Goal: Task Accomplishment & Management: Complete application form

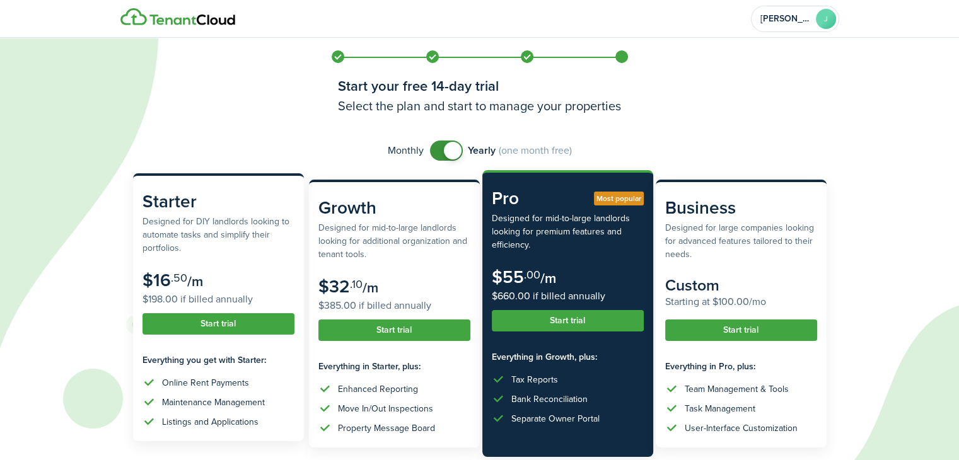
click at [217, 299] on subscription-pricing-card-price-annual "$198.00 if billed annually" at bounding box center [218, 299] width 152 height 15
click at [220, 325] on button "Start trial" at bounding box center [218, 323] width 152 height 21
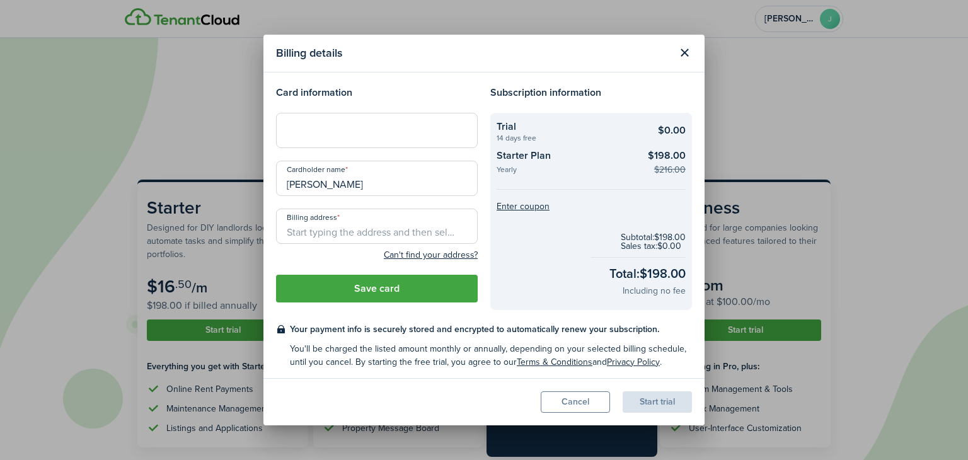
click at [362, 231] on input "Billing address" at bounding box center [377, 226] width 202 height 35
type input "[STREET_ADDRESS][PERSON_NAME]"
click at [389, 288] on button "Save card" at bounding box center [377, 289] width 202 height 28
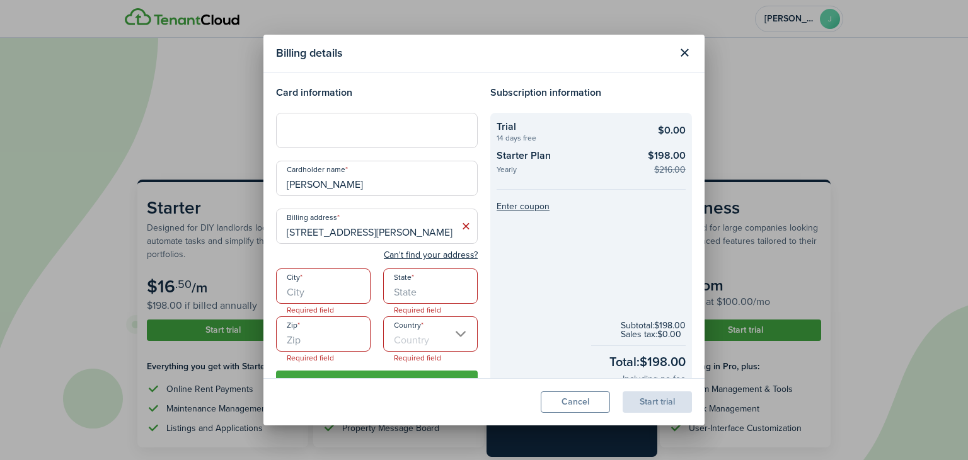
scroll to position [61, 0]
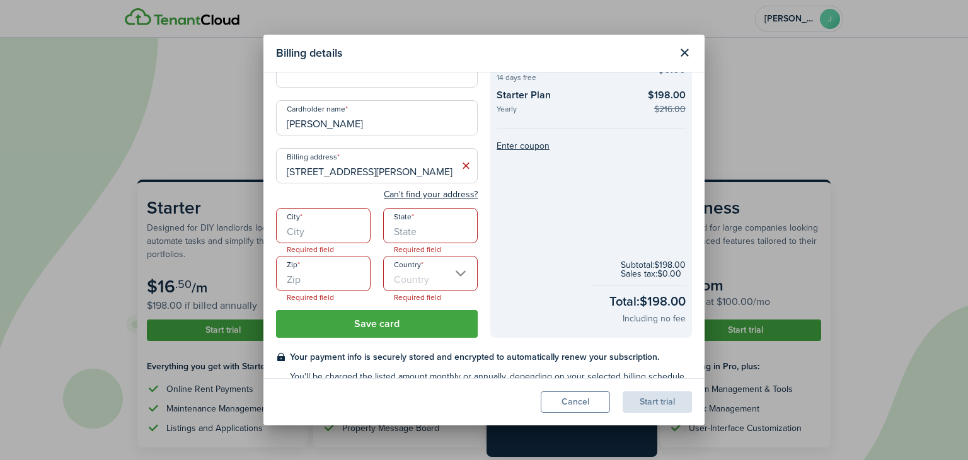
click at [344, 231] on input "City" at bounding box center [323, 225] width 95 height 35
type input "Wallingford"
type input "VT"
type input "05773"
type input "[GEOGRAPHIC_DATA]"
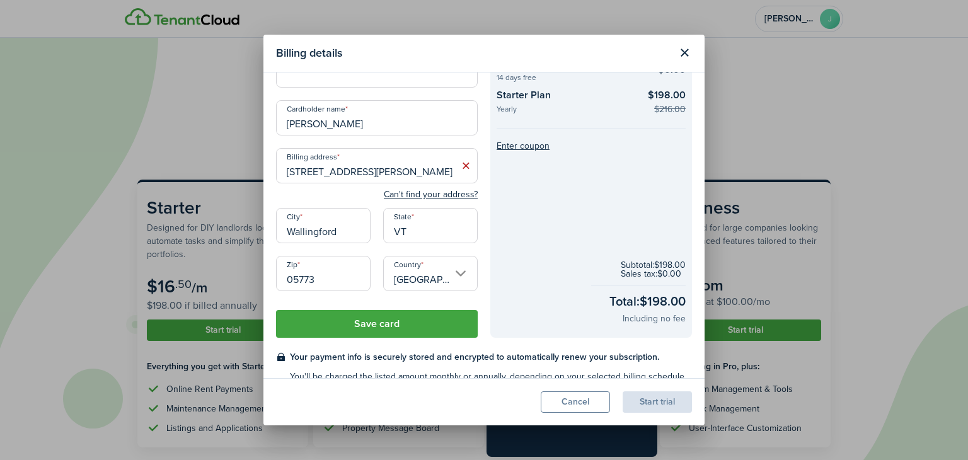
click at [385, 326] on button "Save card" at bounding box center [377, 324] width 202 height 28
click at [373, 320] on button "Save card" at bounding box center [377, 324] width 202 height 28
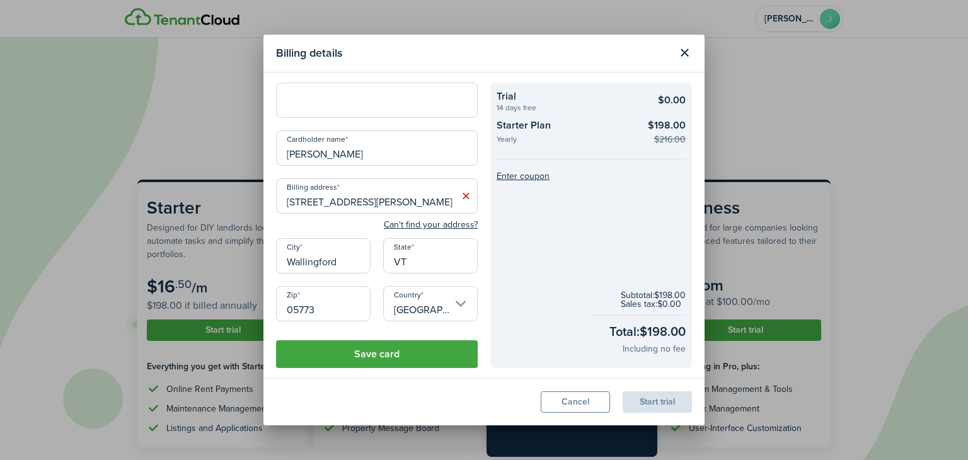
scroll to position [0, 0]
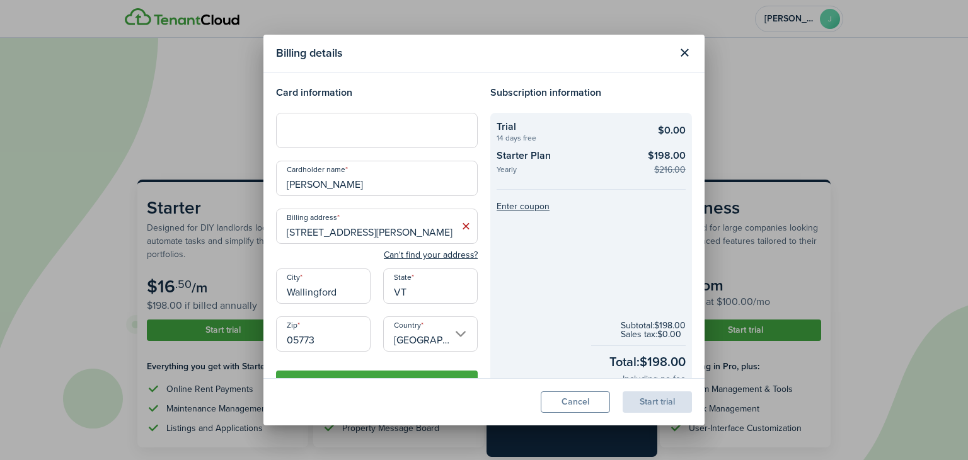
click at [317, 185] on input "[PERSON_NAME]" at bounding box center [377, 178] width 202 height 35
click at [311, 182] on input "[PERSON_NAME]" at bounding box center [377, 178] width 202 height 35
click at [425, 330] on input "[GEOGRAPHIC_DATA]" at bounding box center [430, 333] width 95 height 35
type input "[PERSON_NAME]"
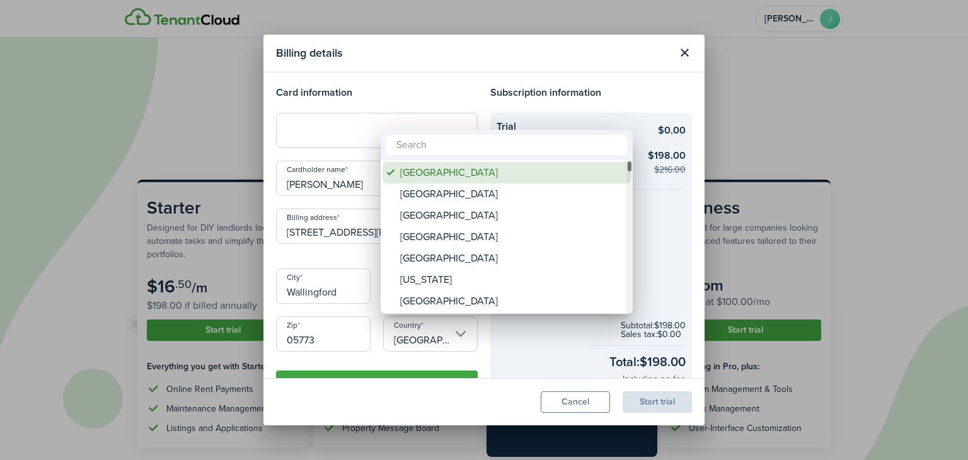
click at [443, 170] on div "[GEOGRAPHIC_DATA]" at bounding box center [511, 172] width 223 height 21
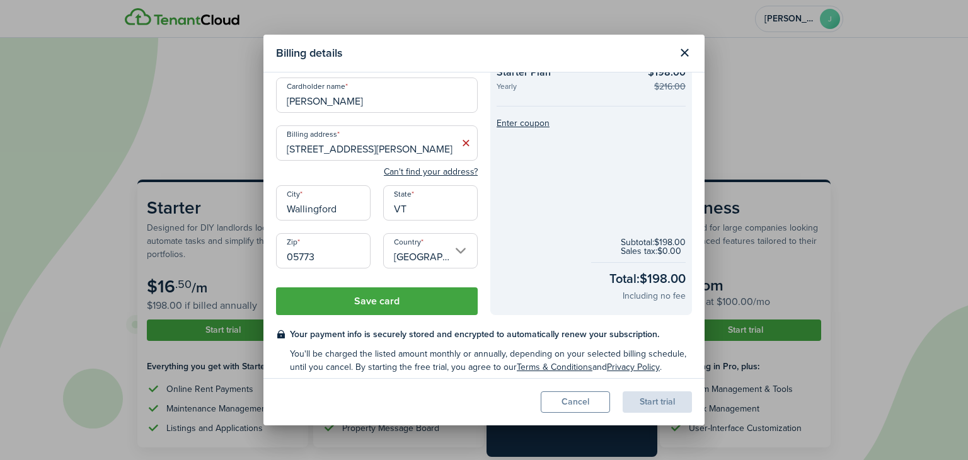
scroll to position [91, 0]
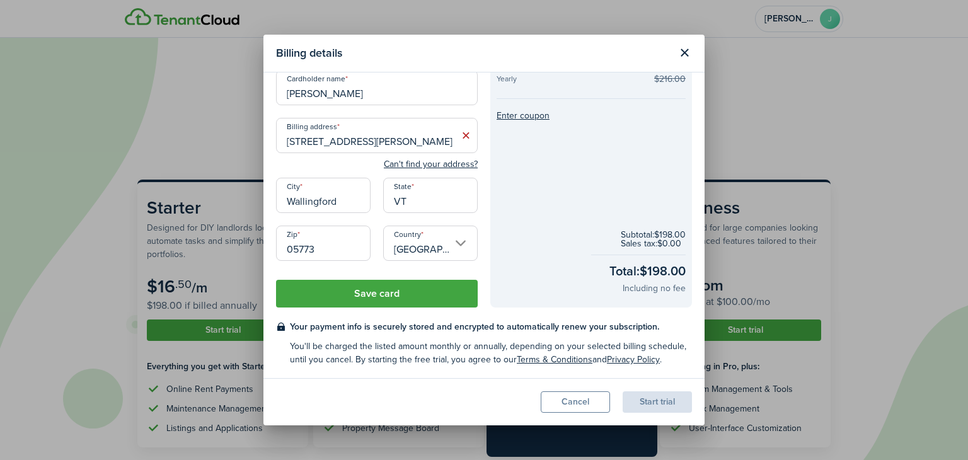
click at [371, 298] on button "Save card" at bounding box center [377, 294] width 202 height 28
click at [276, 280] on button "Save card" at bounding box center [377, 294] width 202 height 28
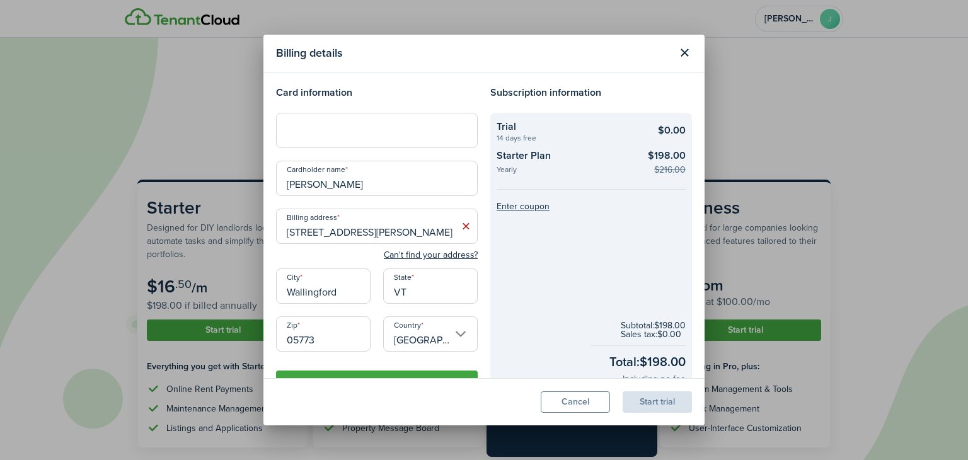
scroll to position [13, 0]
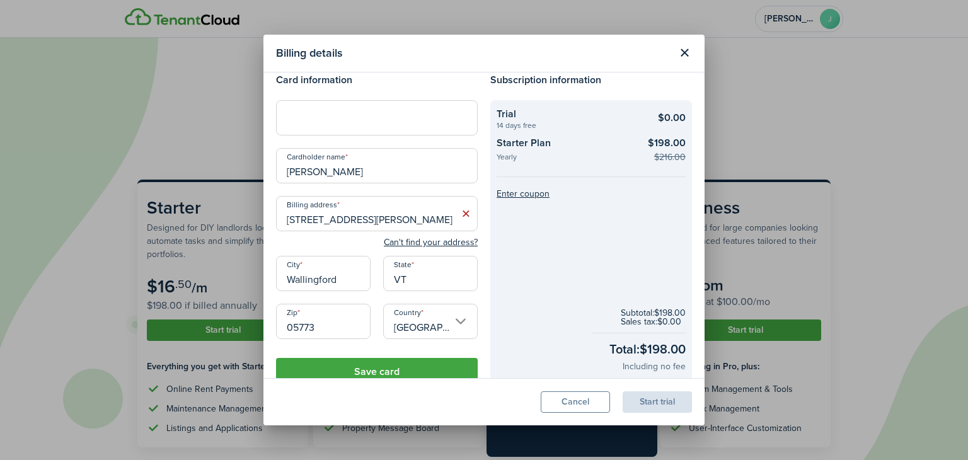
click at [463, 212] on icon at bounding box center [466, 213] width 13 height 13
click at [463, 212] on input "Billing address" at bounding box center [377, 213] width 202 height 35
click at [318, 248] on span "[STREET_ADDRESS][PERSON_NAME]" at bounding box center [370, 241] width 146 height 13
type input "[STREET_ADDRESS][PERSON_NAME]"
type input "Wallingford"
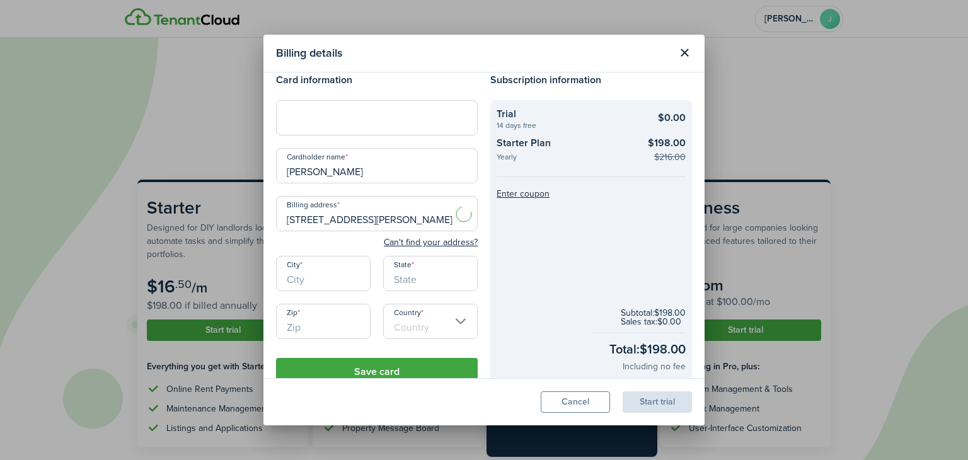
type input "VT"
type input "05773"
type input "[GEOGRAPHIC_DATA]"
click at [349, 369] on button "Save card" at bounding box center [377, 372] width 202 height 28
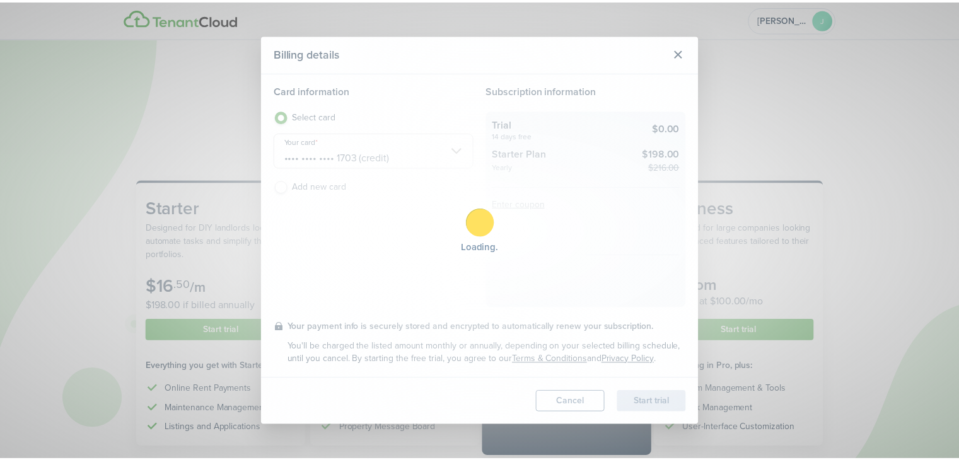
scroll to position [3, 0]
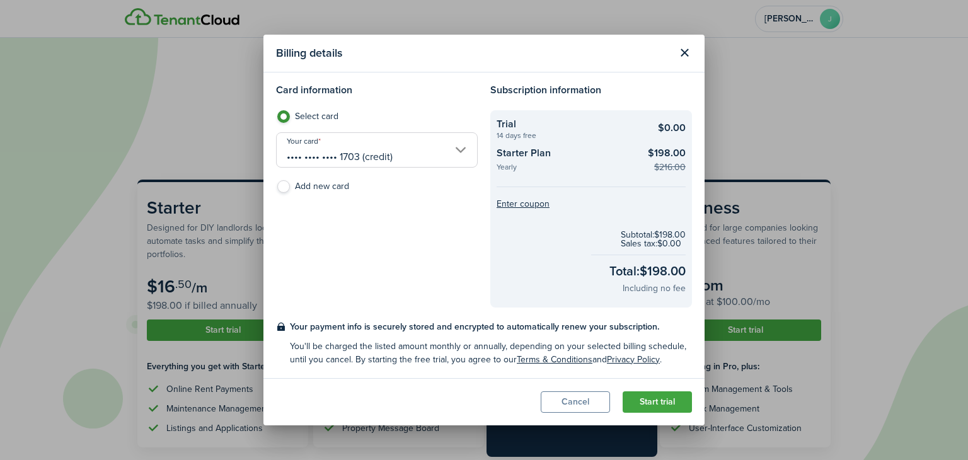
click at [663, 396] on button "Start trial" at bounding box center [657, 401] width 69 height 21
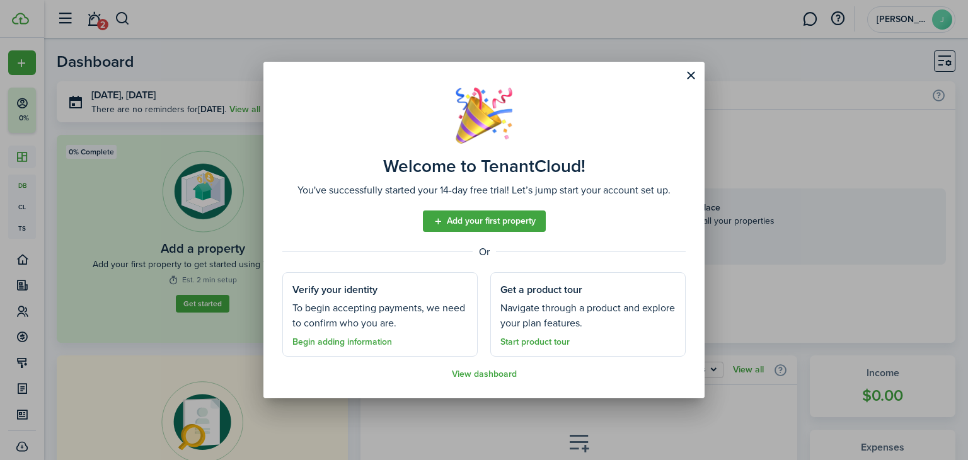
click at [495, 224] on link "Add your first property" at bounding box center [484, 221] width 123 height 21
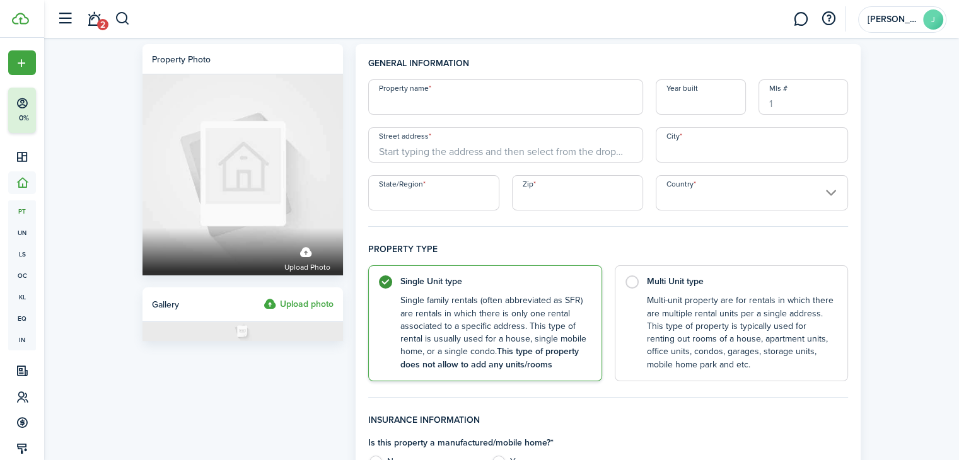
click at [504, 96] on input "Property name" at bounding box center [505, 96] width 275 height 35
type input "Hartsboro Rental"
type input "2014"
type input "[STREET_ADDRESS]"
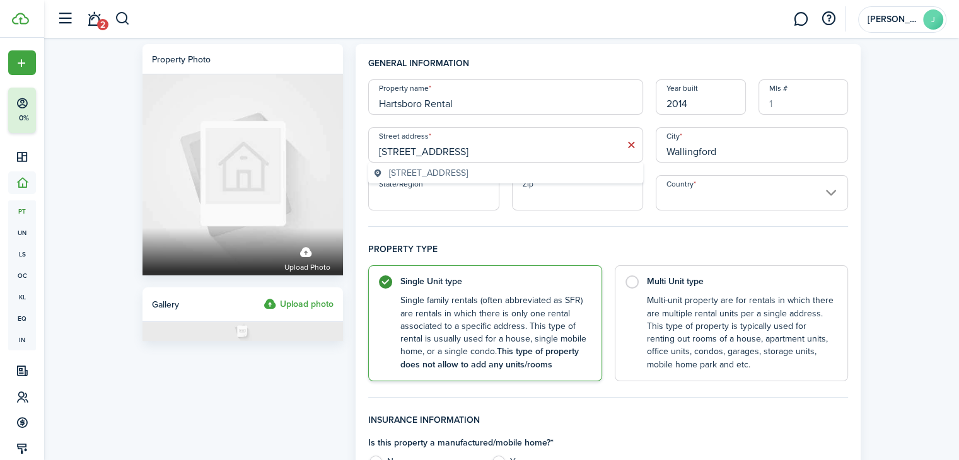
type input "Wallingford"
type input "VT"
type input "05773"
click at [724, 190] on input "Country" at bounding box center [752, 192] width 193 height 35
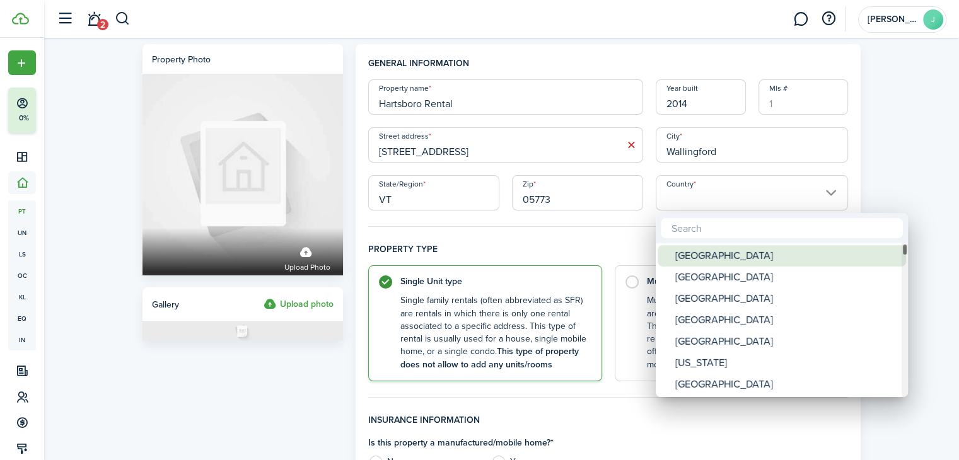
click at [717, 253] on div "[GEOGRAPHIC_DATA]" at bounding box center [786, 255] width 223 height 21
type input "[GEOGRAPHIC_DATA]"
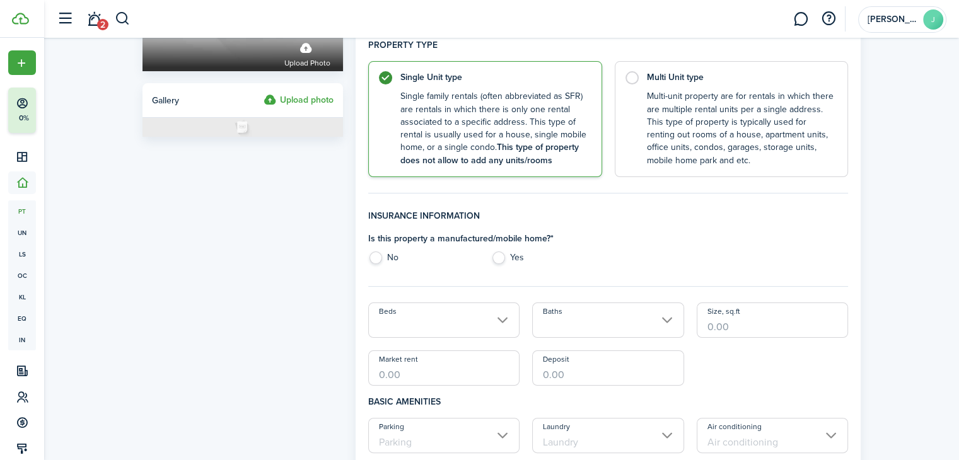
scroll to position [207, 0]
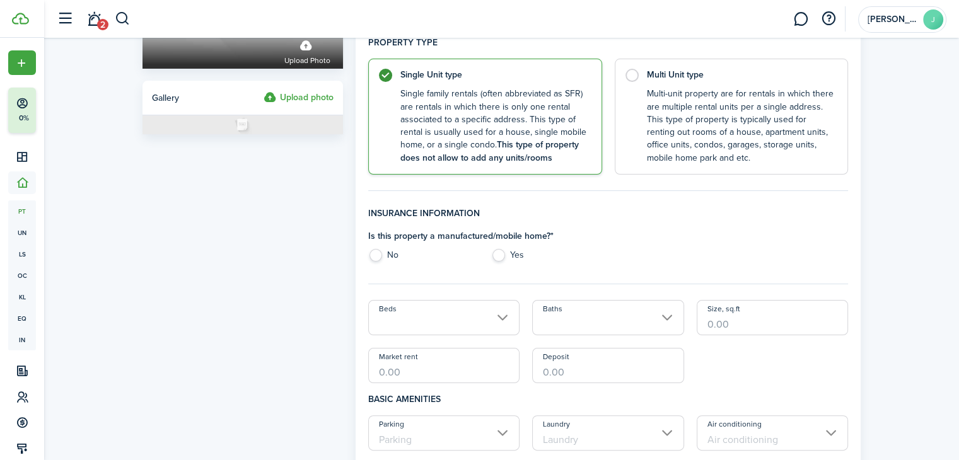
click at [499, 258] on label "Yes" at bounding box center [546, 258] width 110 height 19
radio input "true"
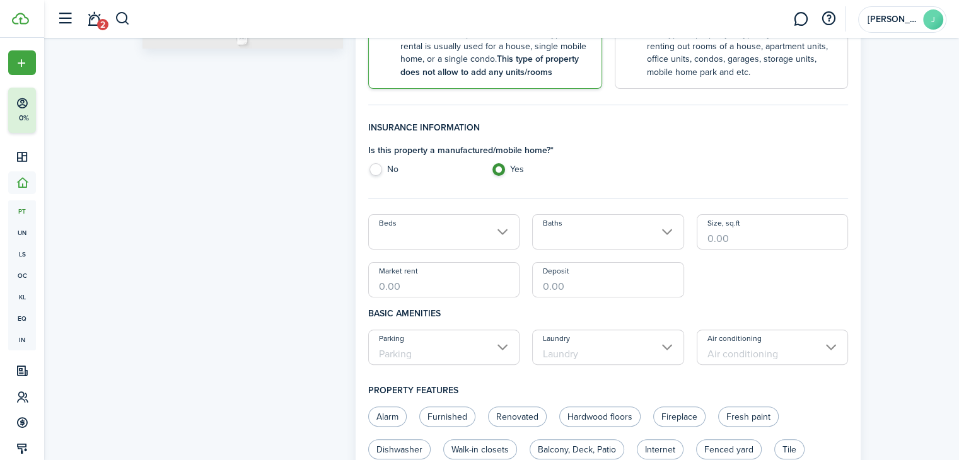
scroll to position [319, 0]
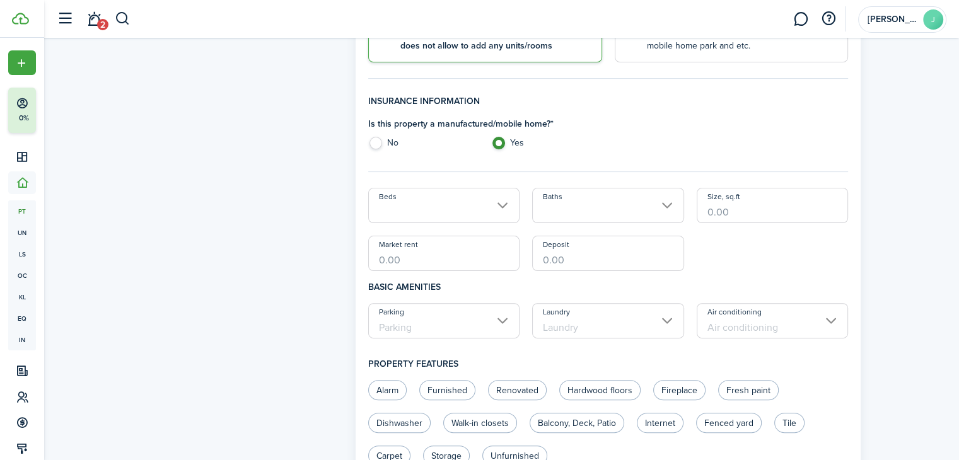
click at [511, 210] on input "Beds" at bounding box center [444, 205] width 152 height 35
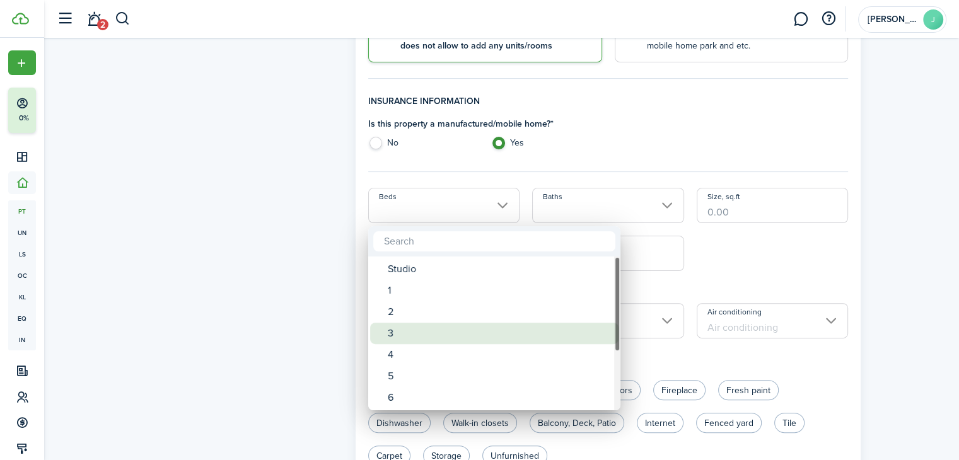
click at [390, 327] on div "3" at bounding box center [499, 333] width 223 height 21
type input "3"
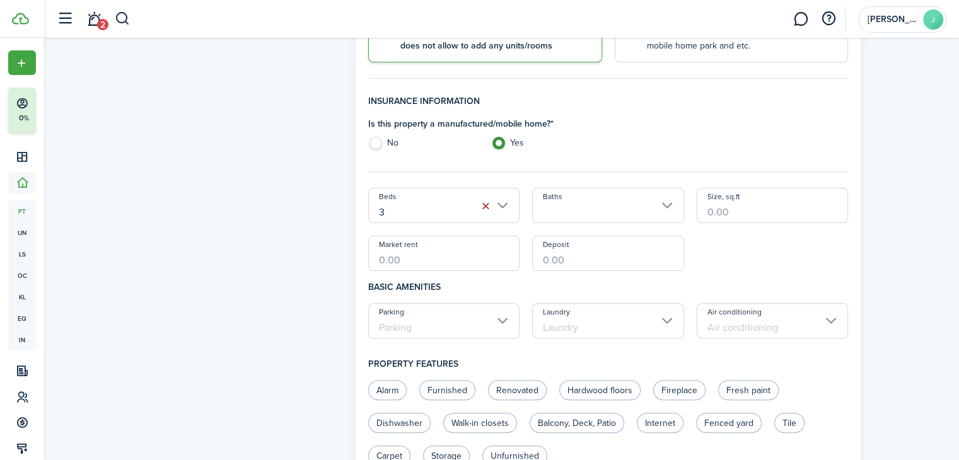
click at [670, 202] on input "Baths" at bounding box center [608, 205] width 152 height 35
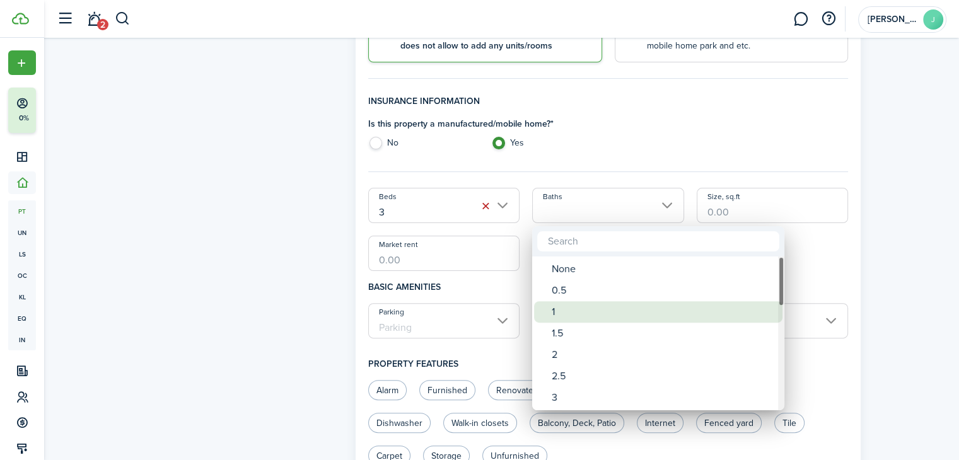
click at [564, 308] on div "1" at bounding box center [663, 311] width 223 height 21
type input "1"
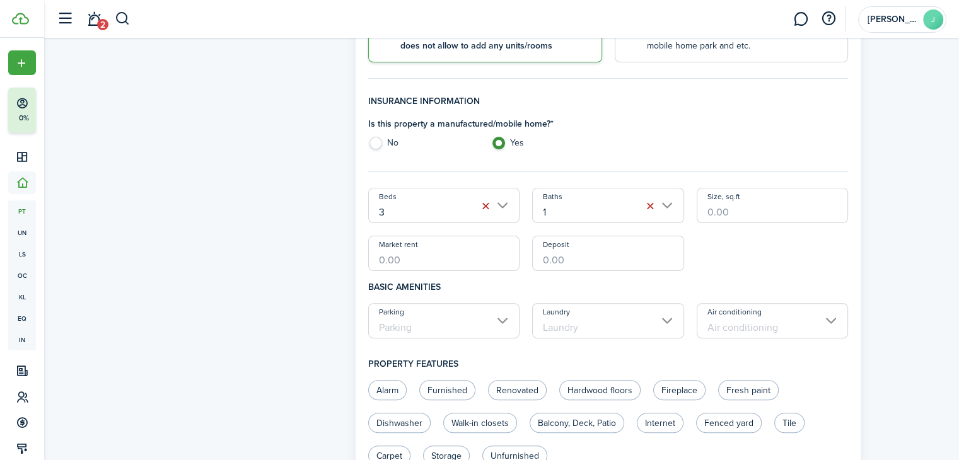
click at [750, 212] on input "Size, sq.ft" at bounding box center [773, 205] width 152 height 35
type input "980"
click at [473, 251] on input "Market rent" at bounding box center [444, 253] width 152 height 35
click at [498, 325] on input "Parking" at bounding box center [444, 320] width 152 height 35
type input "$800.00"
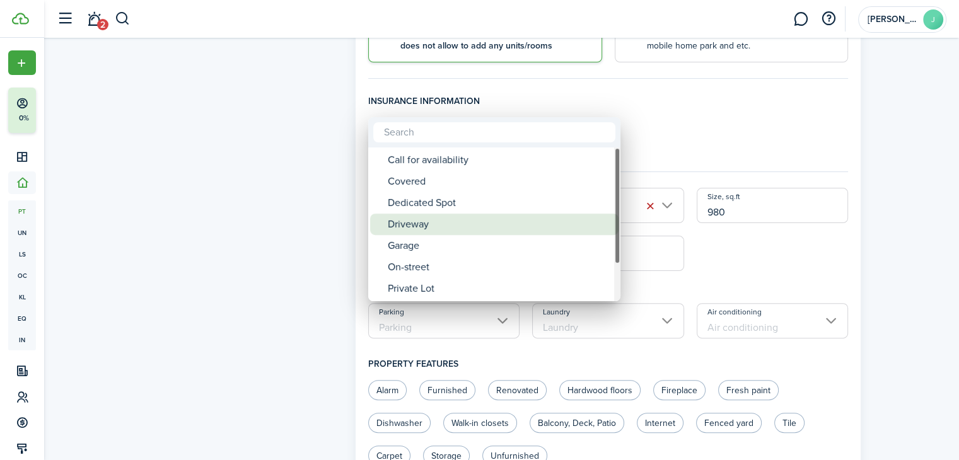
click at [408, 225] on div "Driveway" at bounding box center [499, 224] width 223 height 21
type input "Driveway"
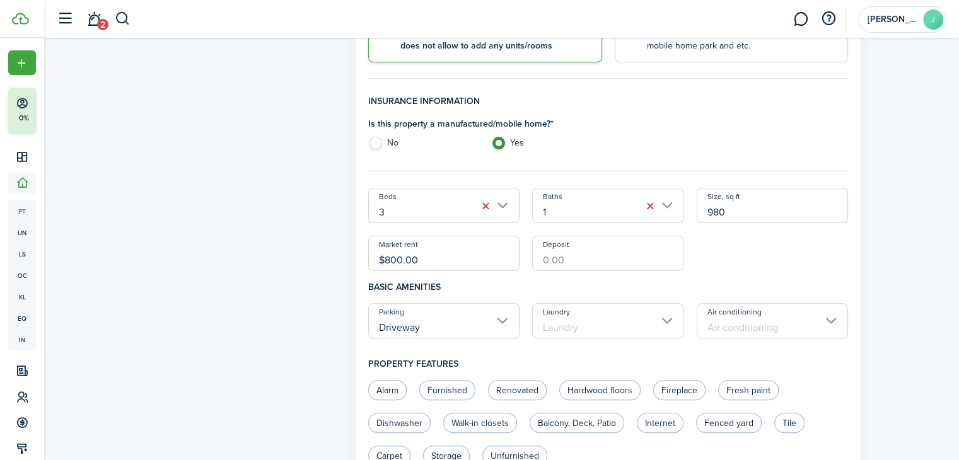
click at [664, 318] on input "Laundry" at bounding box center [608, 320] width 152 height 35
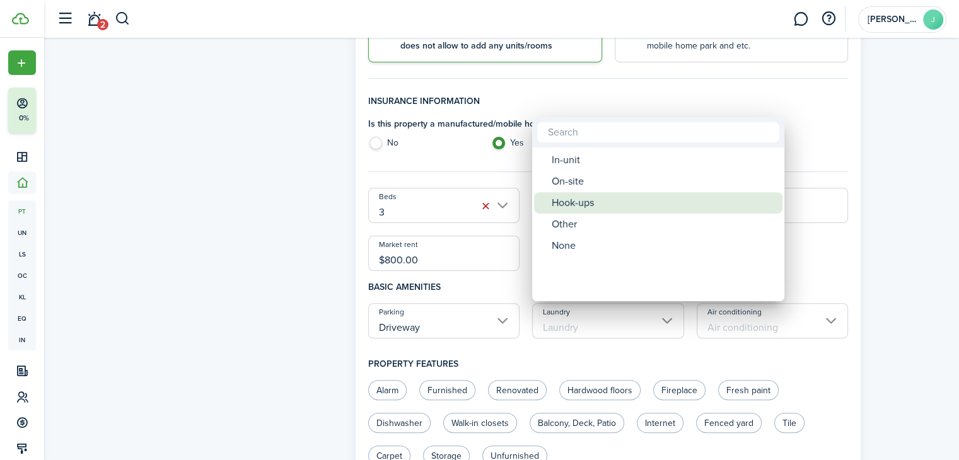
click at [589, 204] on div "Hook-ups" at bounding box center [663, 202] width 223 height 21
type input "Hook-ups"
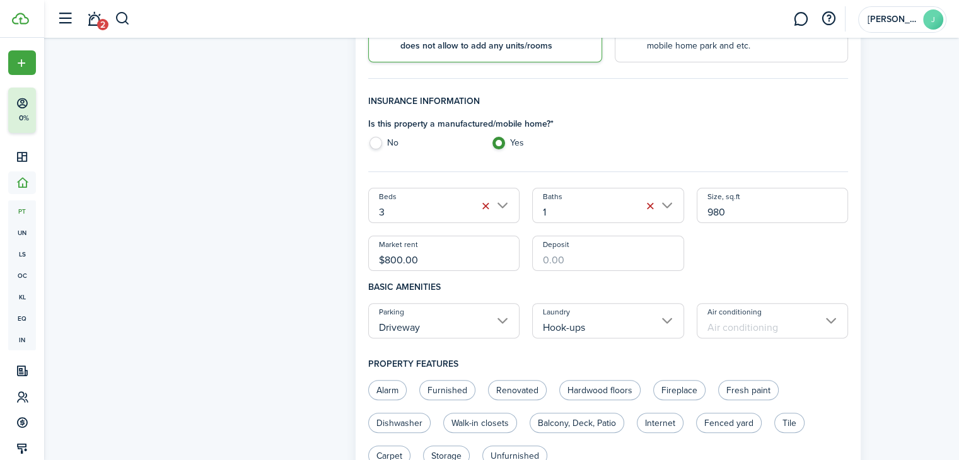
click at [832, 322] on input "Air conditioning" at bounding box center [773, 320] width 152 height 35
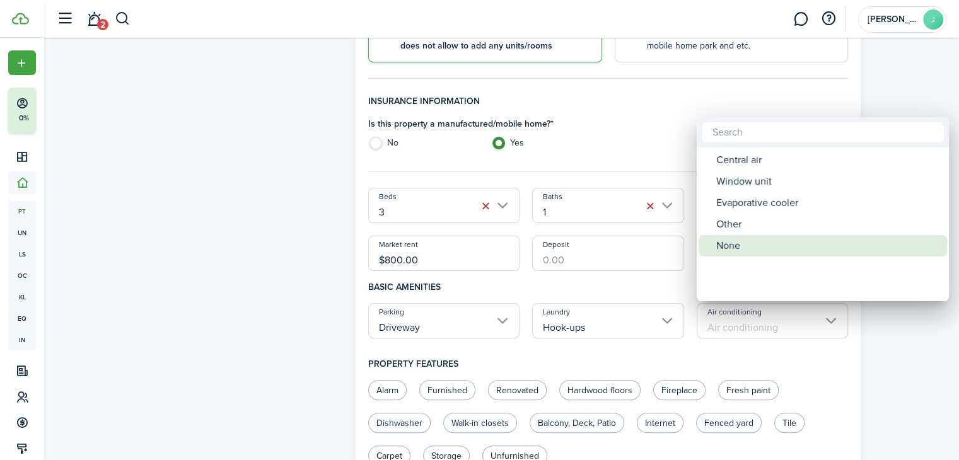
click at [748, 246] on div "None" at bounding box center [827, 245] width 223 height 21
type input "None"
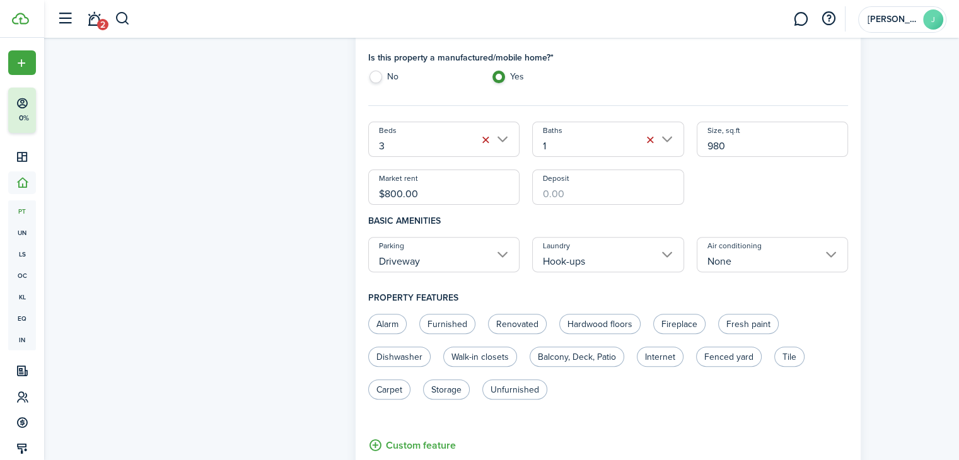
scroll to position [393, 0]
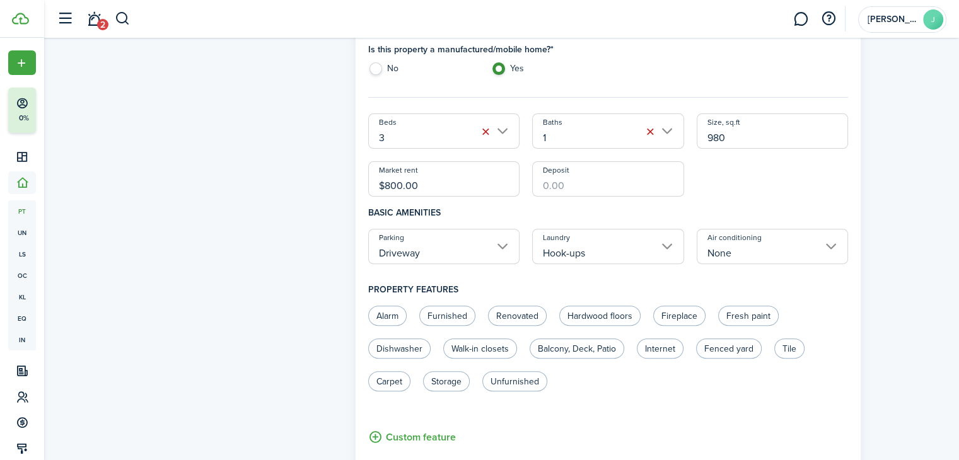
click at [587, 193] on input "Deposit" at bounding box center [608, 178] width 152 height 35
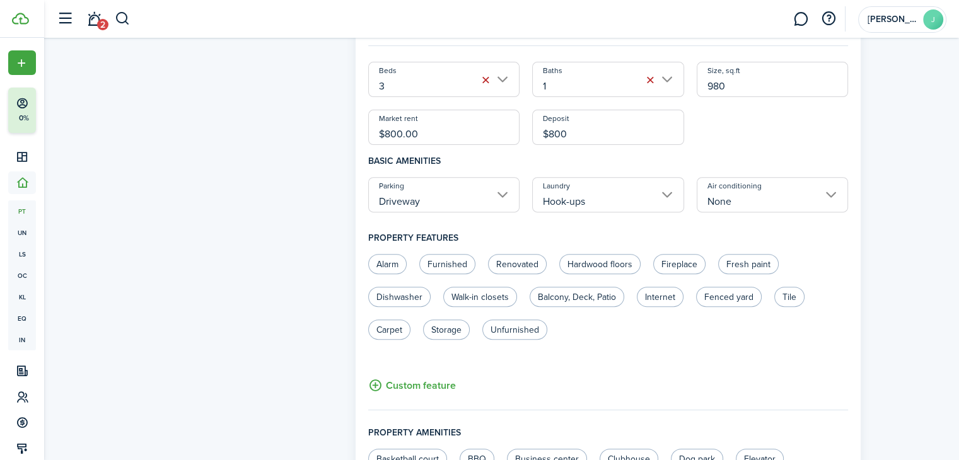
scroll to position [464, 0]
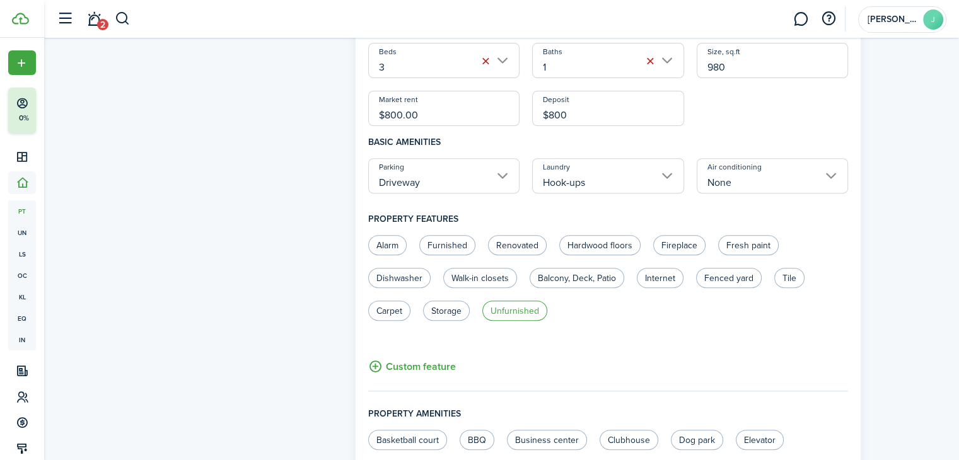
type input "$800.00"
click at [521, 311] on label "Unfurnished" at bounding box center [514, 311] width 65 height 20
radio input "true"
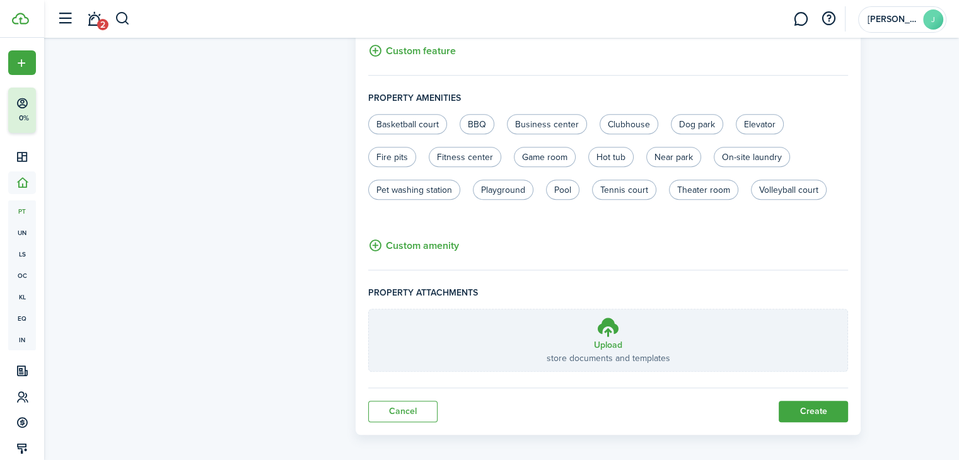
scroll to position [788, 0]
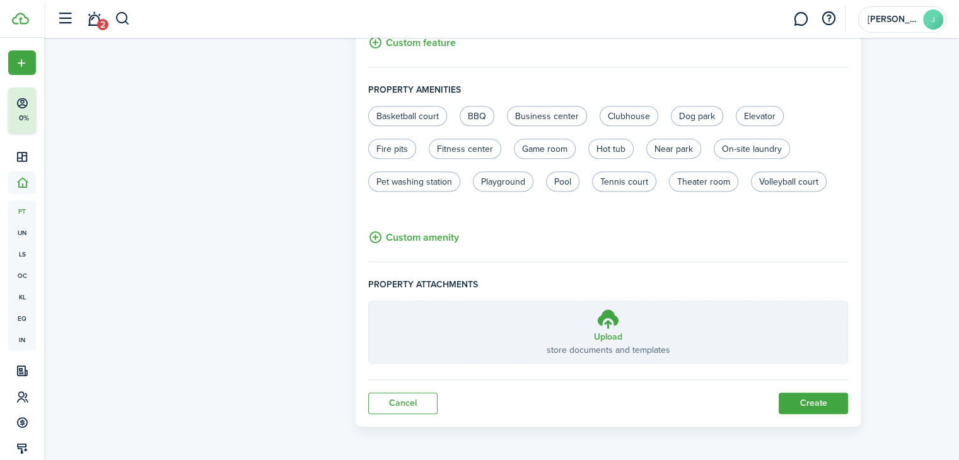
click at [812, 393] on button "Create" at bounding box center [812, 403] width 69 height 21
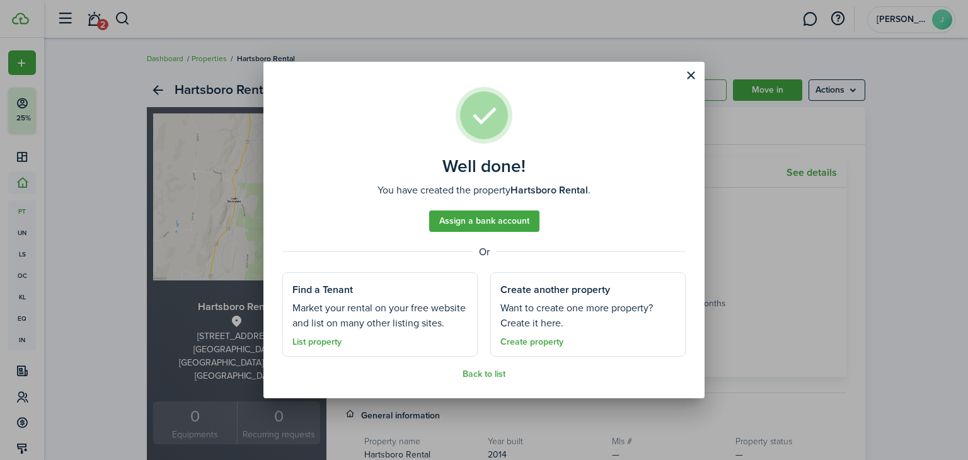
click at [490, 223] on link "Assign a bank account" at bounding box center [484, 221] width 110 height 21
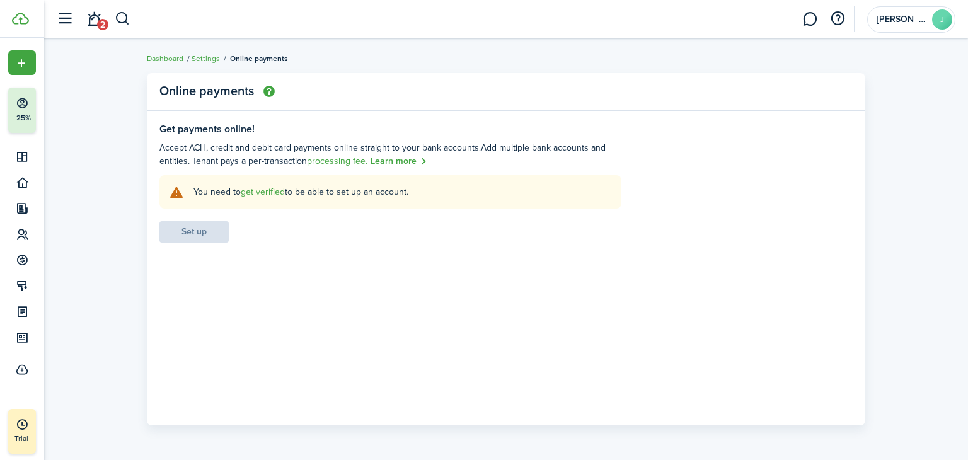
click at [196, 233] on settings-fieldset-body "You need to get verified to be able to set up an account. Set up" at bounding box center [390, 208] width 462 height 67
click at [277, 190] on link "get verified" at bounding box center [263, 191] width 44 height 13
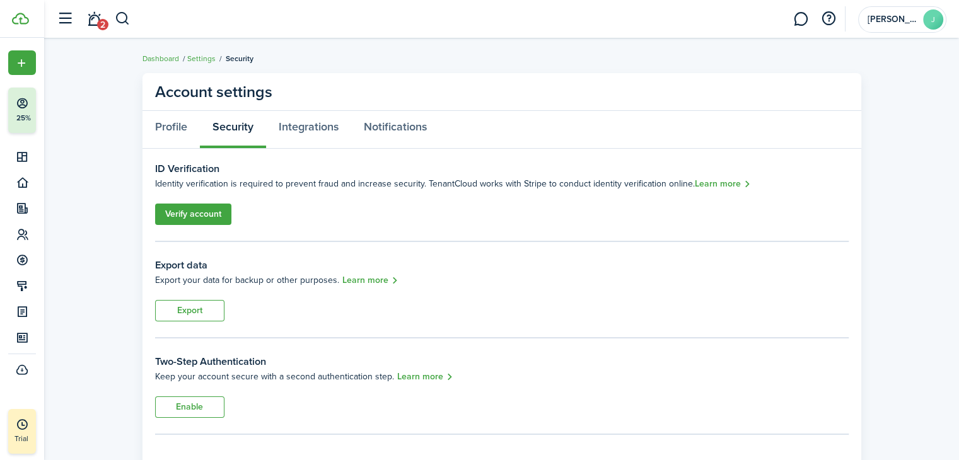
click at [189, 212] on link "Verify account" at bounding box center [193, 214] width 76 height 21
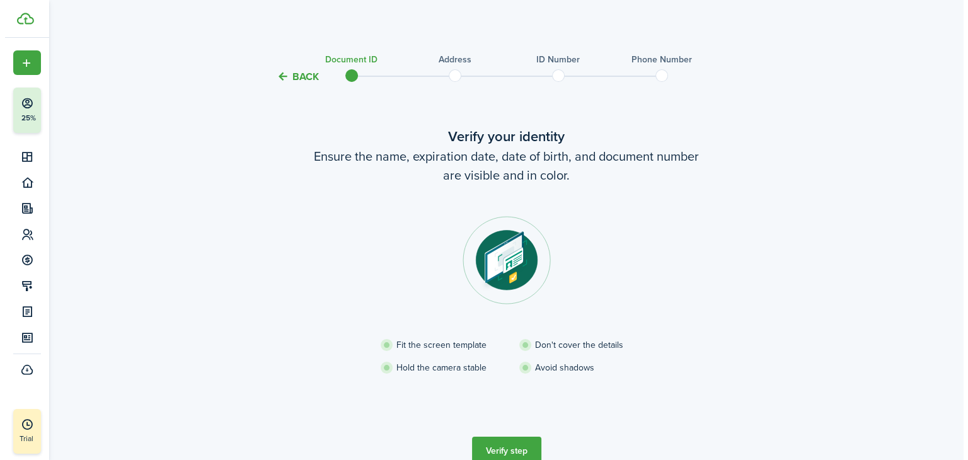
scroll to position [62, 0]
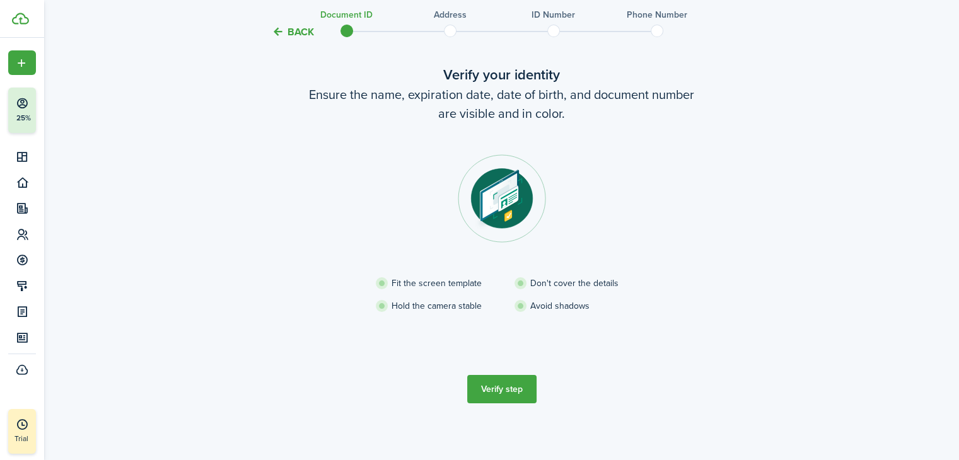
click at [494, 391] on button "Verify step" at bounding box center [501, 389] width 69 height 28
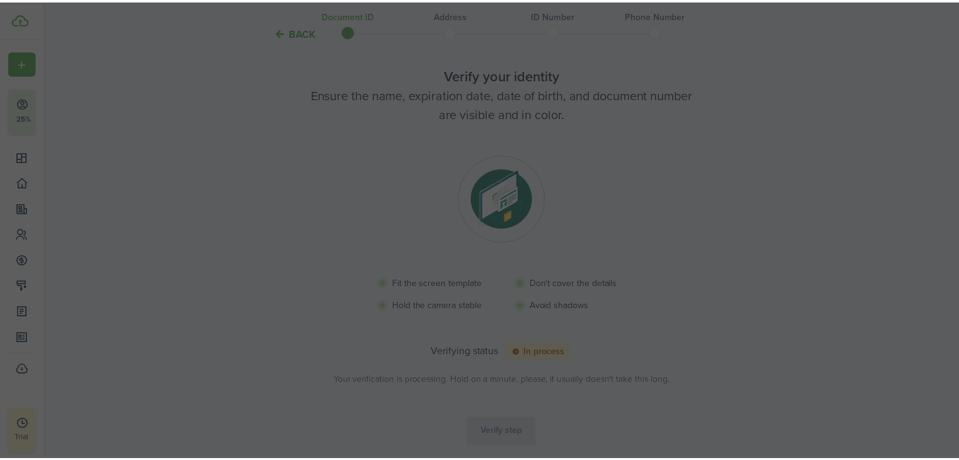
scroll to position [58, 0]
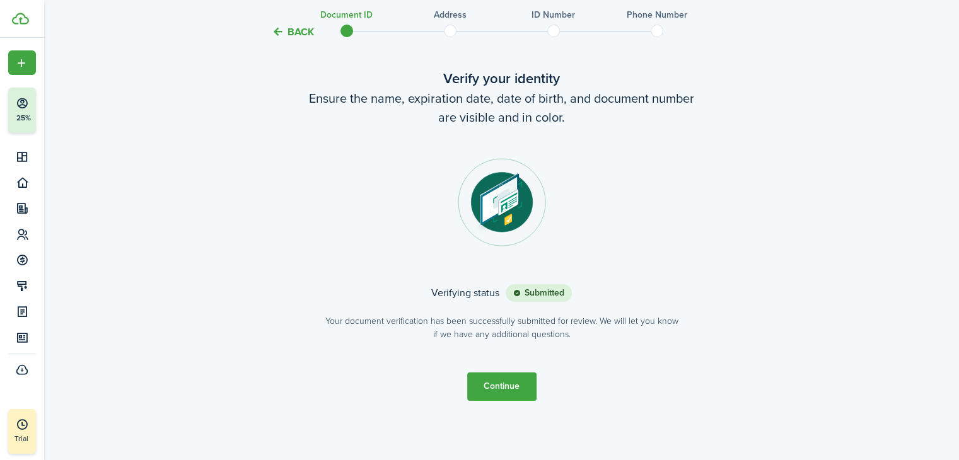
click at [502, 384] on button "Continue" at bounding box center [501, 387] width 69 height 28
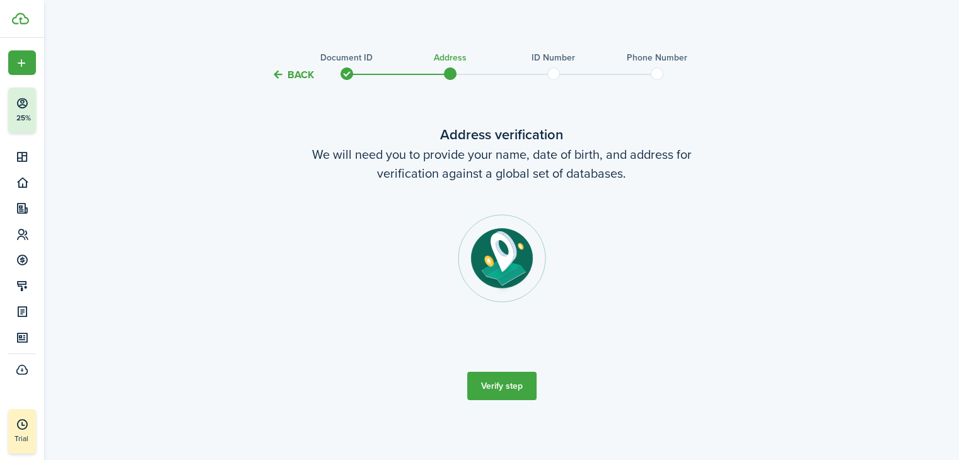
scroll to position [0, 0]
click at [502, 384] on button "Verify step" at bounding box center [501, 388] width 69 height 28
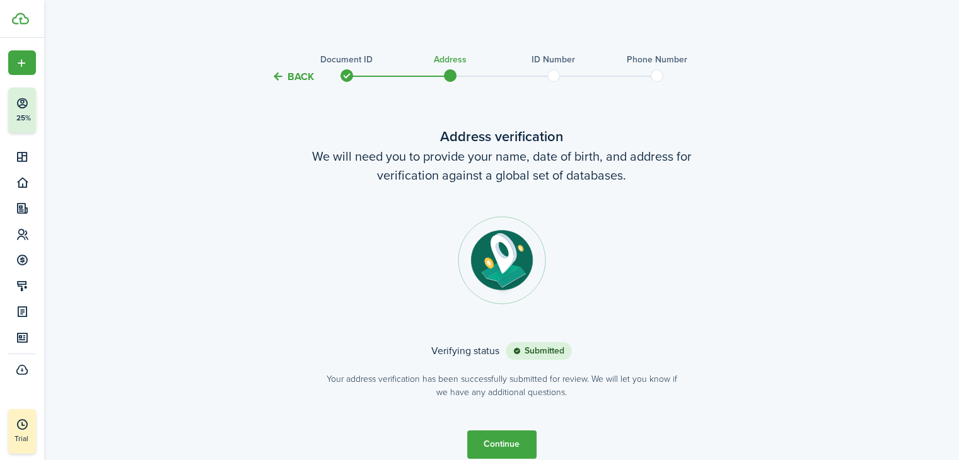
click at [512, 442] on button "Continue" at bounding box center [501, 445] width 69 height 28
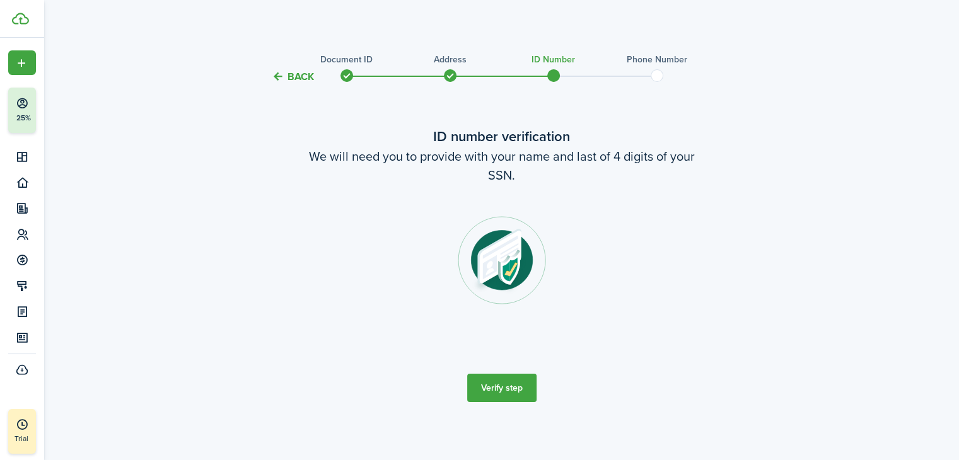
click at [521, 396] on button "Verify step" at bounding box center [501, 388] width 69 height 28
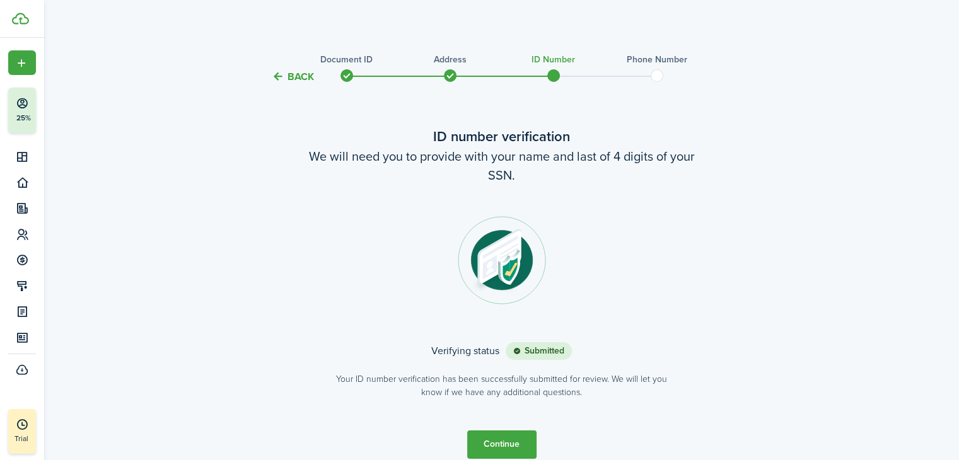
click at [491, 442] on button "Continue" at bounding box center [501, 445] width 69 height 28
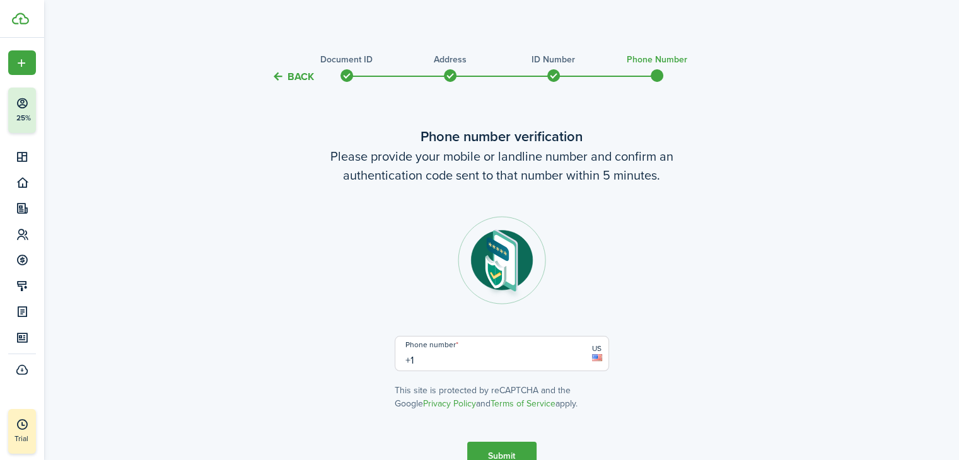
click at [476, 361] on input "+1" at bounding box center [502, 353] width 214 height 35
type input "[PHONE_NUMBER]"
click at [504, 451] on button "Submit" at bounding box center [501, 456] width 69 height 28
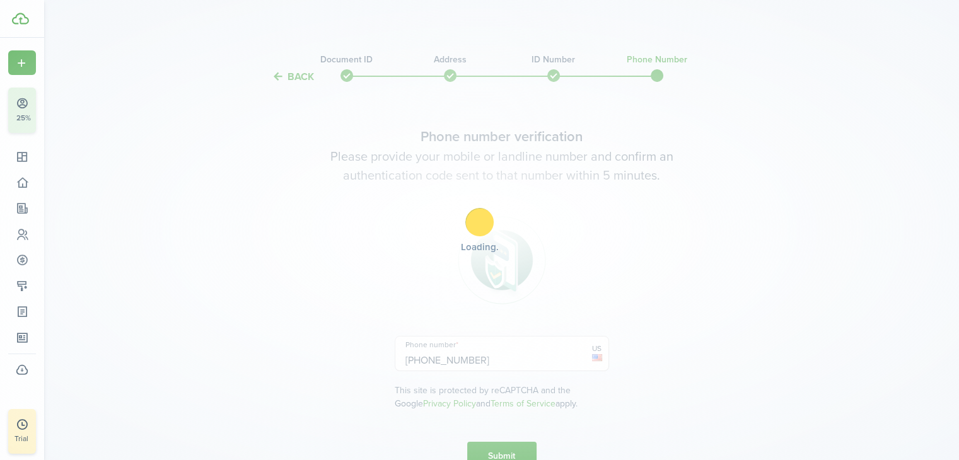
scroll to position [176, 0]
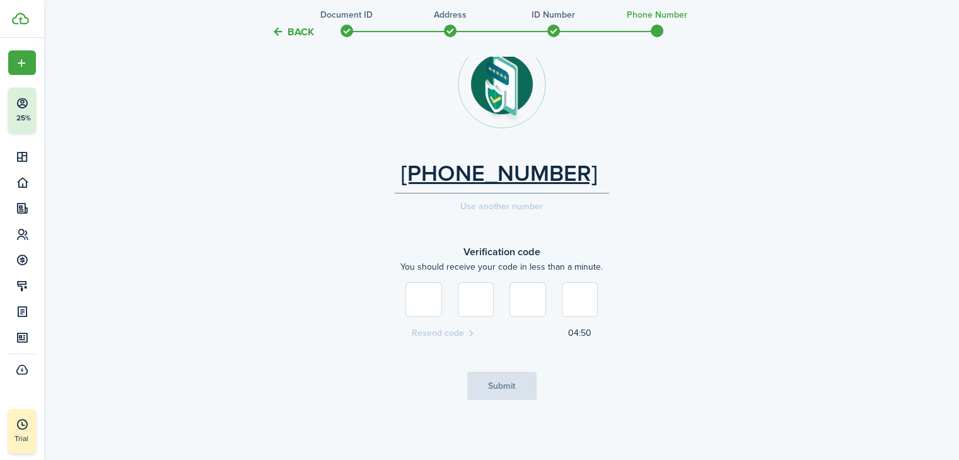
type input "0"
type input "6"
type input "2"
type input "9"
click at [506, 382] on button "Submit" at bounding box center [501, 386] width 69 height 28
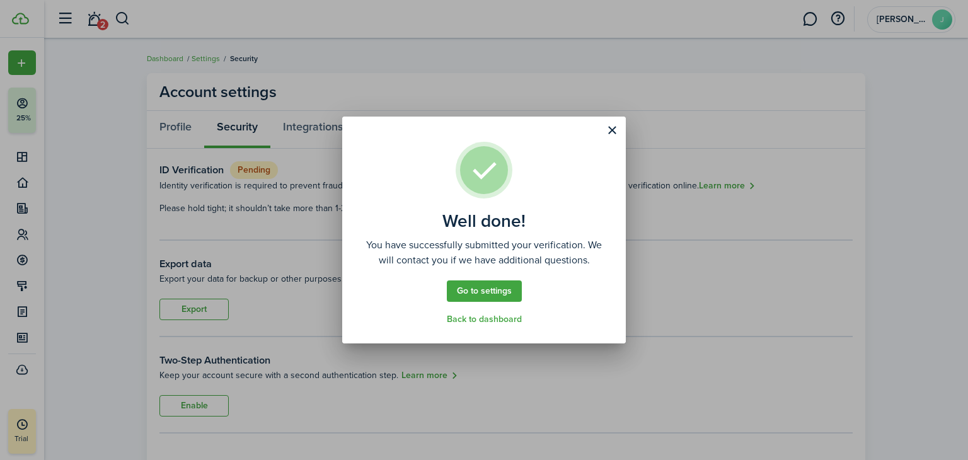
click at [490, 293] on link "Go to settings" at bounding box center [484, 291] width 75 height 21
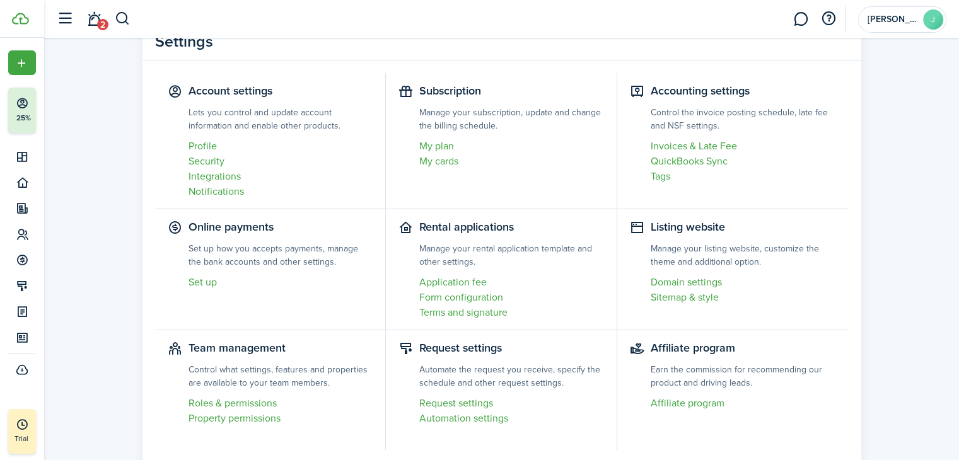
scroll to position [25, 0]
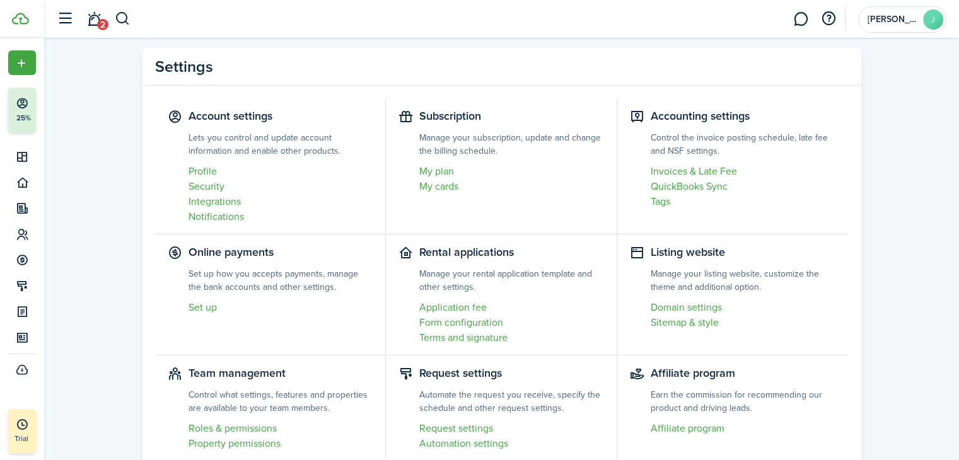
click at [440, 176] on link "My plan" at bounding box center [511, 171] width 185 height 15
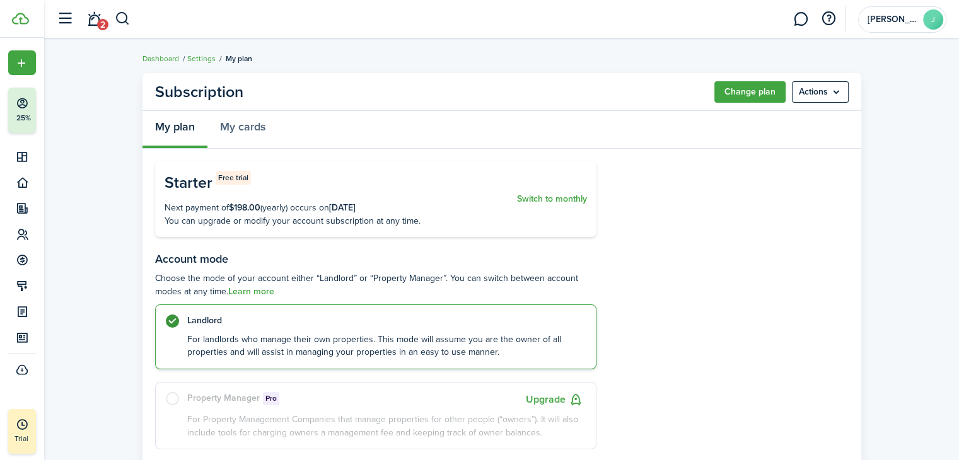
click at [751, 91] on button "Change plan" at bounding box center [749, 91] width 71 height 21
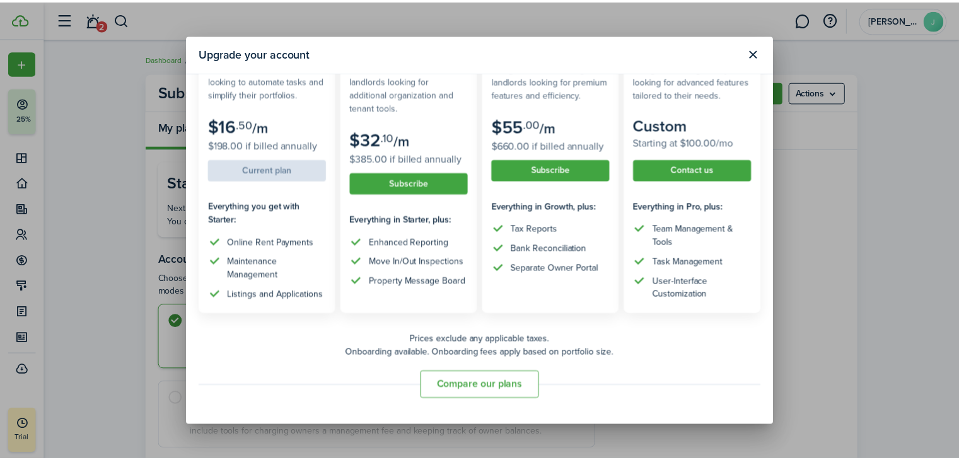
scroll to position [50, 0]
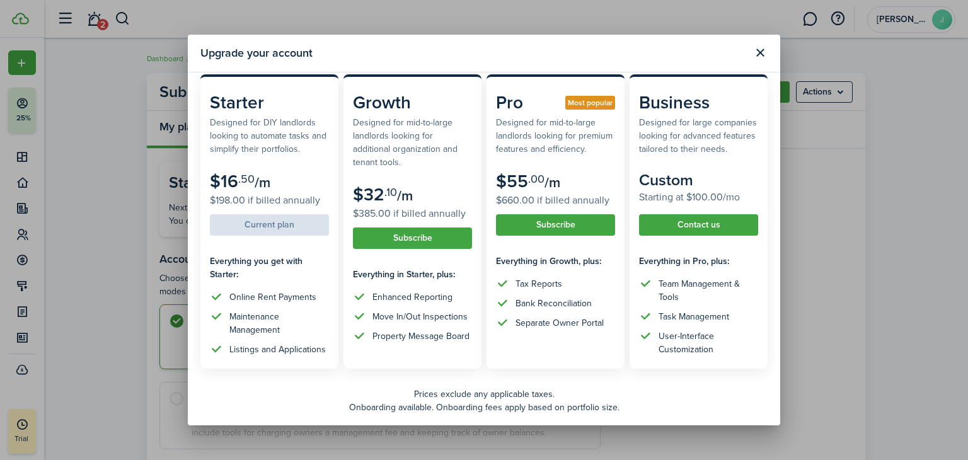
click at [761, 59] on button "Close modal" at bounding box center [759, 52] width 21 height 21
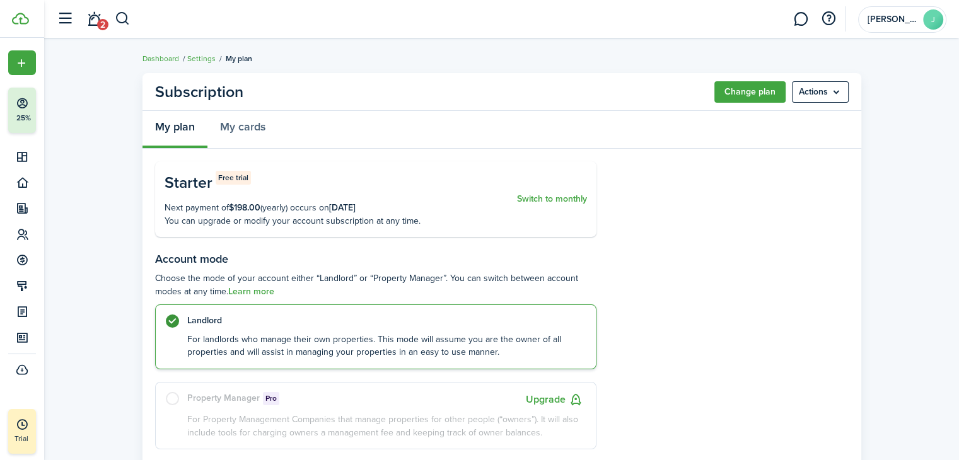
click at [543, 197] on button "Switch to monthly" at bounding box center [552, 199] width 70 height 57
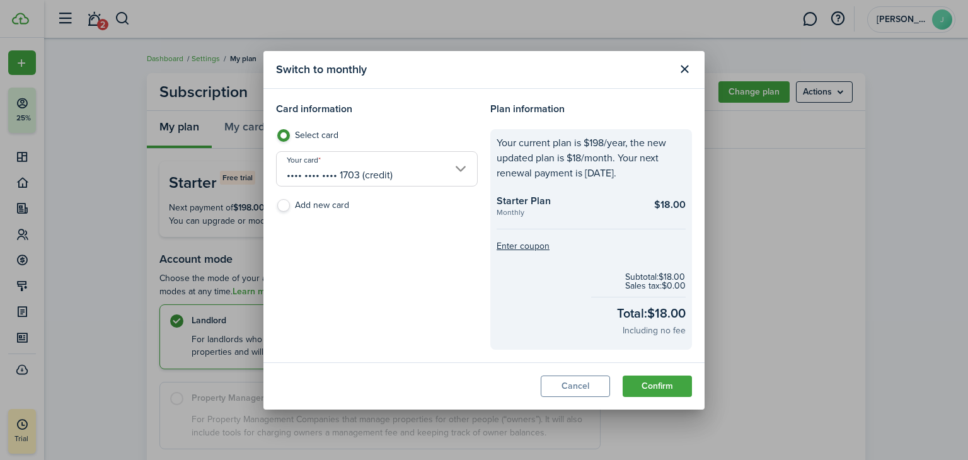
click at [654, 384] on button "Confirm" at bounding box center [657, 386] width 69 height 21
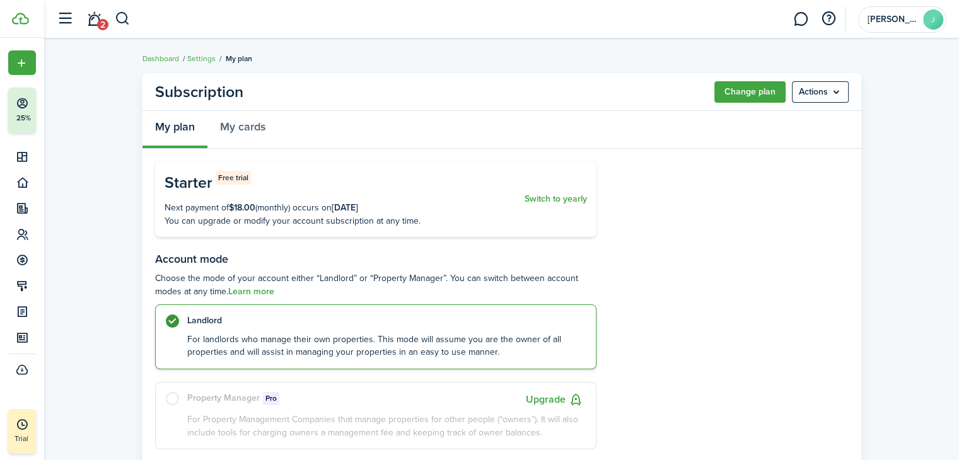
click at [843, 86] on menu-btn "Actions" at bounding box center [820, 91] width 57 height 21
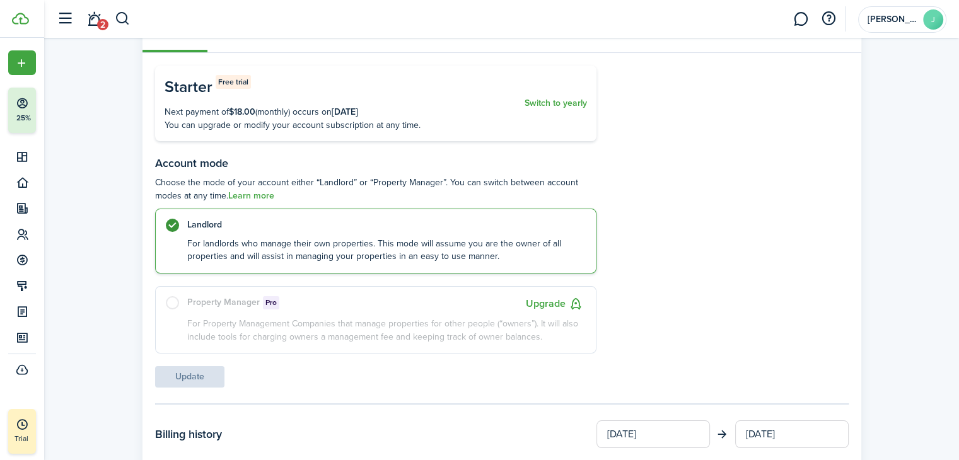
scroll to position [0, 0]
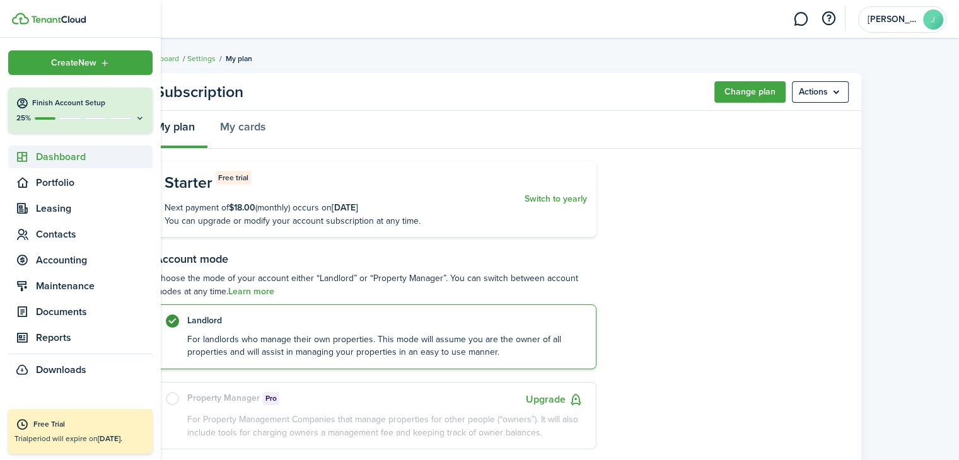
click at [38, 159] on span "Dashboard" at bounding box center [94, 156] width 117 height 15
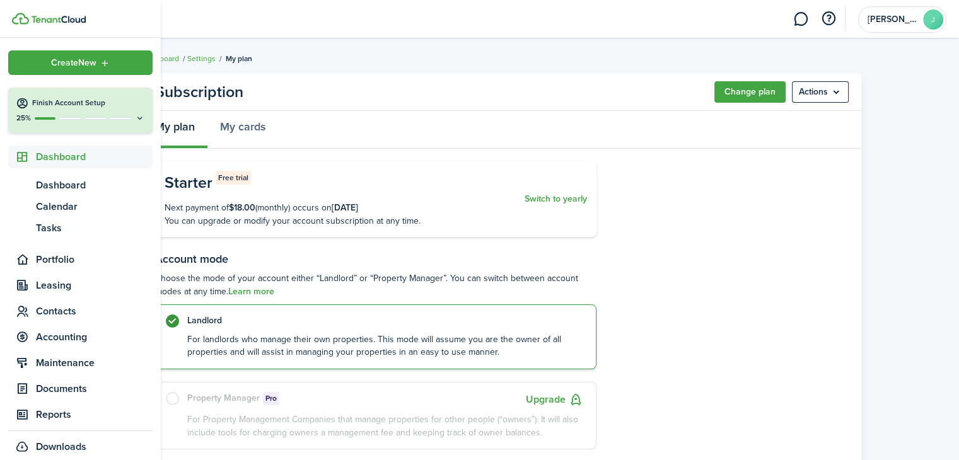
click at [68, 115] on div "25%" at bounding box center [80, 118] width 129 height 11
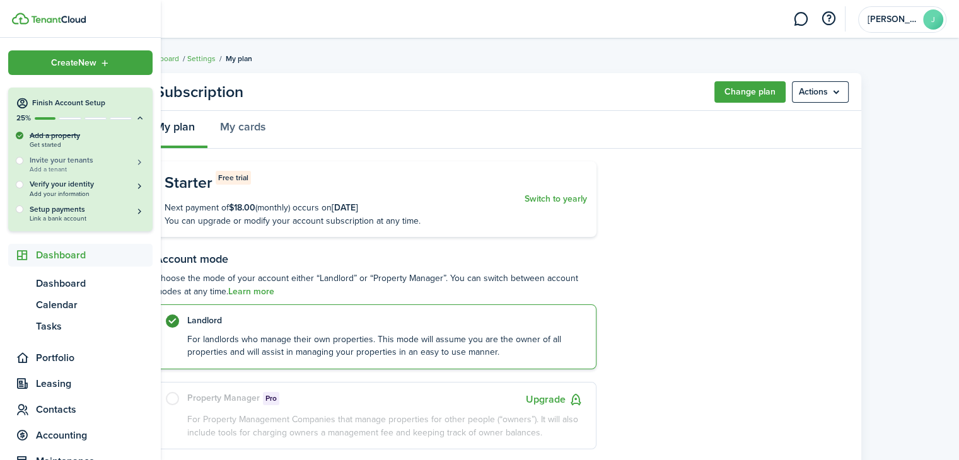
click at [55, 156] on h5 "Invite your tenants" at bounding box center [87, 160] width 115 height 11
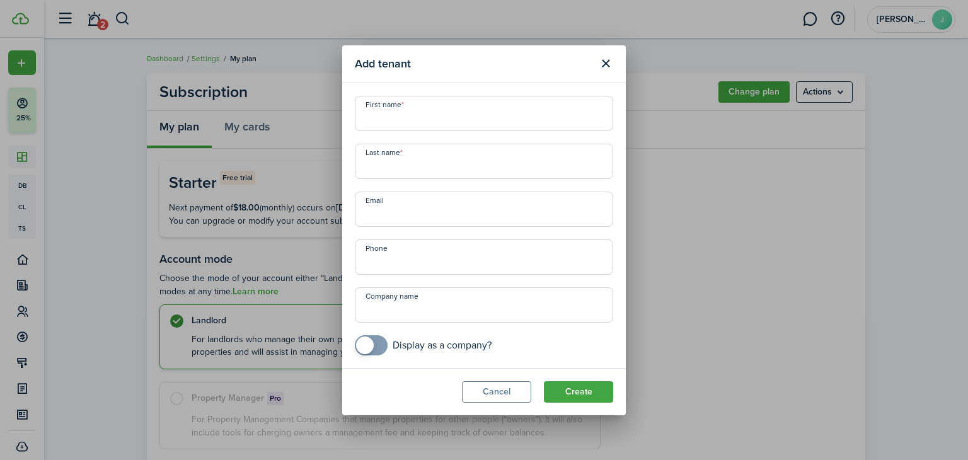
click at [436, 118] on input "First name" at bounding box center [484, 113] width 258 height 35
click at [608, 61] on button "Close modal" at bounding box center [605, 63] width 21 height 21
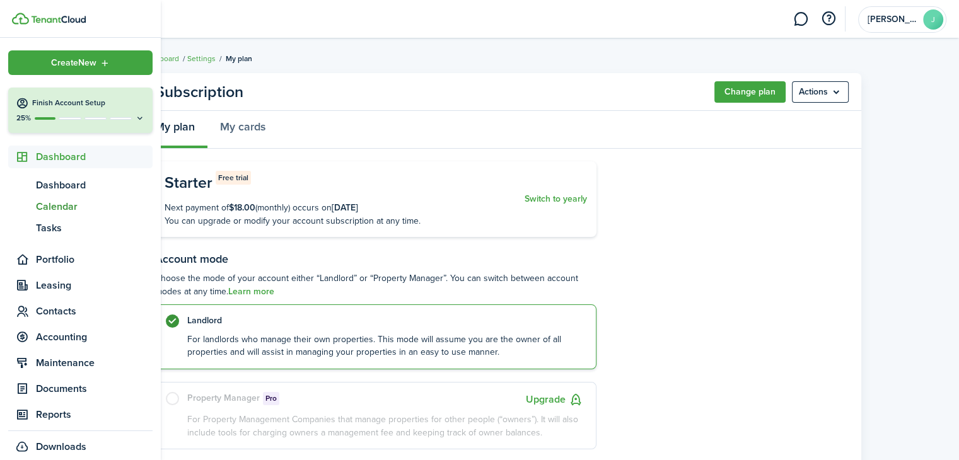
click at [63, 205] on span "Calendar" at bounding box center [94, 206] width 117 height 15
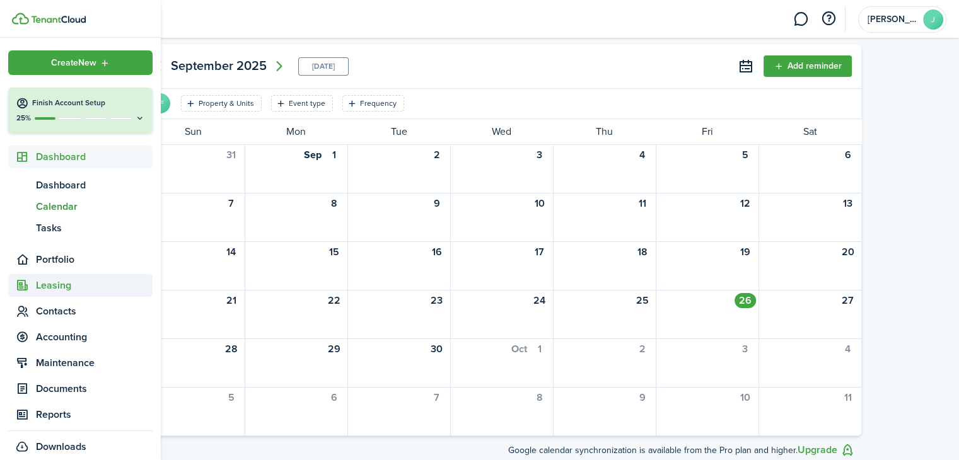
click at [71, 287] on span "Leasing" at bounding box center [94, 285] width 117 height 15
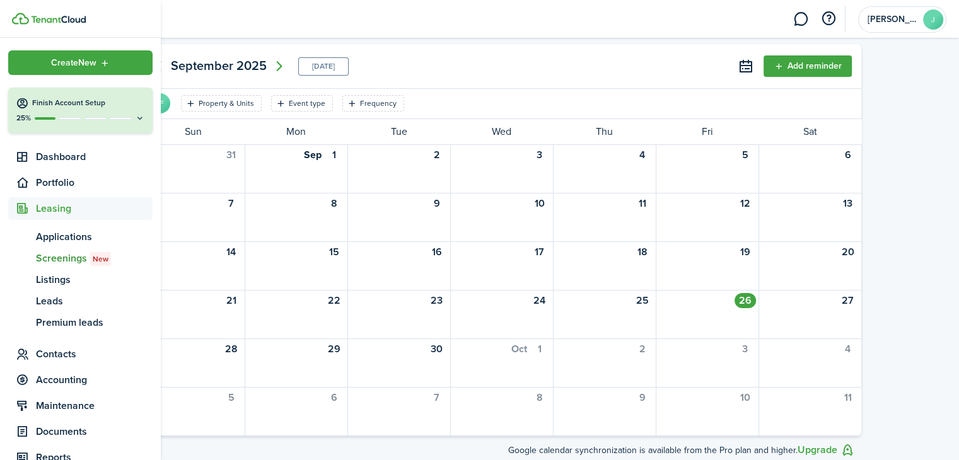
click at [72, 258] on span "Screenings New" at bounding box center [94, 258] width 117 height 15
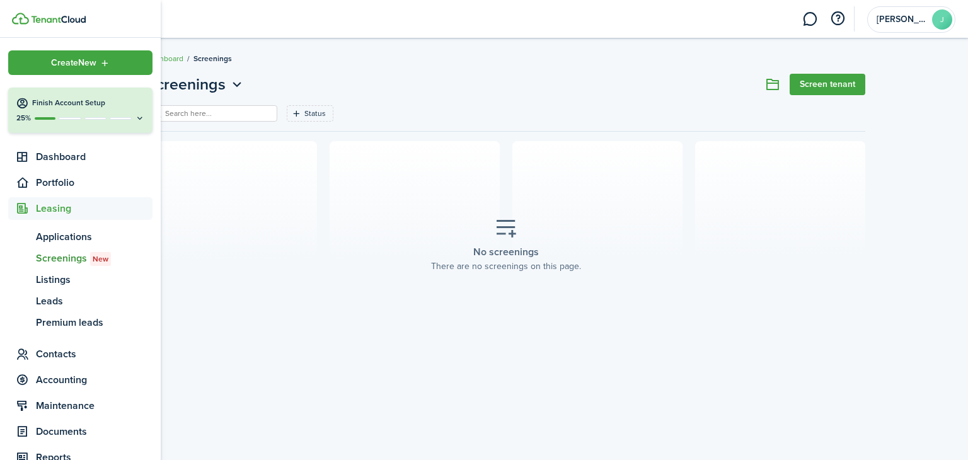
click at [71, 122] on div "25%" at bounding box center [80, 118] width 129 height 11
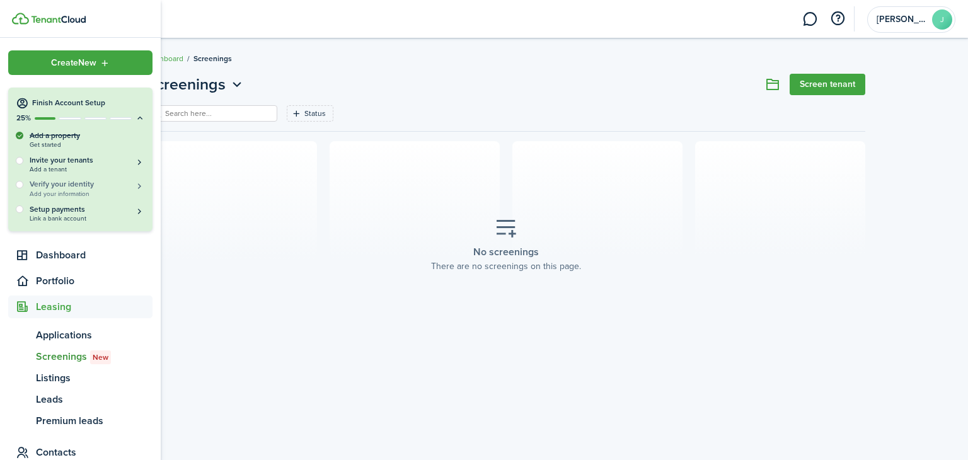
click at [62, 185] on h5 "Verify your identity" at bounding box center [87, 184] width 115 height 11
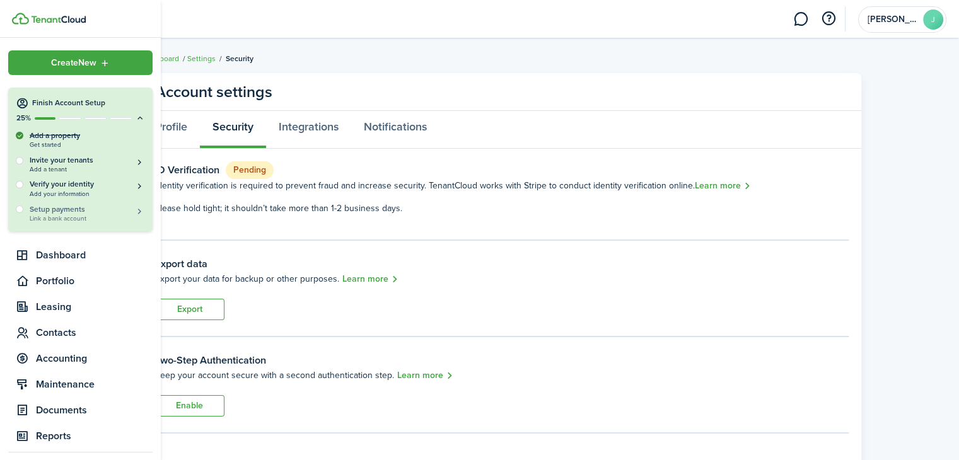
click at [63, 209] on h5 "Setup payments" at bounding box center [87, 209] width 115 height 11
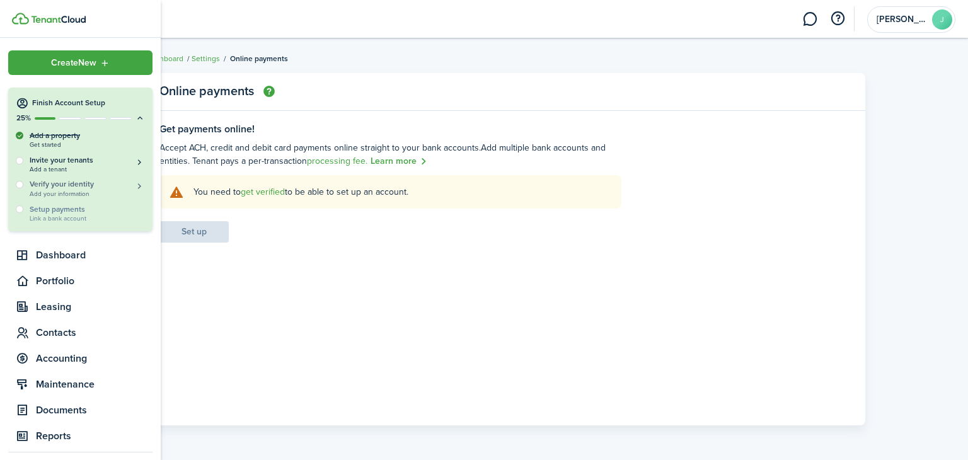
click at [73, 184] on h5 "Verify your identity" at bounding box center [87, 184] width 115 height 11
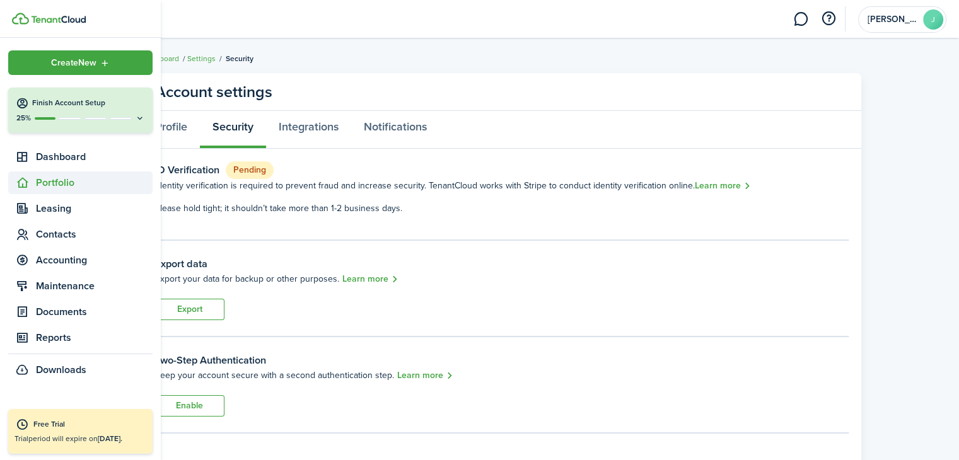
click at [10, 182] on sidebar-link-icon at bounding box center [22, 183] width 28 height 13
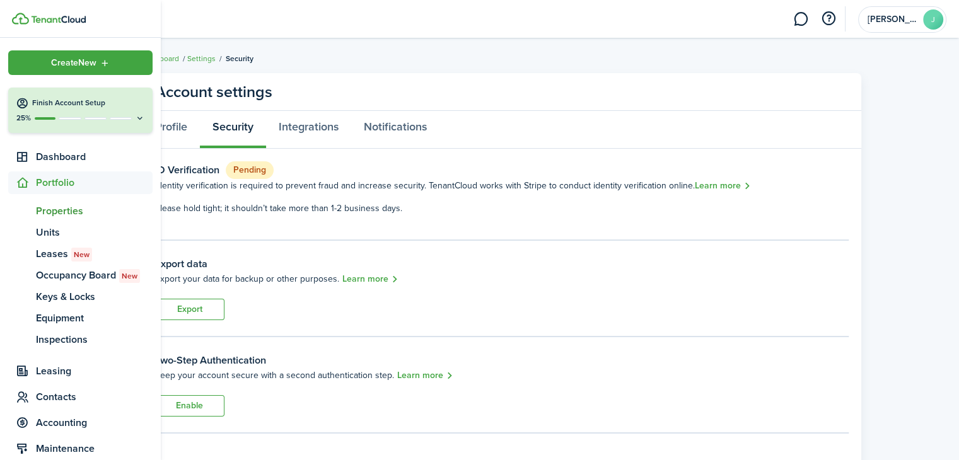
click at [62, 202] on link "pt Properties" at bounding box center [80, 210] width 144 height 21
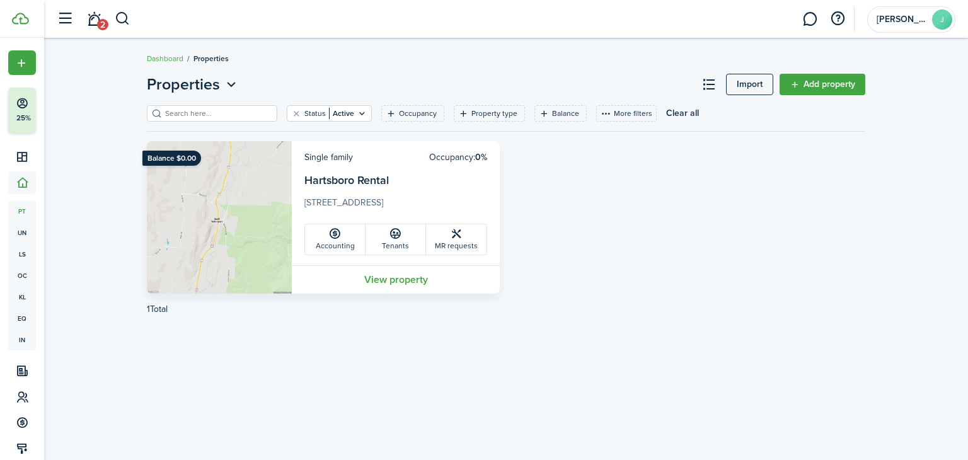
click at [336, 244] on link "Accounting" at bounding box center [335, 239] width 61 height 30
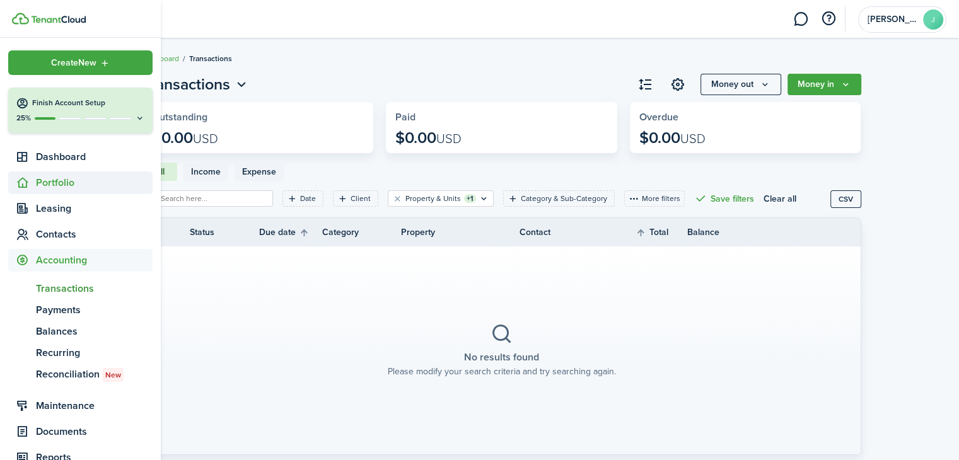
click at [60, 182] on span "Portfolio" at bounding box center [94, 182] width 117 height 15
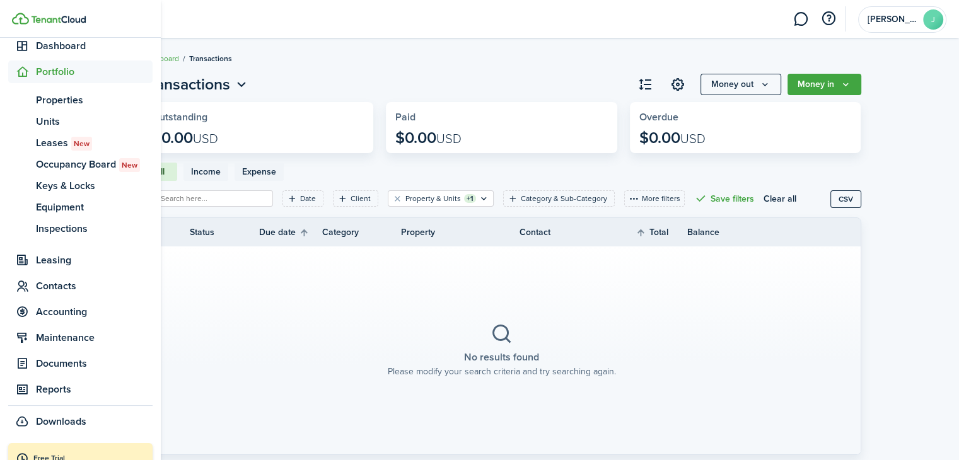
scroll to position [146, 0]
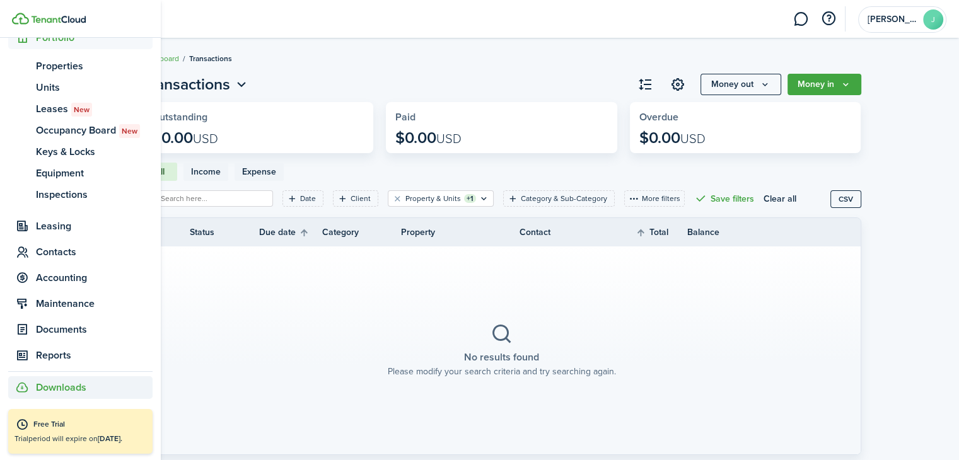
click at [64, 390] on span "Downloads" at bounding box center [61, 387] width 50 height 15
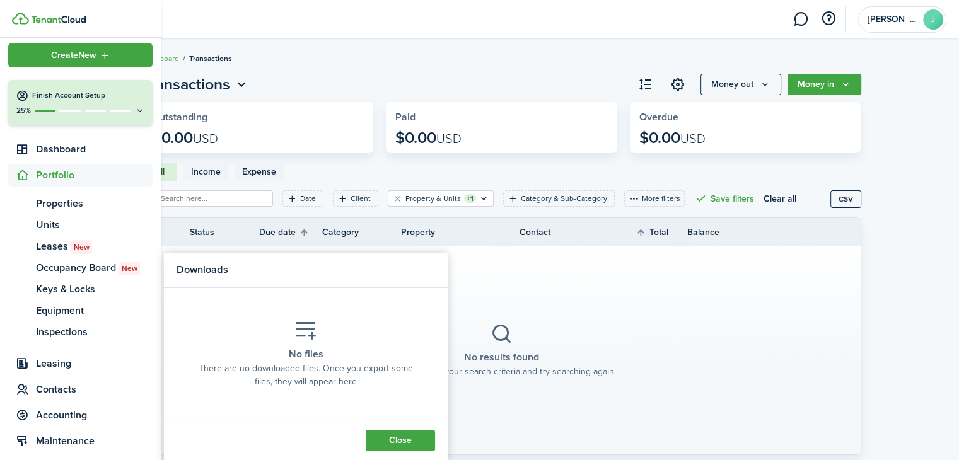
scroll to position [0, 0]
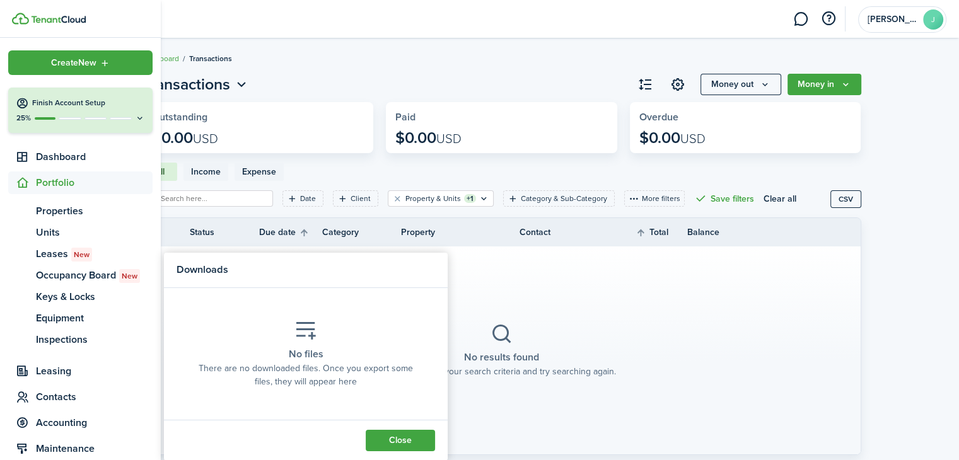
click at [359, 59] on breadcrumb "Dashboard Transactions" at bounding box center [501, 52] width 719 height 29
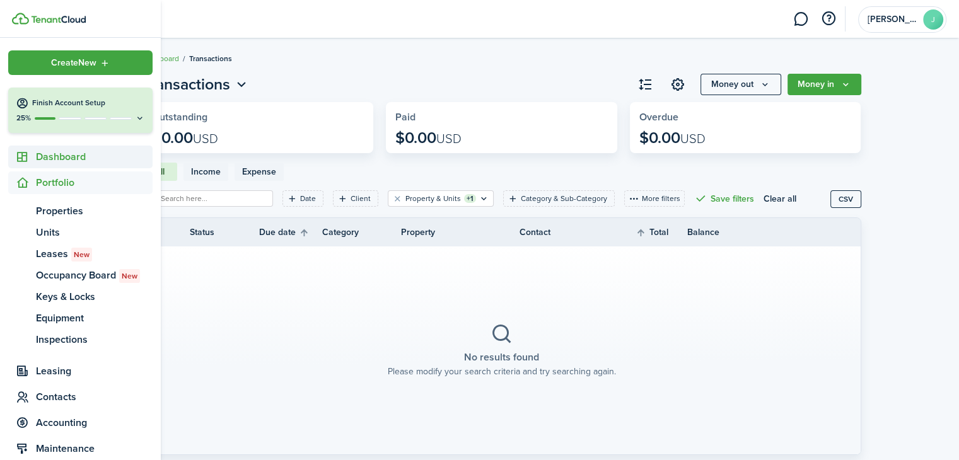
click at [26, 162] on icon at bounding box center [22, 157] width 13 height 13
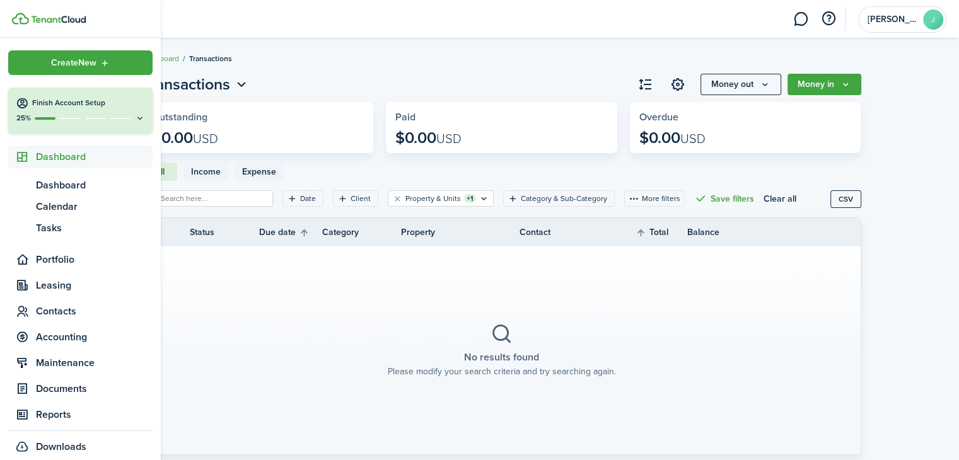
click at [50, 158] on span "Dashboard" at bounding box center [94, 156] width 117 height 15
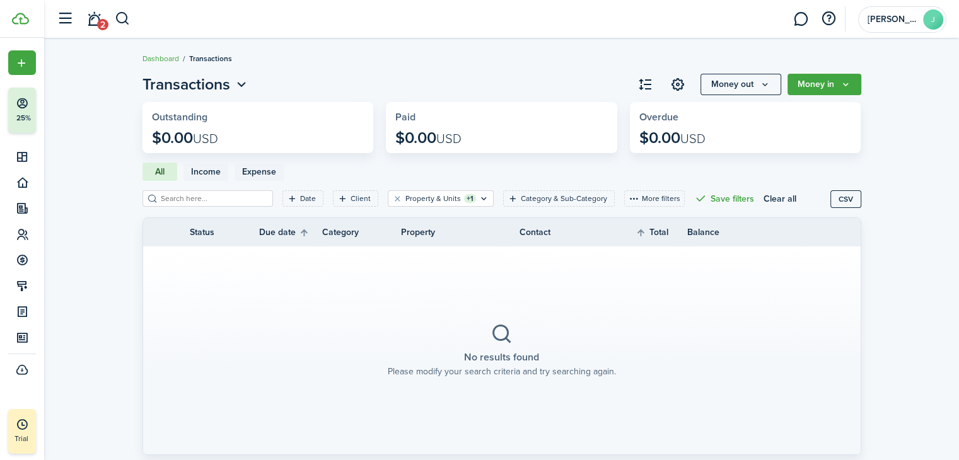
click at [164, 59] on link "Dashboard" at bounding box center [160, 58] width 37 height 11
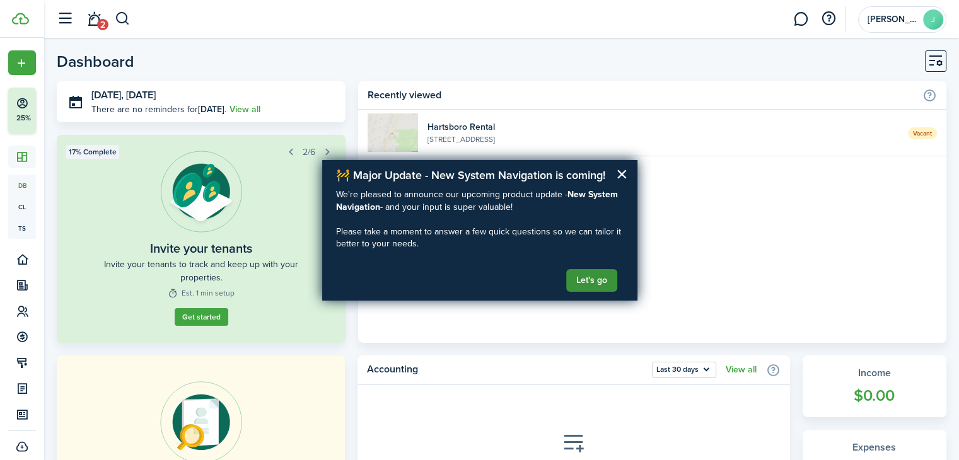
click at [577, 274] on button "Let's go" at bounding box center [591, 280] width 51 height 23
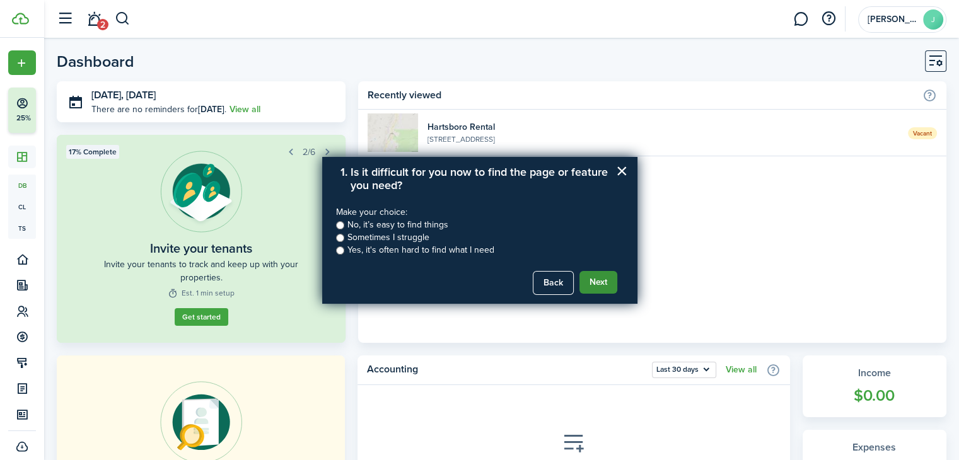
click at [598, 281] on button "Next" at bounding box center [598, 282] width 38 height 23
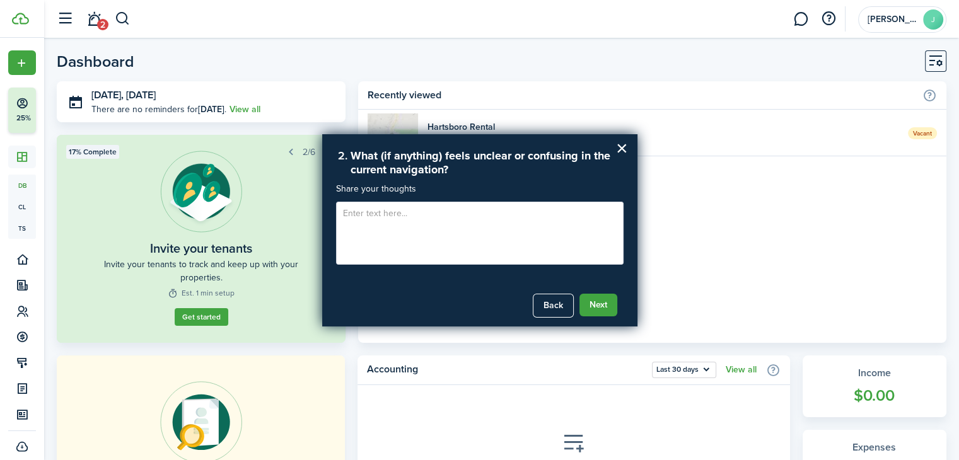
click at [598, 281] on div "Next" at bounding box center [602, 298] width 41 height 35
click at [624, 142] on button "×" at bounding box center [622, 148] width 12 height 20
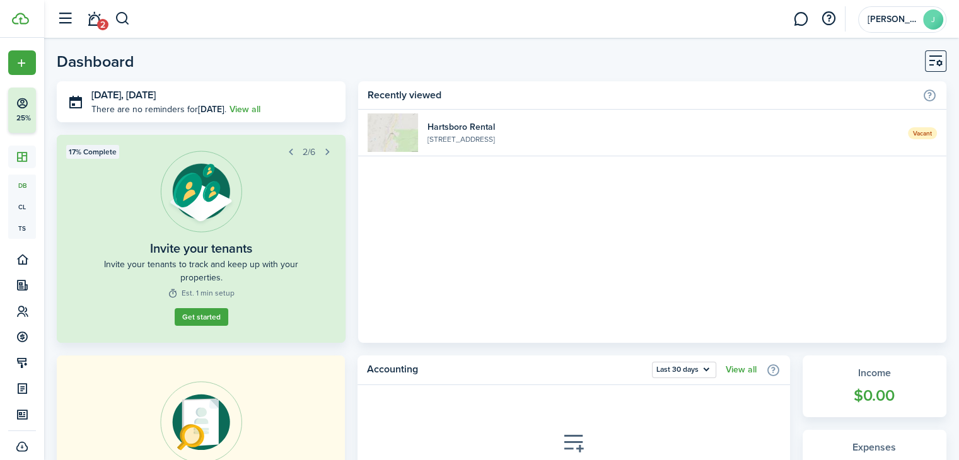
click at [101, 23] on span "2" at bounding box center [102, 24] width 11 height 11
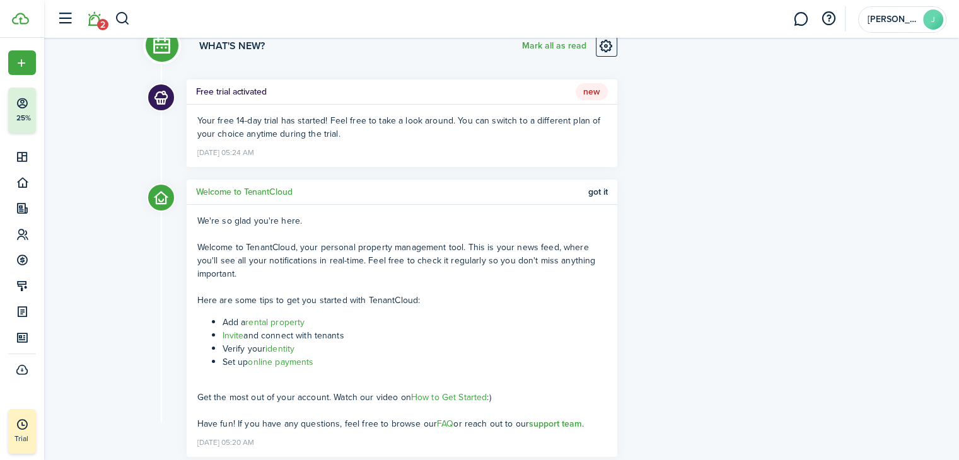
scroll to position [76, 0]
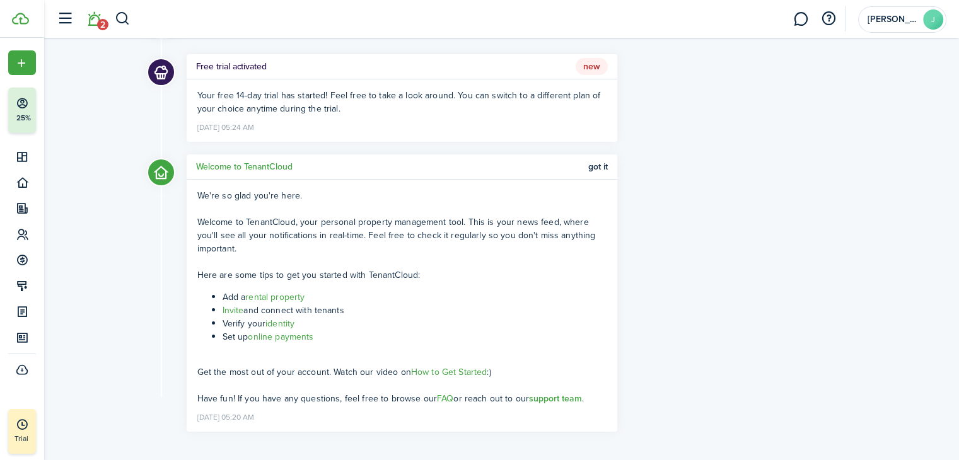
click at [598, 168] on span "Got it" at bounding box center [598, 167] width 20 height 10
click at [587, 67] on span "New" at bounding box center [592, 67] width 32 height 18
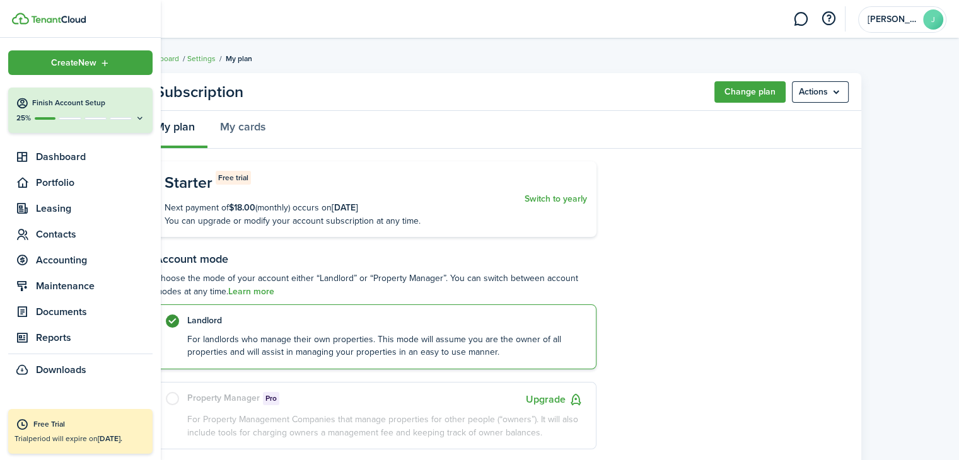
click at [77, 130] on button "Finish Account Setup 25%" at bounding box center [80, 110] width 144 height 45
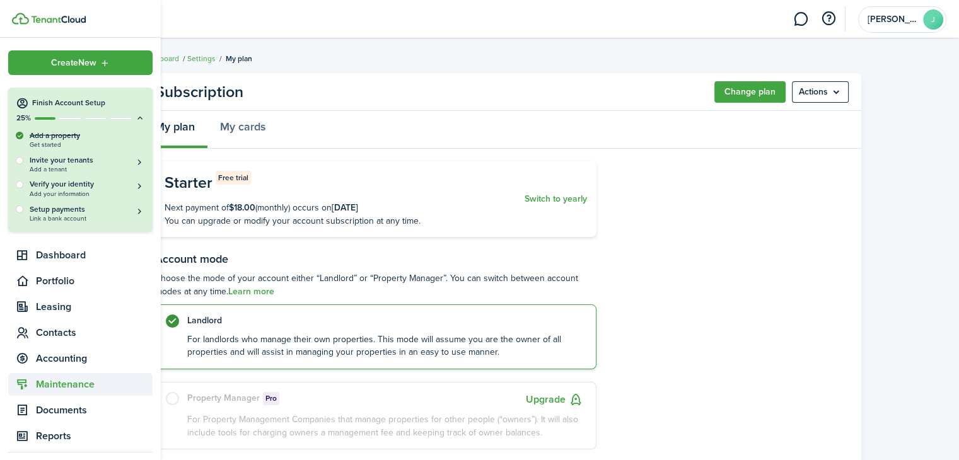
click at [60, 384] on span "Maintenance" at bounding box center [94, 384] width 117 height 15
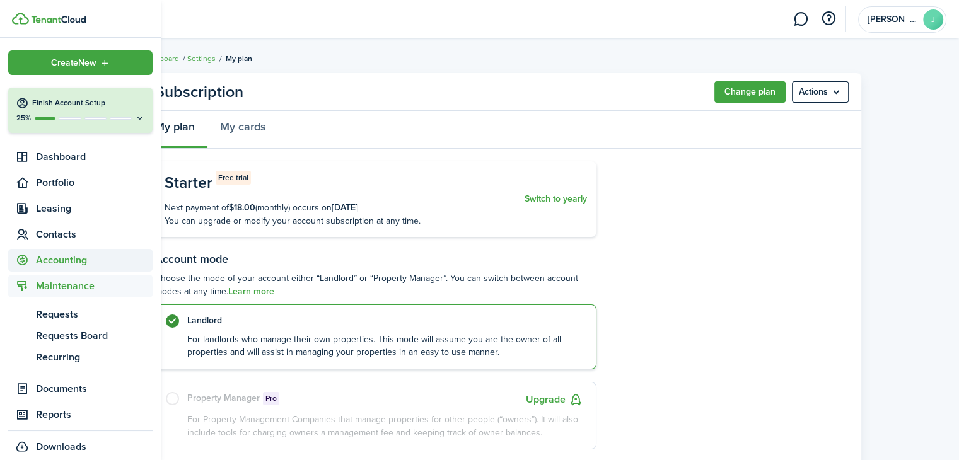
click at [67, 263] on span "Accounting" at bounding box center [94, 260] width 117 height 15
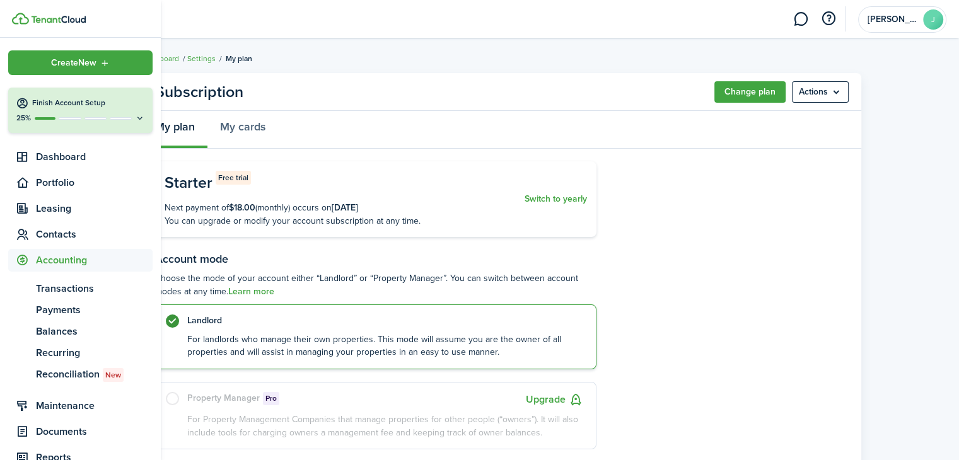
click at [20, 110] on button "Finish Account Setup 25%" at bounding box center [80, 110] width 144 height 45
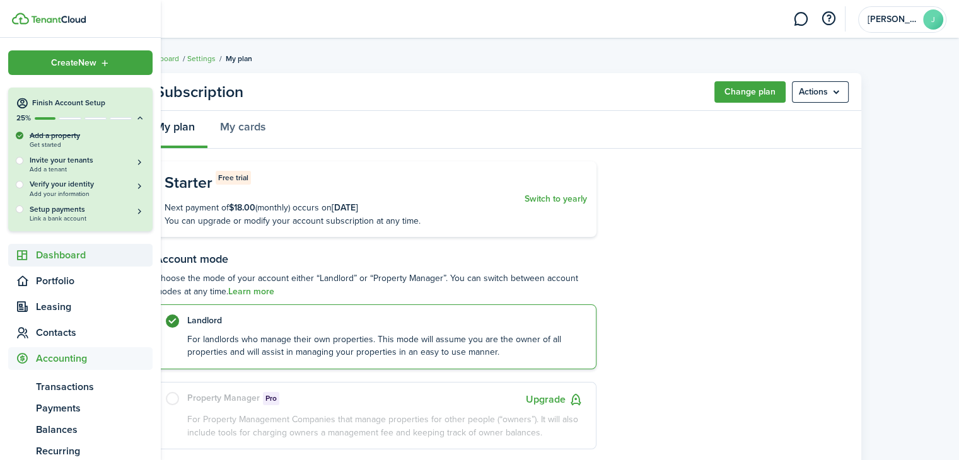
click at [91, 255] on span "Dashboard" at bounding box center [94, 255] width 117 height 15
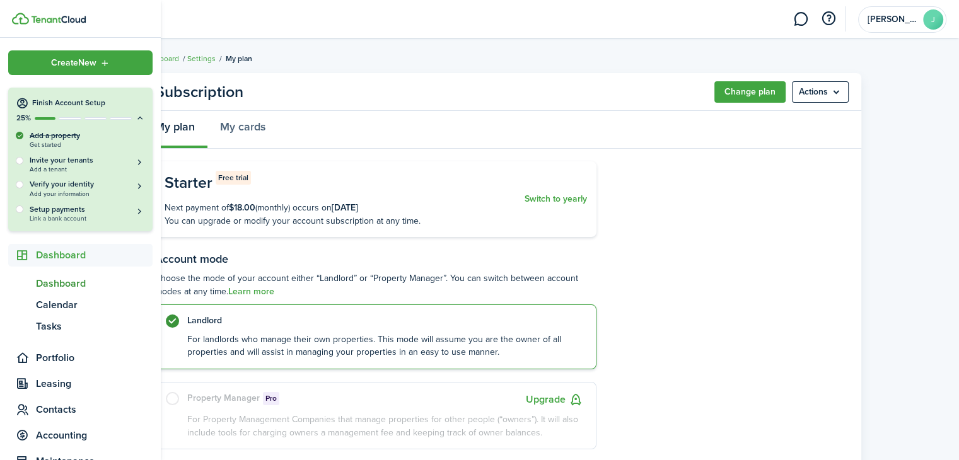
click at [72, 283] on span "Dashboard" at bounding box center [94, 283] width 117 height 15
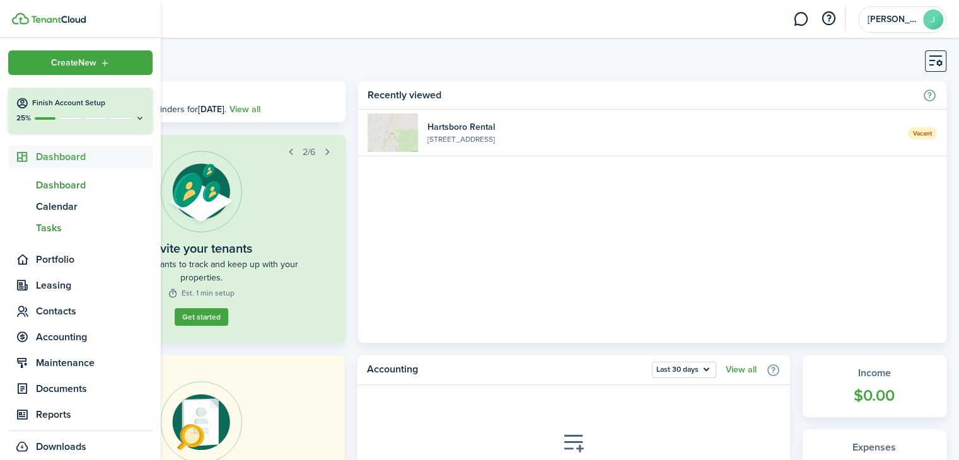
click at [50, 225] on span "Tasks" at bounding box center [94, 228] width 117 height 15
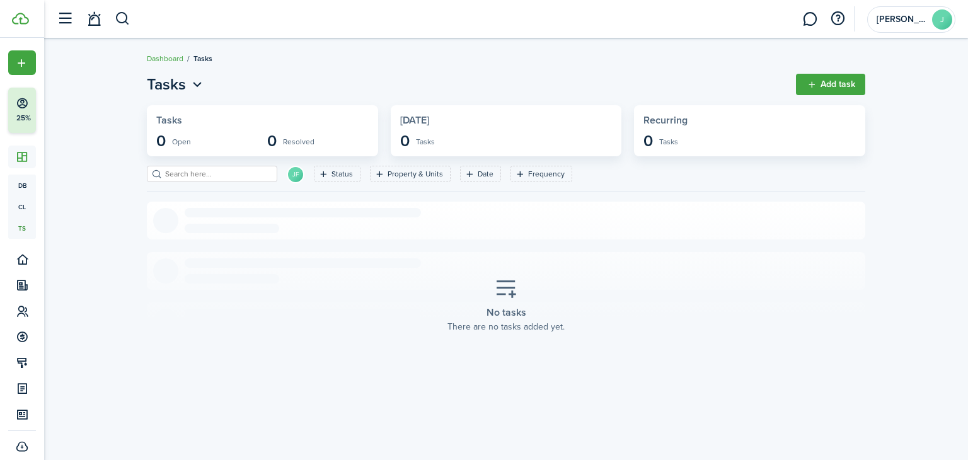
click at [824, 90] on button "Add task" at bounding box center [830, 84] width 69 height 21
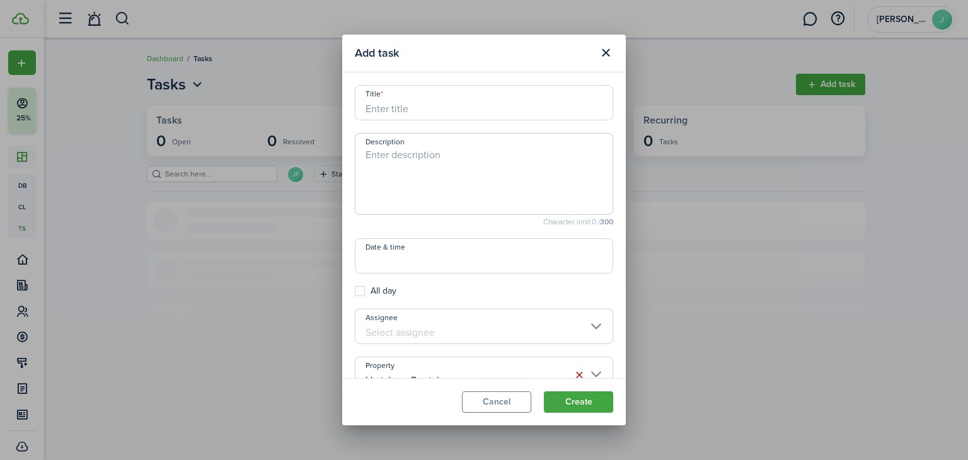
click at [466, 101] on input "Title" at bounding box center [484, 102] width 258 height 35
type input "{"
type input "Power Wash Mobile"
click at [409, 323] on input "Assignee" at bounding box center [484, 326] width 258 height 35
type textarea "Reach out to [PERSON_NAME] to find a good time before winter to do this."
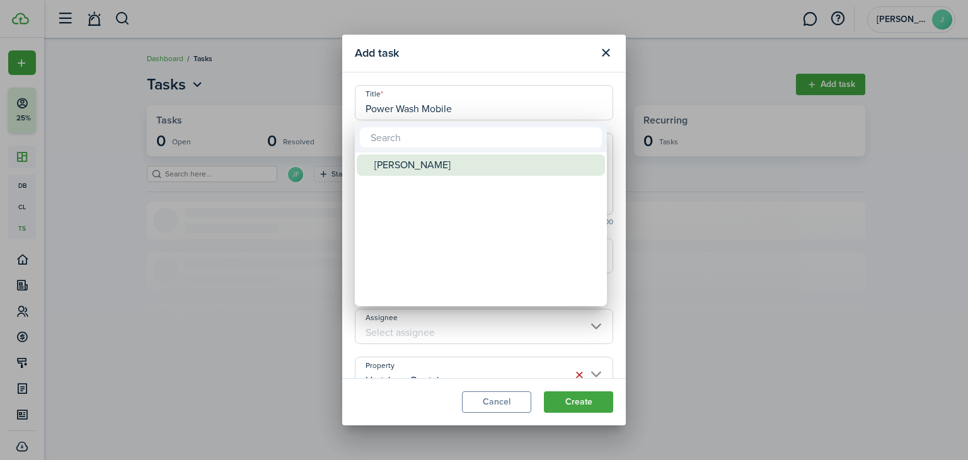
click at [421, 167] on div "[PERSON_NAME]" at bounding box center [485, 164] width 223 height 21
type input "[PERSON_NAME]"
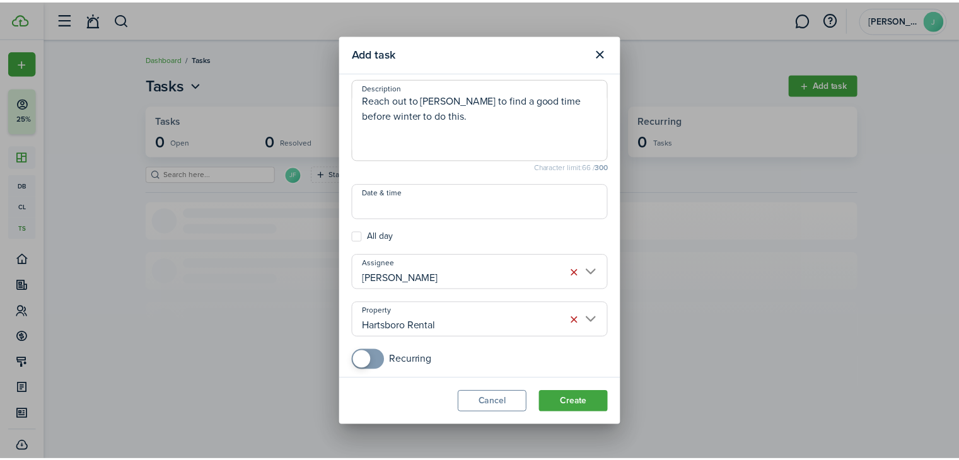
scroll to position [72, 0]
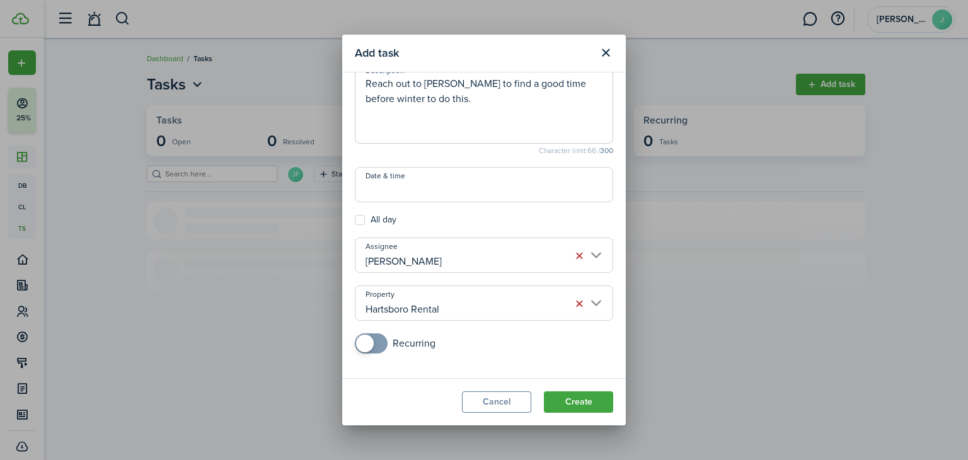
click at [533, 190] on input "Date & time" at bounding box center [484, 184] width 258 height 35
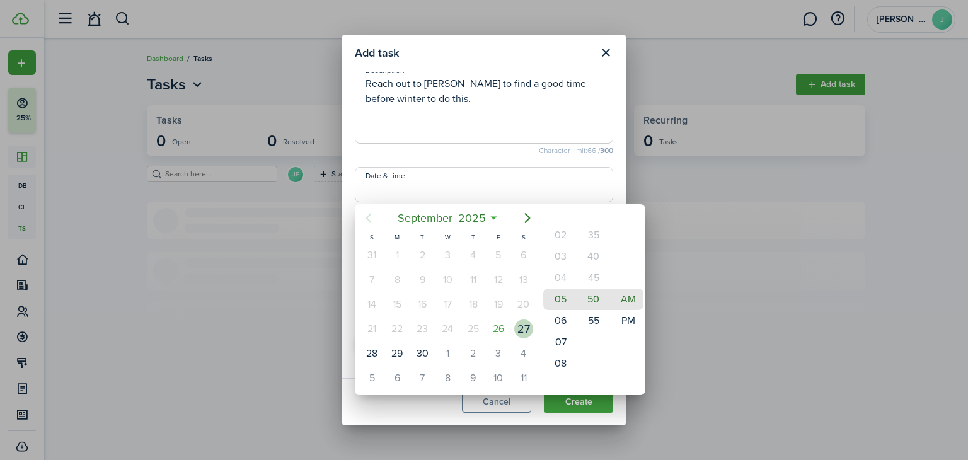
click at [528, 328] on div "27" at bounding box center [523, 329] width 19 height 19
drag, startPoint x: 574, startPoint y: 308, endPoint x: 574, endPoint y: 353, distance: 45.4
click at [574, 353] on div "Hour" at bounding box center [573, 339] width 6 height 59
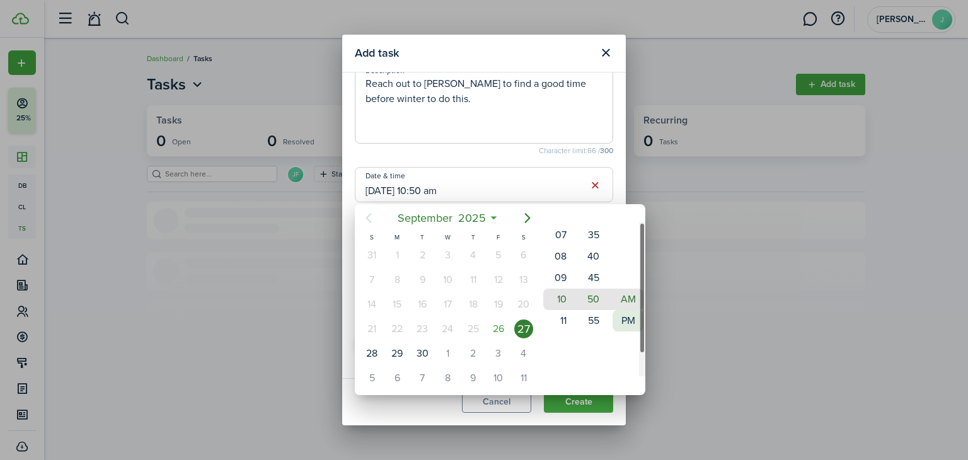
click at [613, 324] on mbsc-wheel-item "PM" at bounding box center [628, 320] width 31 height 21
drag, startPoint x: 570, startPoint y: 323, endPoint x: 570, endPoint y: 267, distance: 56.1
click at [570, 267] on div "Hour" at bounding box center [573, 279] width 6 height 59
click at [560, 273] on mbsc-wheel-item "02" at bounding box center [558, 277] width 31 height 21
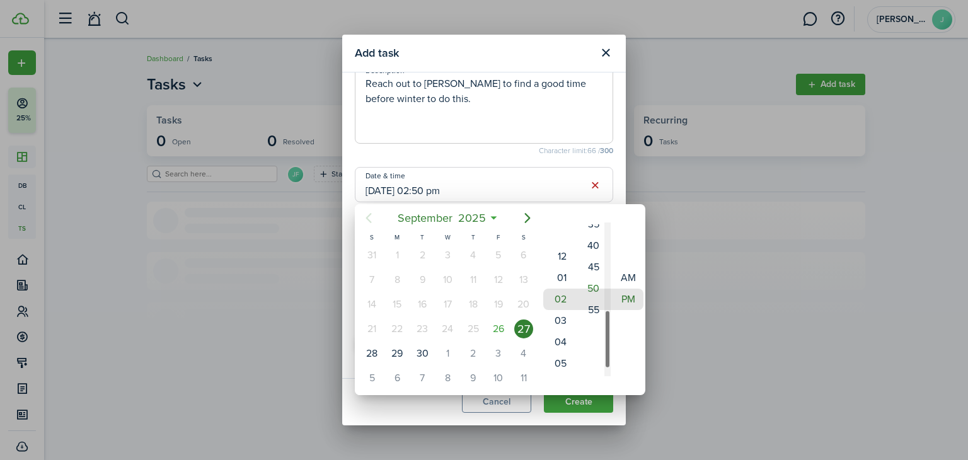
drag, startPoint x: 603, startPoint y: 321, endPoint x: 606, endPoint y: 311, distance: 11.0
click at [606, 311] on mbsc-scrollview-base "00 05 10 15 20 25 30 35 40 45 50 55" at bounding box center [593, 299] width 35 height 151
drag, startPoint x: 608, startPoint y: 313, endPoint x: 606, endPoint y: 237, distance: 76.3
click at [606, 237] on div "Minute" at bounding box center [608, 258] width 6 height 59
drag, startPoint x: 606, startPoint y: 237, endPoint x: 606, endPoint y: 228, distance: 9.5
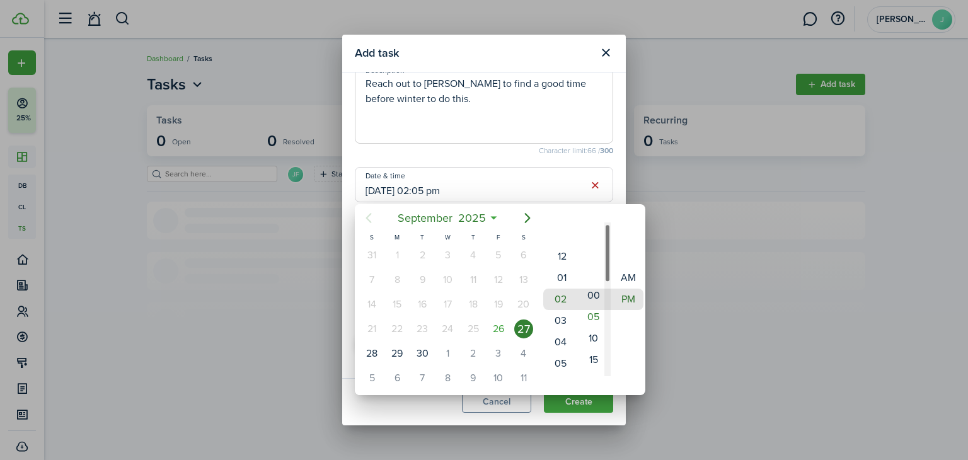
click at [606, 228] on div "Minute" at bounding box center [608, 253] width 6 height 59
type input "[DATE] 02:00 pm"
click at [614, 185] on div at bounding box center [484, 230] width 1170 height 662
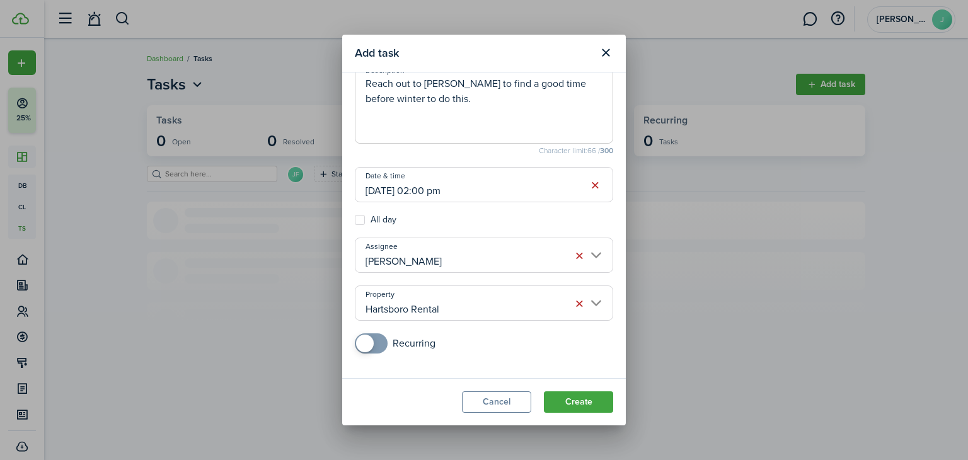
click at [587, 399] on button "Create" at bounding box center [578, 401] width 69 height 21
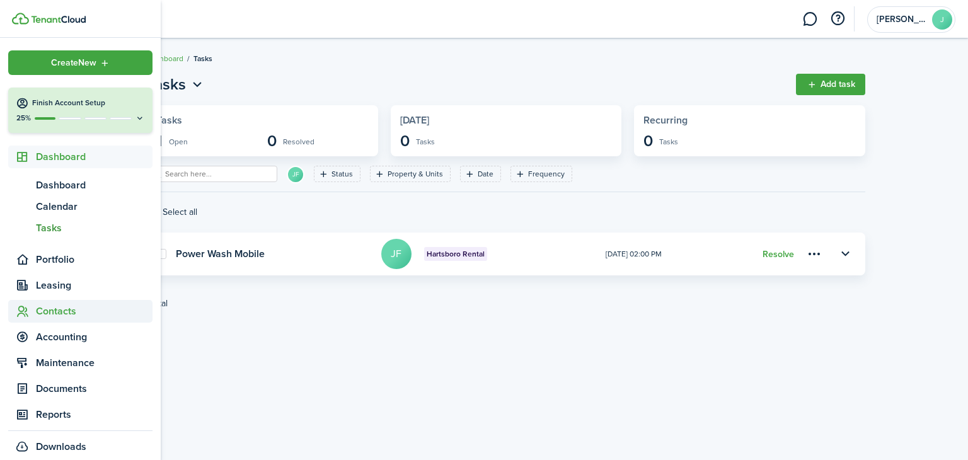
click at [66, 318] on span "Contacts" at bounding box center [94, 311] width 117 height 15
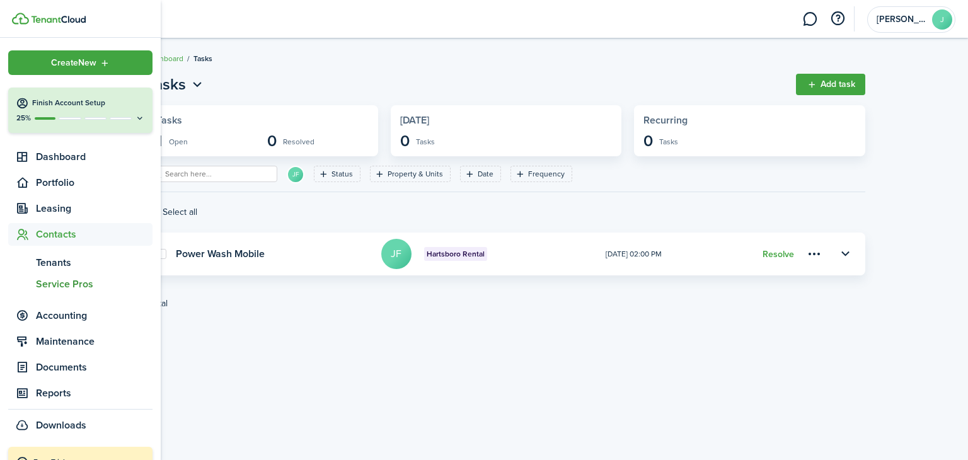
click at [80, 280] on span "Service Pros" at bounding box center [94, 284] width 117 height 15
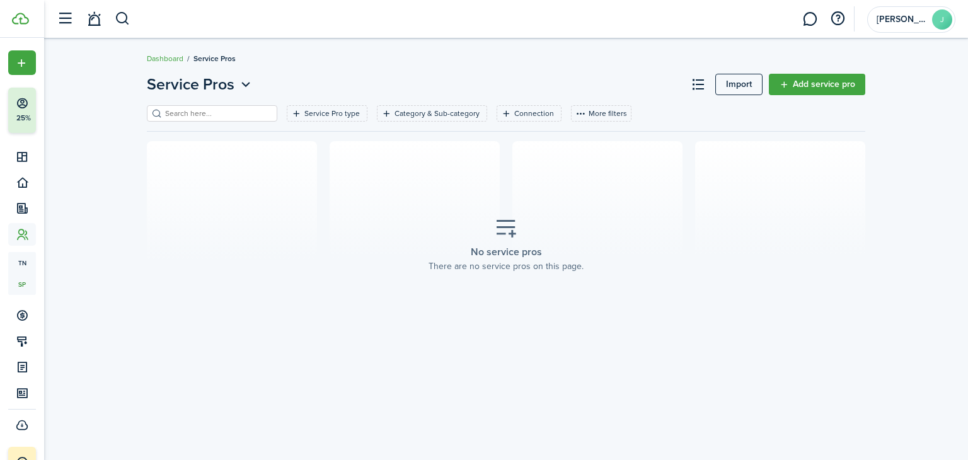
click at [792, 83] on link "Add service pro" at bounding box center [817, 84] width 96 height 21
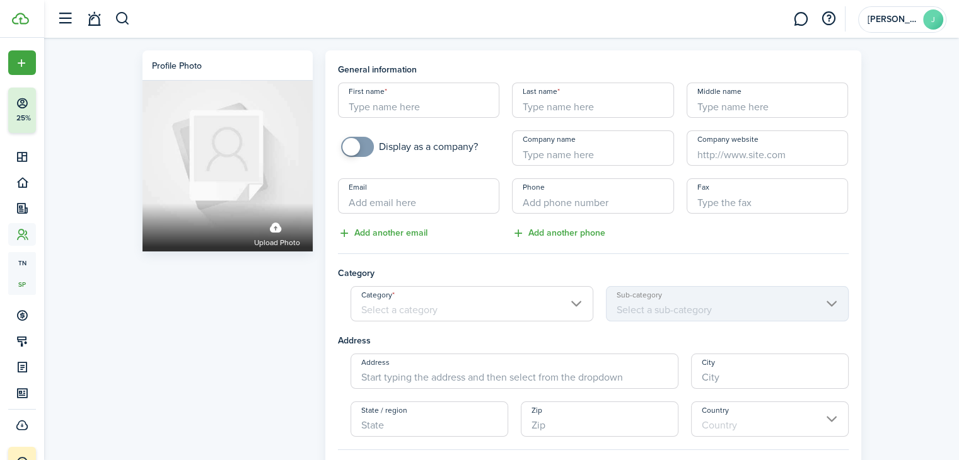
click at [453, 105] on input "First name" at bounding box center [419, 100] width 162 height 35
click at [501, 263] on professional-form "General information First name Last name Middle name Display as a company? Comp…" at bounding box center [593, 294] width 511 height 463
click at [374, 147] on input "checkbox" at bounding box center [409, 147] width 137 height 20
checkbox input "true"
click at [582, 153] on input "Company name" at bounding box center [593, 147] width 162 height 35
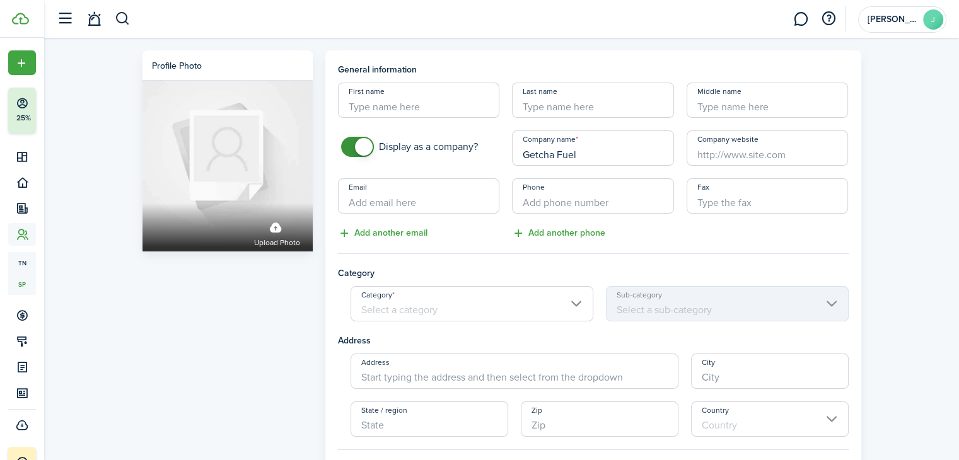
type input "Getcha Fuel"
type input "[DOMAIN_NAME]"
click at [410, 199] on input "Email" at bounding box center [419, 195] width 162 height 35
click at [552, 205] on input "+1" at bounding box center [593, 195] width 162 height 35
click at [439, 306] on input "Category" at bounding box center [471, 303] width 243 height 35
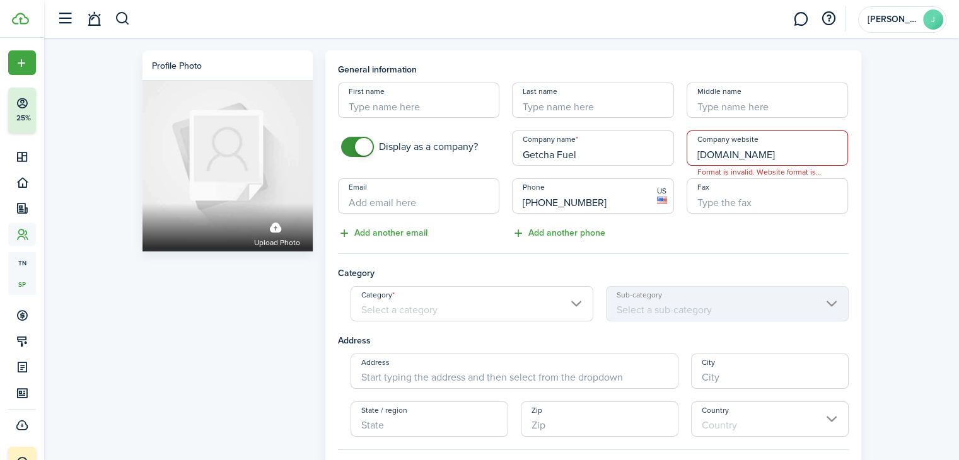
type input "[PHONE_NUMBER]"
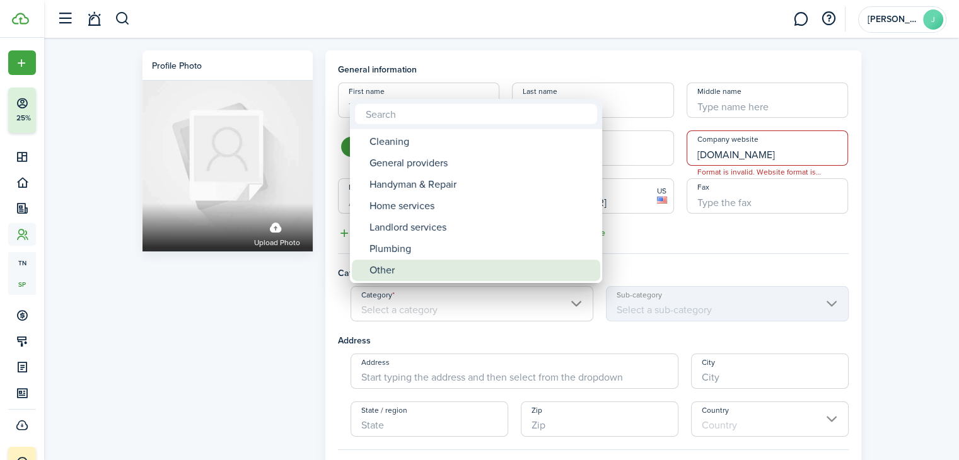
click at [431, 268] on div "Other" at bounding box center [480, 270] width 223 height 21
type input "Other"
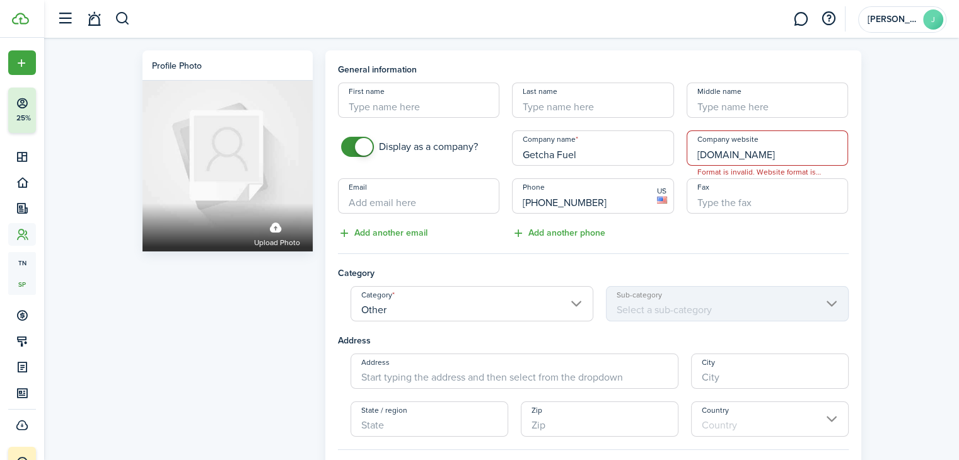
click at [633, 308] on mbsc-scroller "Sub-category" at bounding box center [727, 303] width 243 height 35
click at [782, 175] on span "Format is invalid. Website format is [URL][DOMAIN_NAME]" at bounding box center [760, 172] width 146 height 13
click at [720, 156] on input "[DOMAIN_NAME]" at bounding box center [767, 147] width 162 height 35
type input "[DOMAIN_NAME]"
click at [756, 202] on input "Fax" at bounding box center [767, 195] width 162 height 35
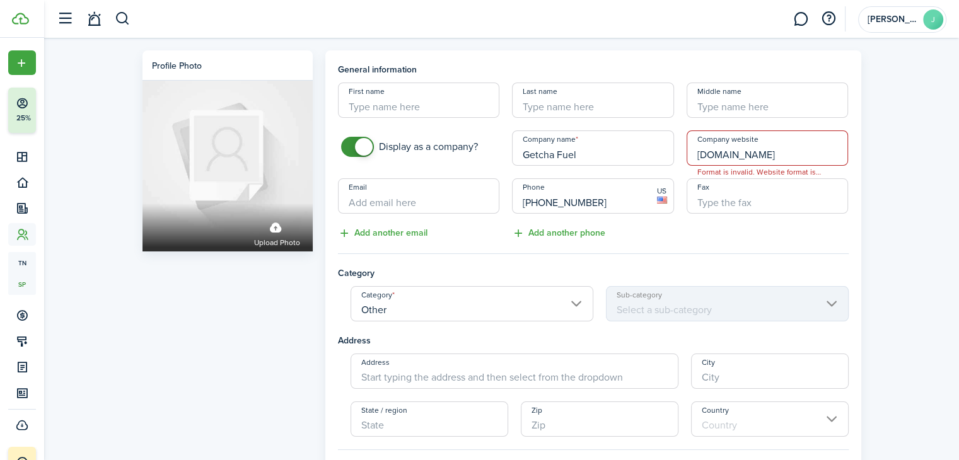
click at [790, 163] on input "[DOMAIN_NAME]" at bounding box center [767, 147] width 162 height 35
click at [711, 155] on input "[DOMAIN_NAME]" at bounding box center [767, 147] width 162 height 35
click at [782, 174] on span "Format is invalid. Website format is [URL][DOMAIN_NAME]" at bounding box center [760, 172] width 146 height 13
click at [727, 173] on span "Format is invalid. Website format is [URL][DOMAIN_NAME]" at bounding box center [760, 172] width 146 height 13
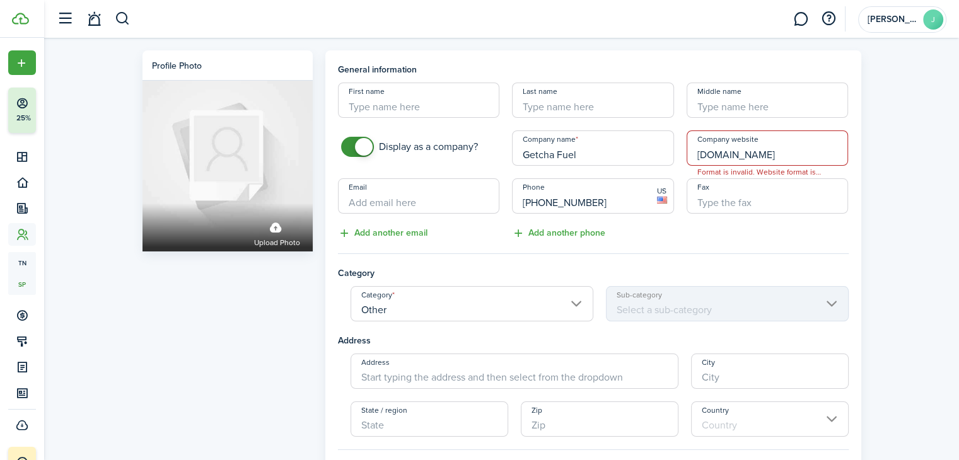
drag, startPoint x: 727, startPoint y: 173, endPoint x: 785, endPoint y: 157, distance: 60.3
click at [785, 157] on span "[DOMAIN_NAME] Format is invalid. Website format is [URL][DOMAIN_NAME]" at bounding box center [767, 147] width 162 height 35
click at [785, 157] on input "[DOMAIN_NAME]" at bounding box center [767, 147] width 162 height 35
click at [356, 107] on input "First name" at bounding box center [419, 100] width 162 height 35
type input "[PERSON_NAME] & [PERSON_NAME]"
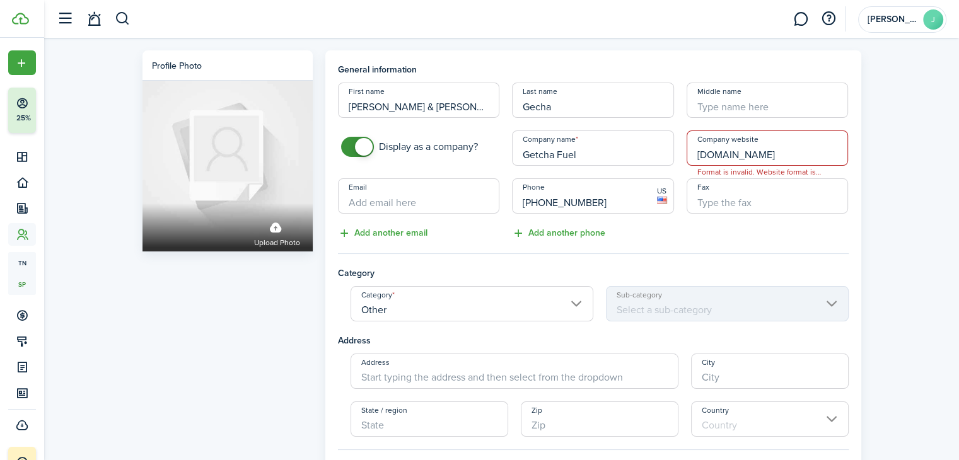
type input "Gecha"
click at [578, 145] on input "Getcha Fuel" at bounding box center [593, 147] width 162 height 35
click at [441, 376] on input "Address" at bounding box center [514, 371] width 328 height 35
click at [426, 423] on input "State / region" at bounding box center [429, 419] width 158 height 35
type input "Pittsford"
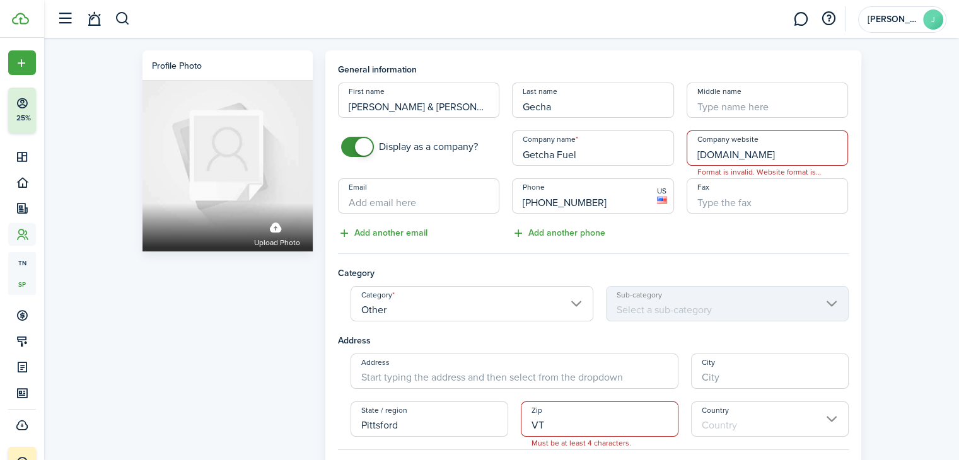
click at [587, 426] on input "VT" at bounding box center [600, 419] width 158 height 35
type input "V"
click at [787, 419] on input "Country" at bounding box center [770, 419] width 158 height 35
type input "05763"
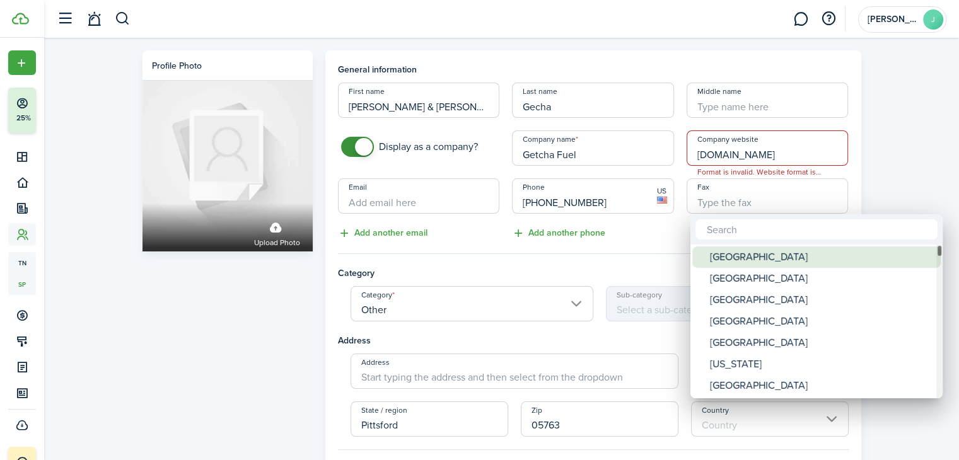
click at [712, 260] on div "[GEOGRAPHIC_DATA]" at bounding box center [821, 256] width 223 height 21
type input "[GEOGRAPHIC_DATA]"
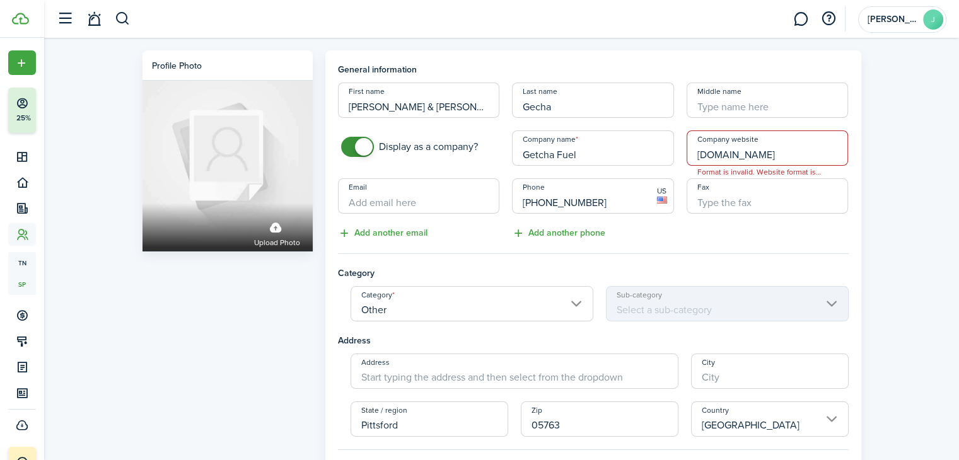
click at [726, 364] on input "City" at bounding box center [770, 371] width 158 height 35
type input "Pittsford"
click at [567, 388] on span at bounding box center [514, 371] width 328 height 35
click at [406, 367] on input "Address" at bounding box center [514, 371] width 328 height 35
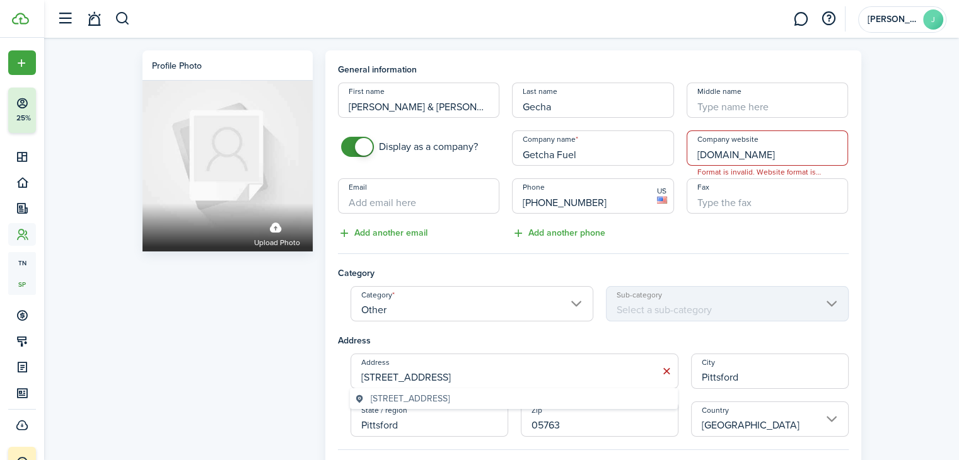
click at [438, 398] on span "[STREET_ADDRESS]" at bounding box center [410, 398] width 79 height 13
type input "[STREET_ADDRESS][PERSON_NAME]"
type input "VT"
click at [781, 153] on input "[DOMAIN_NAME]" at bounding box center [767, 147] width 162 height 35
type input "g"
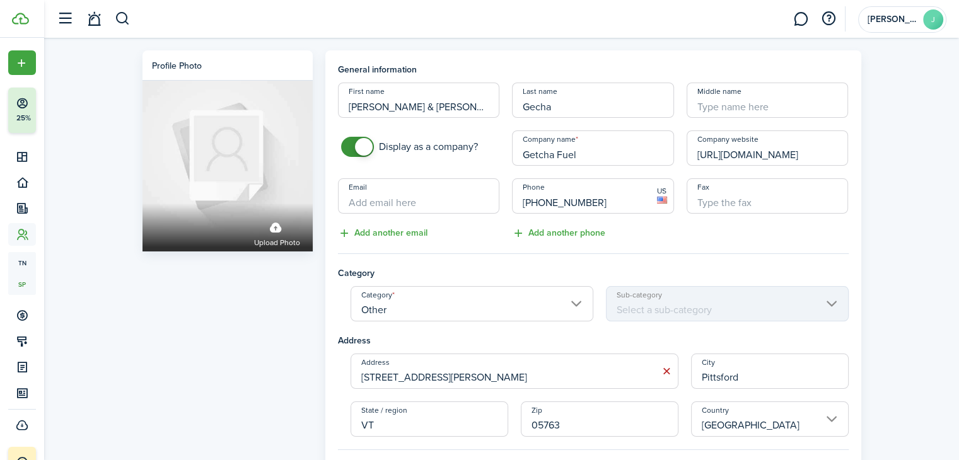
type input "[URL][DOMAIN_NAME]"
click at [771, 205] on input "Fax" at bounding box center [767, 195] width 162 height 35
click at [466, 205] on input "Email" at bounding box center [419, 195] width 162 height 35
click at [410, 293] on input "Other" at bounding box center [471, 303] width 243 height 35
type input "[EMAIL_ADDRESS][DOMAIN_NAME]"
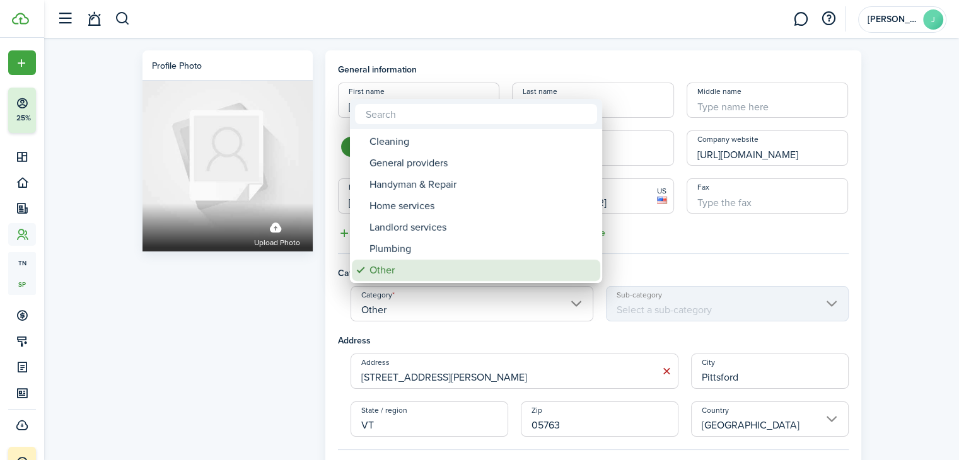
click at [372, 275] on div "Other" at bounding box center [480, 270] width 223 height 21
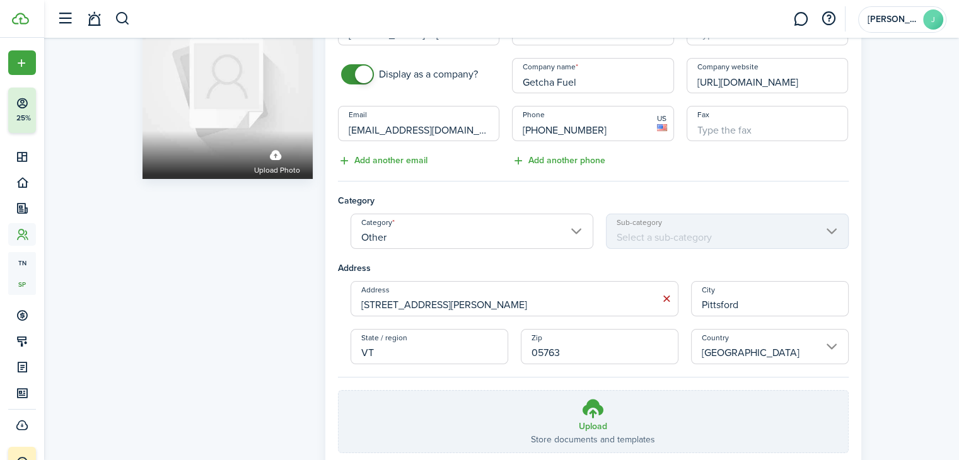
scroll to position [159, 0]
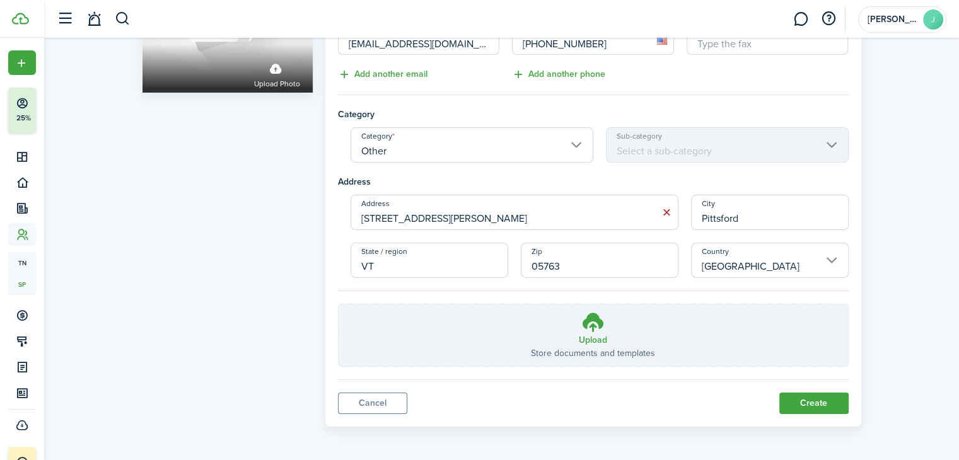
click at [809, 404] on button "Create" at bounding box center [813, 403] width 69 height 21
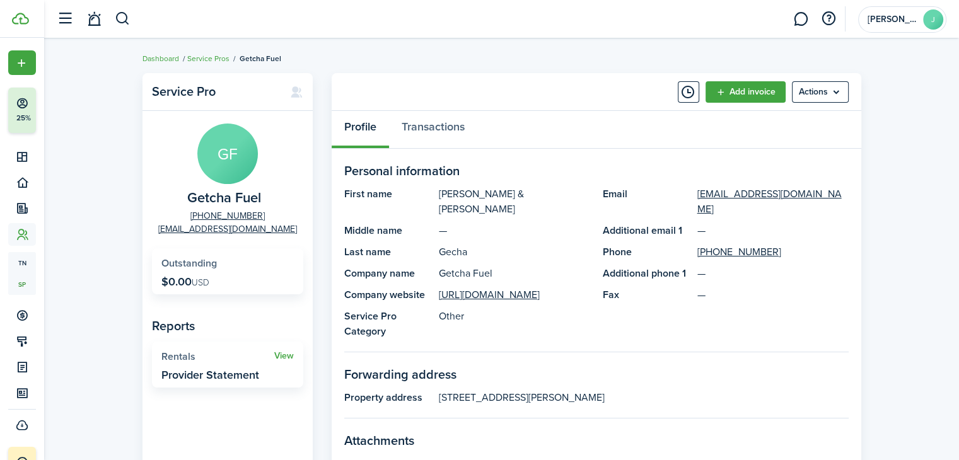
click at [830, 91] on menu-btn "Actions" at bounding box center [820, 91] width 57 height 21
click at [212, 54] on link "Service Pros" at bounding box center [208, 58] width 42 height 11
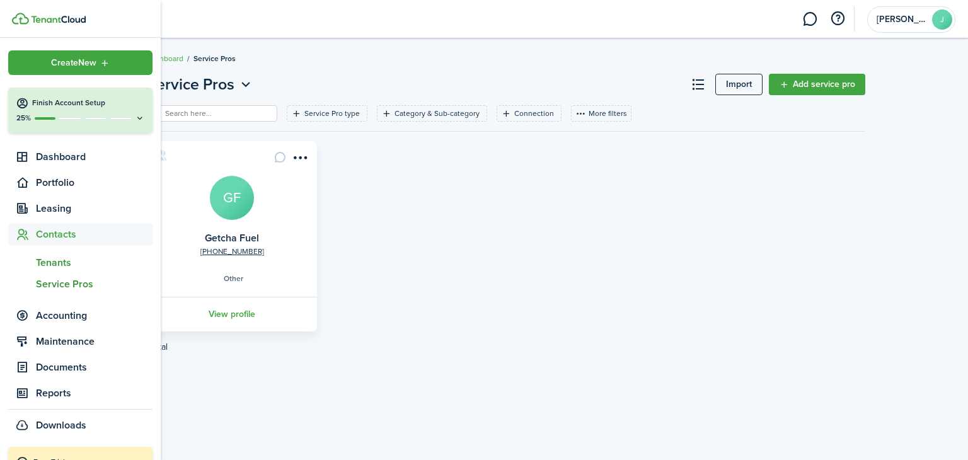
click at [64, 263] on span "Tenants" at bounding box center [94, 262] width 117 height 15
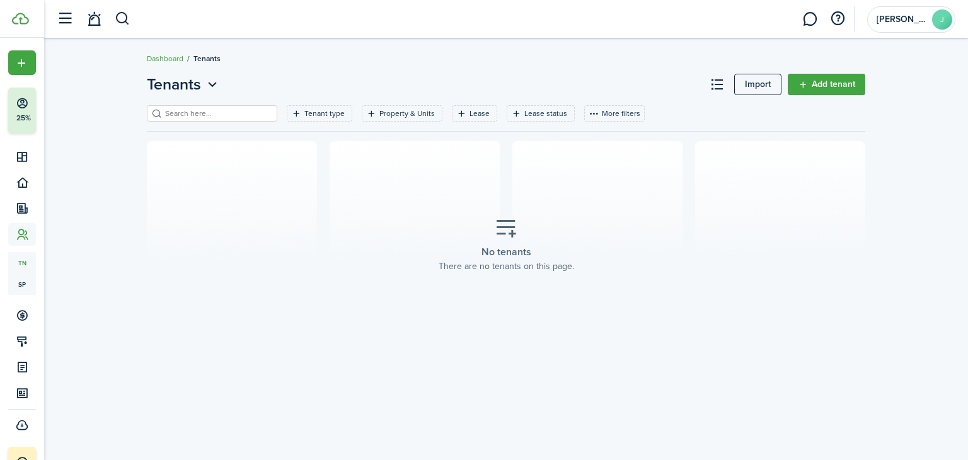
click at [827, 83] on link "Add tenant" at bounding box center [827, 84] width 78 height 21
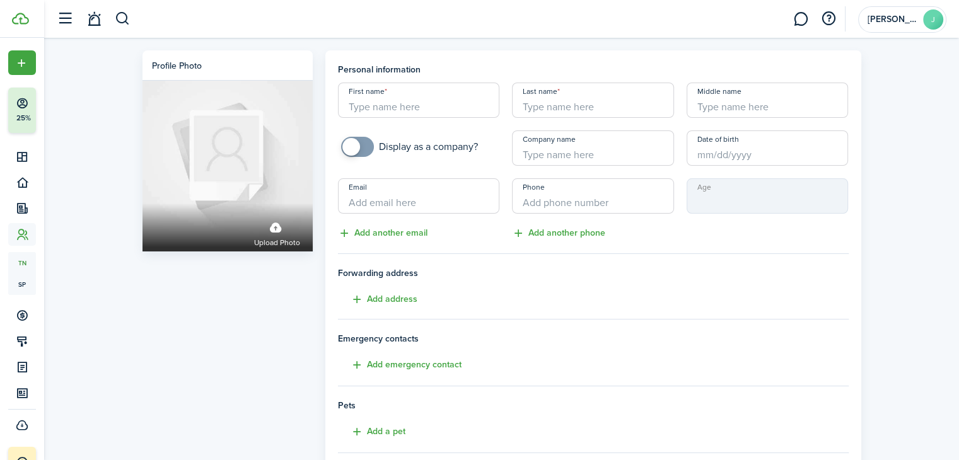
click at [458, 107] on input "First name" at bounding box center [419, 100] width 162 height 35
type input "[PERSON_NAME]"
click at [398, 198] on input "Email" at bounding box center [419, 195] width 162 height 35
type input "[EMAIL_ADDRESS][DOMAIN_NAME]"
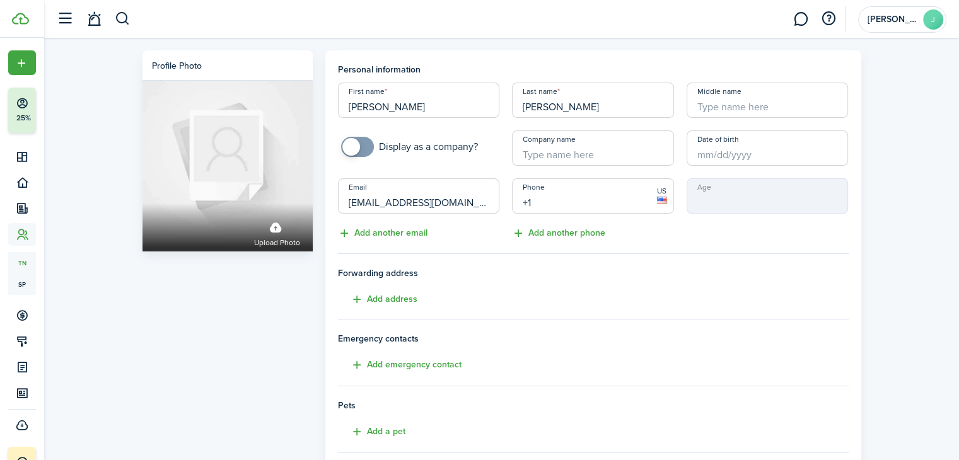
click at [563, 205] on input "+1" at bounding box center [593, 195] width 162 height 35
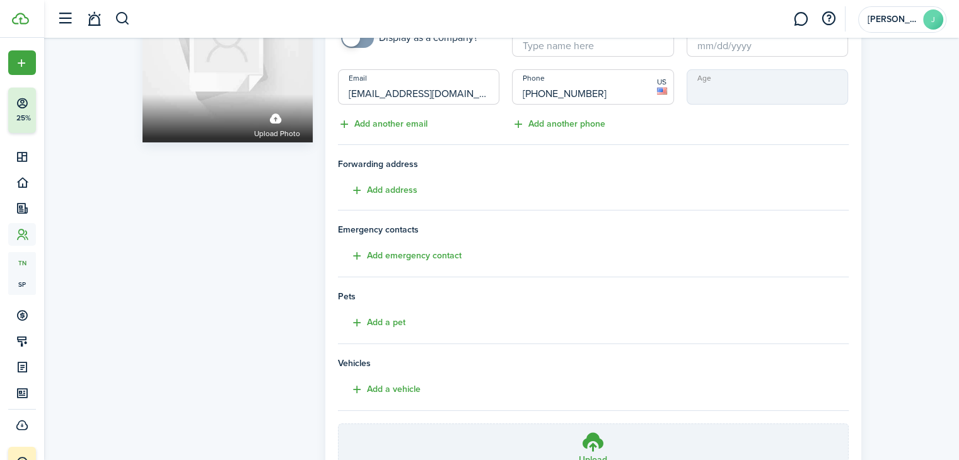
scroll to position [128, 0]
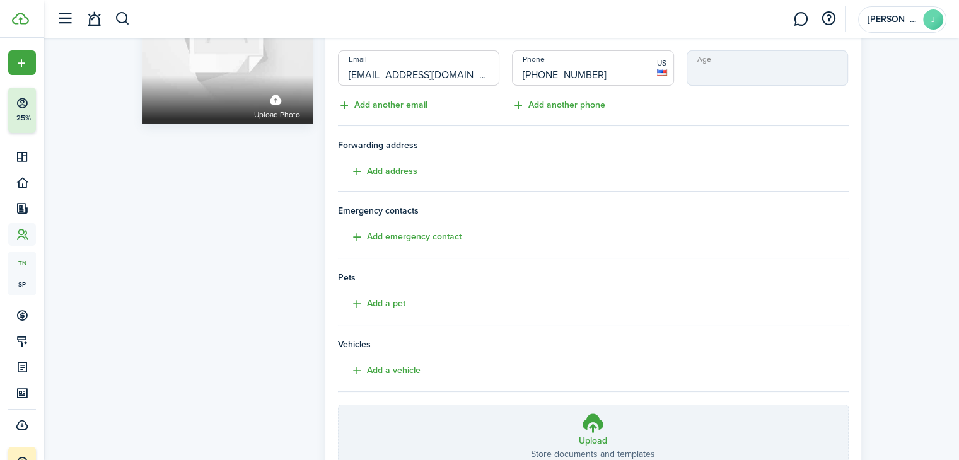
type input "[PHONE_NUMBER]"
click at [381, 303] on button "Add a pet" at bounding box center [371, 304] width 67 height 14
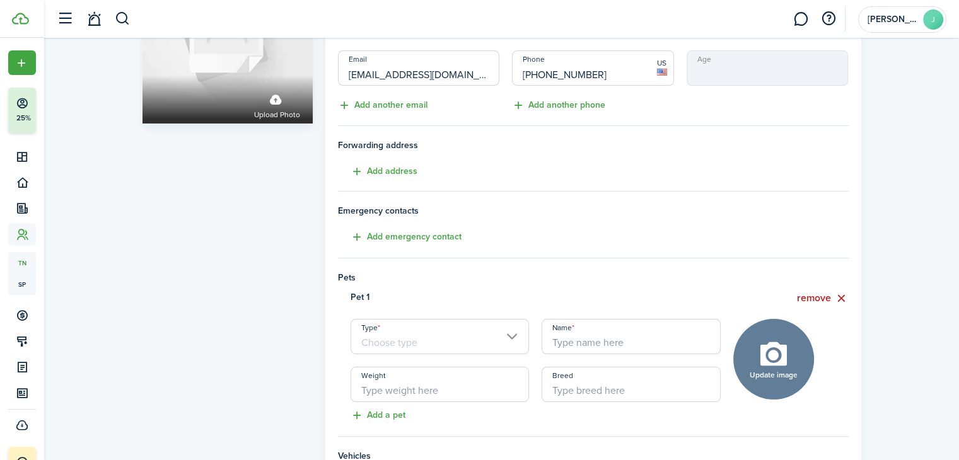
click at [453, 335] on input "Type" at bounding box center [439, 336] width 179 height 35
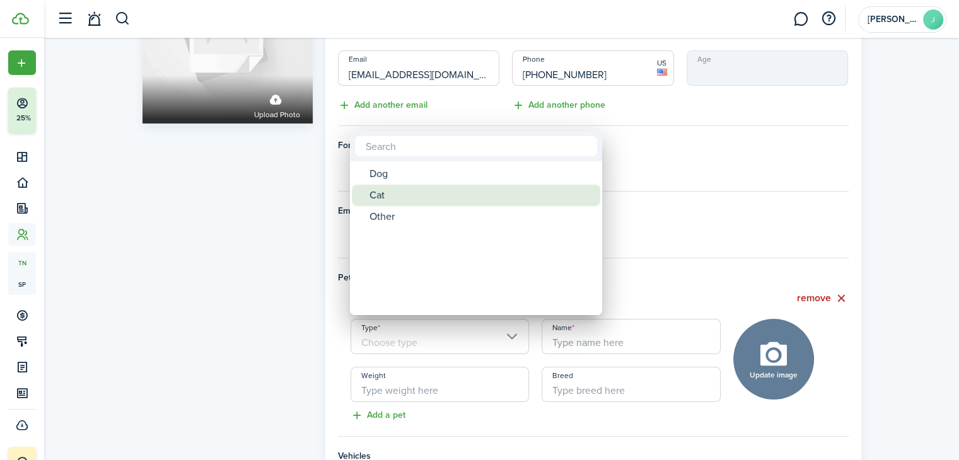
click at [381, 192] on div "Cat" at bounding box center [480, 195] width 223 height 21
type input "Cat"
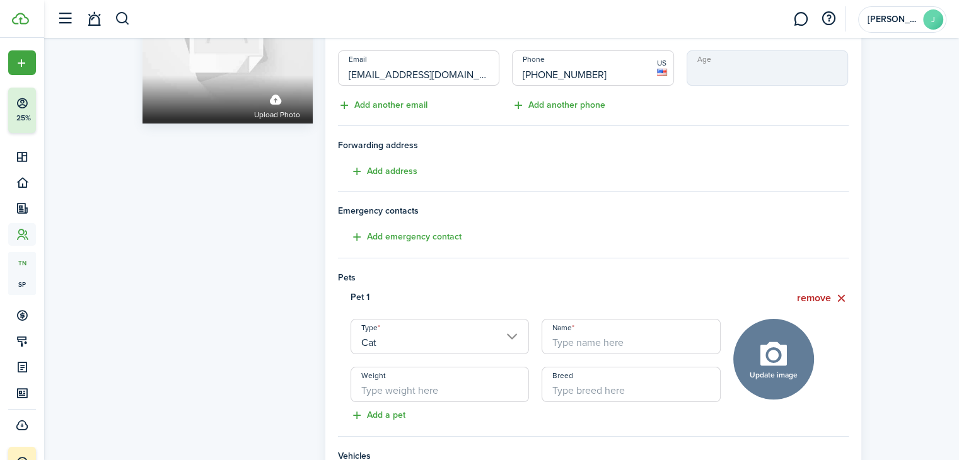
click at [584, 345] on input "Name" at bounding box center [630, 336] width 179 height 35
type input "Elleiot"
click at [473, 383] on input "Weight" at bounding box center [439, 384] width 179 height 35
click at [622, 390] on input "Breed" at bounding box center [630, 384] width 179 height 35
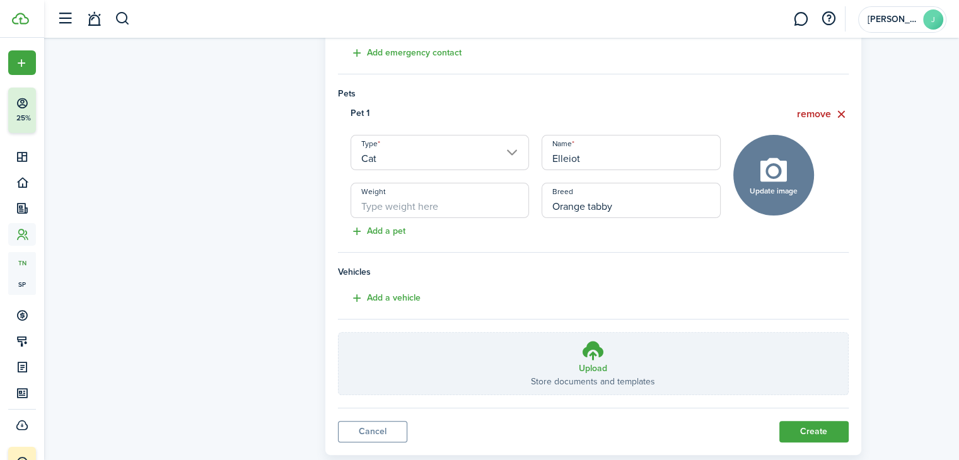
scroll to position [339, 0]
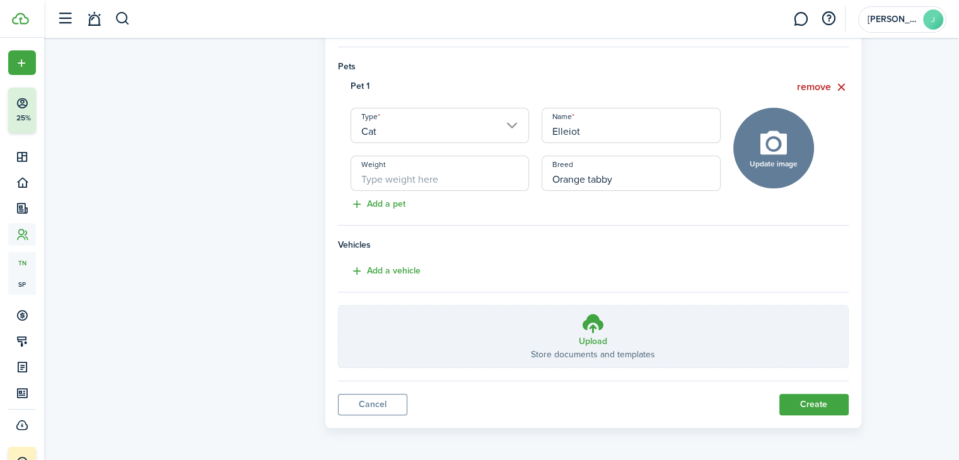
type input "Orange tabby"
click at [812, 399] on button "Create" at bounding box center [813, 404] width 69 height 21
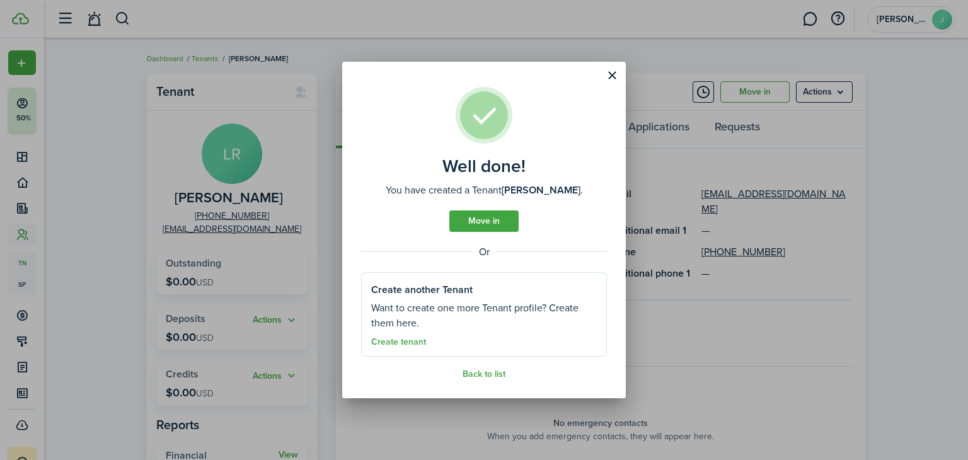
click at [494, 223] on link "Move in" at bounding box center [483, 221] width 69 height 21
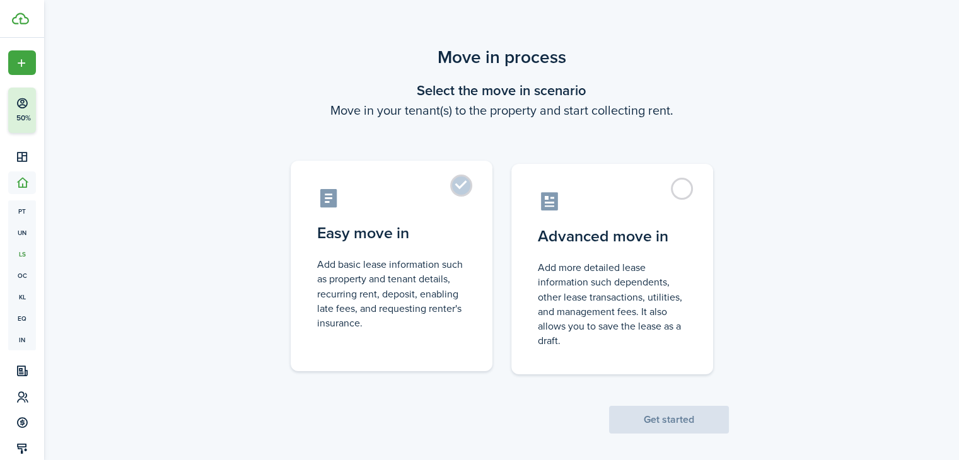
click at [444, 247] on label "Easy move in Add basic lease information such as property and tenant details, r…" at bounding box center [392, 266] width 202 height 211
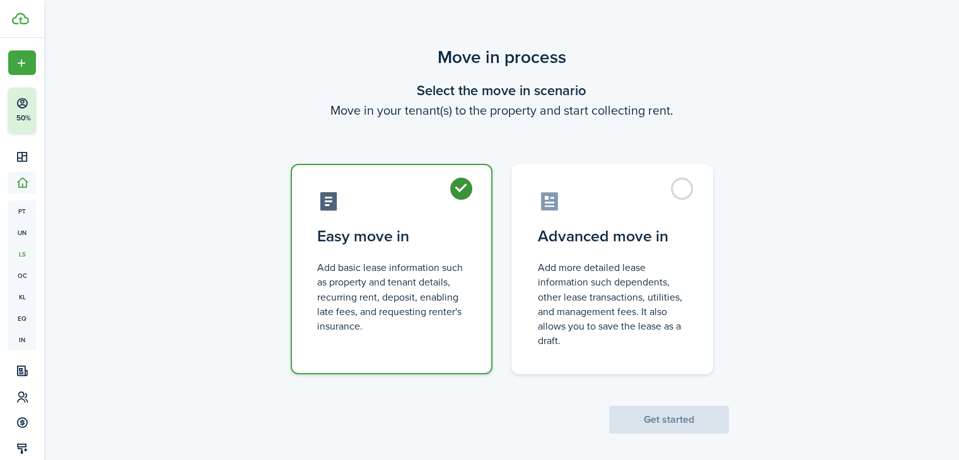
radio input "true"
click at [663, 420] on button "Get started" at bounding box center [669, 420] width 120 height 28
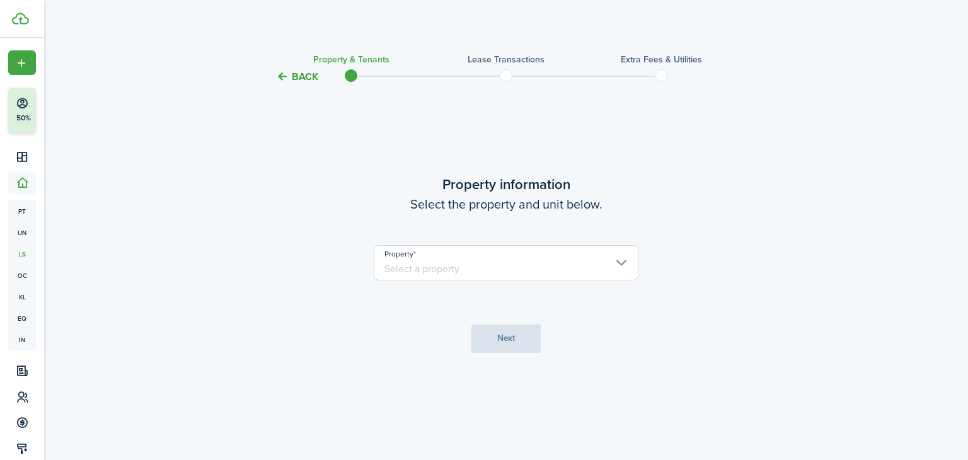
click at [565, 275] on input "Property" at bounding box center [506, 262] width 265 height 35
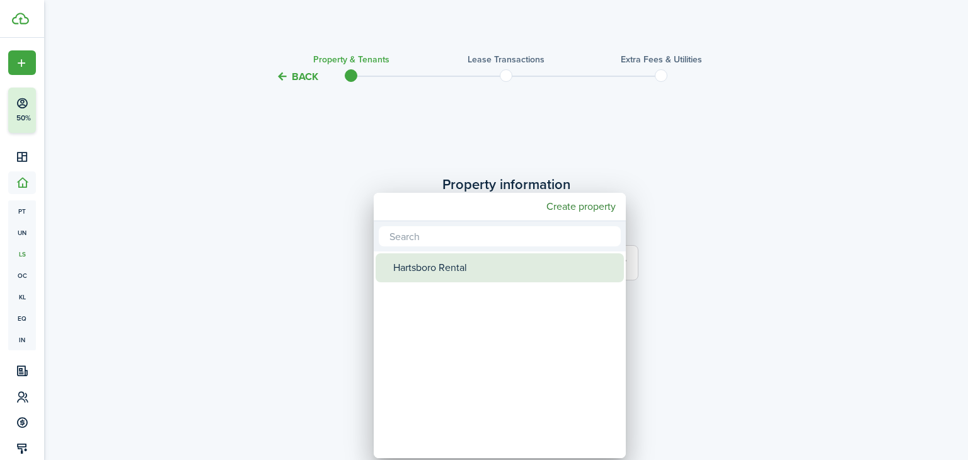
click at [504, 272] on div "Hartsboro Rental" at bounding box center [504, 267] width 223 height 29
type input "Hartsboro Rental"
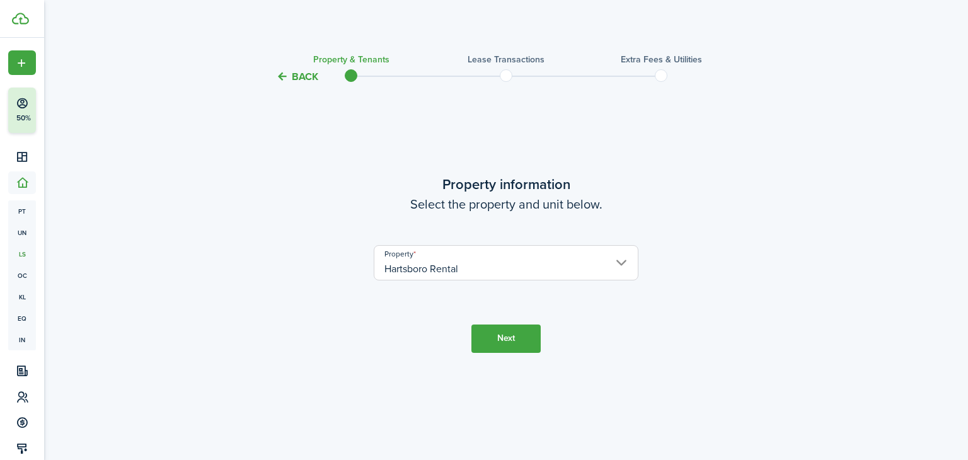
click at [501, 341] on button "Next" at bounding box center [506, 339] width 69 height 28
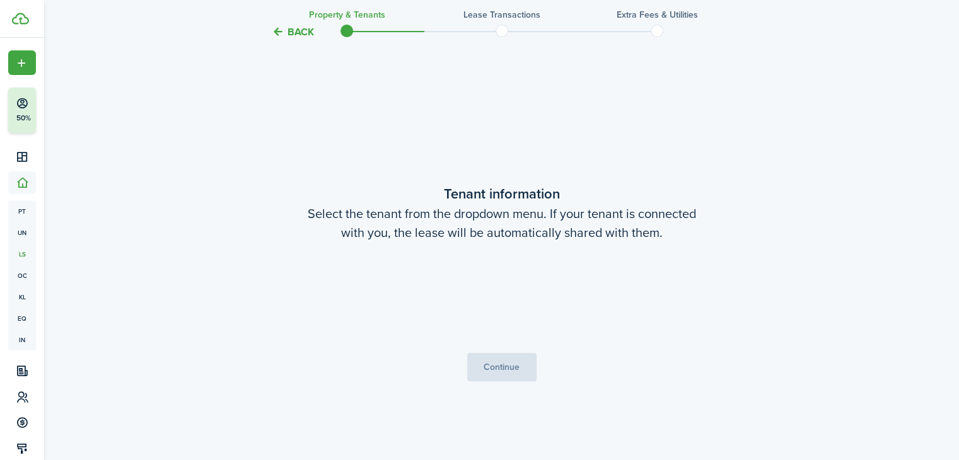
scroll to position [376, 0]
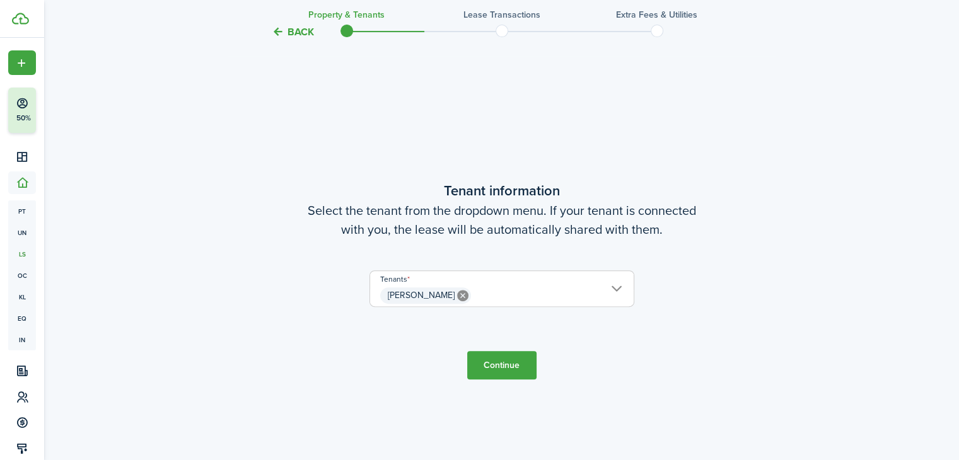
click at [507, 369] on button "Continue" at bounding box center [501, 365] width 69 height 28
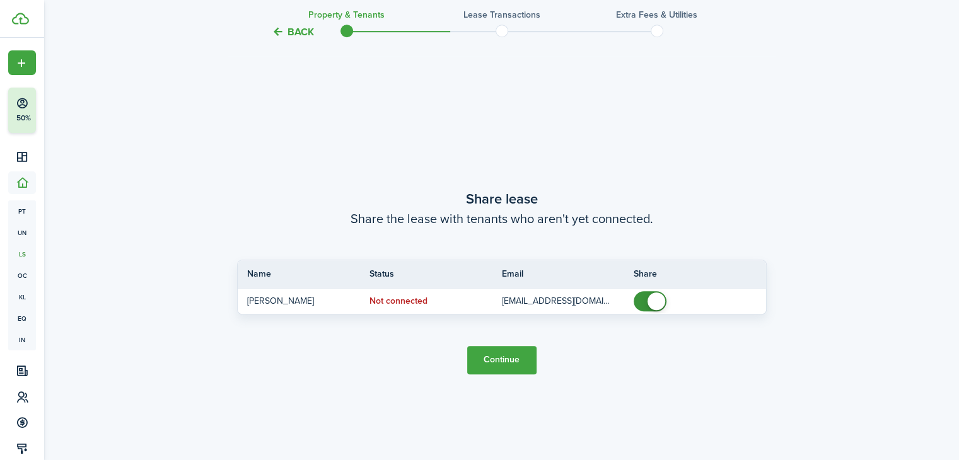
scroll to position [835, 0]
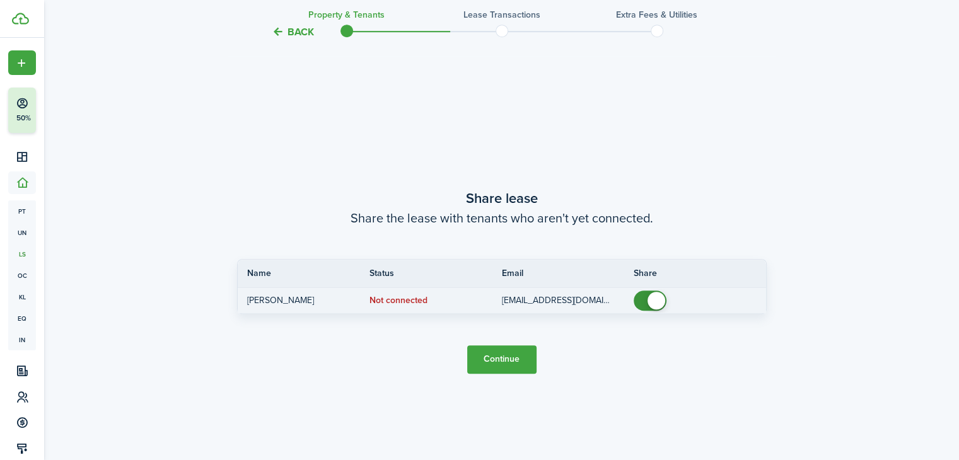
checkbox input "false"
click at [644, 300] on span at bounding box center [650, 301] width 13 height 20
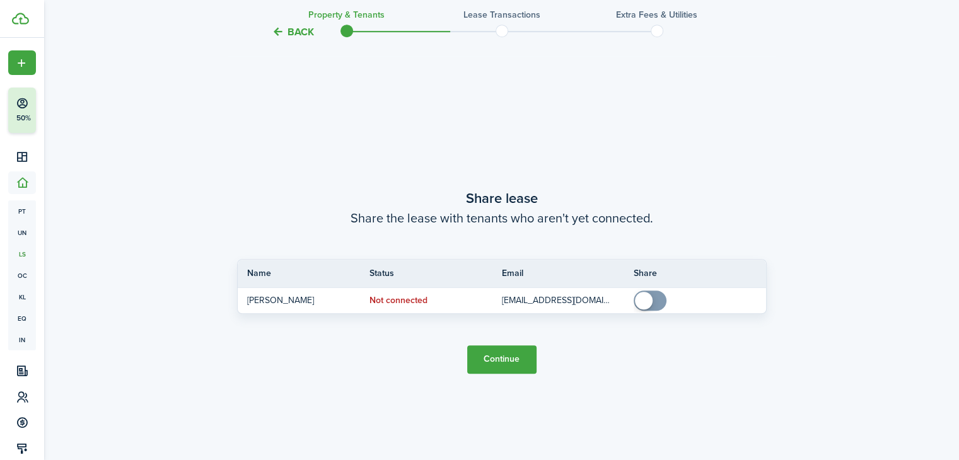
click at [492, 364] on button "Continue" at bounding box center [501, 359] width 69 height 28
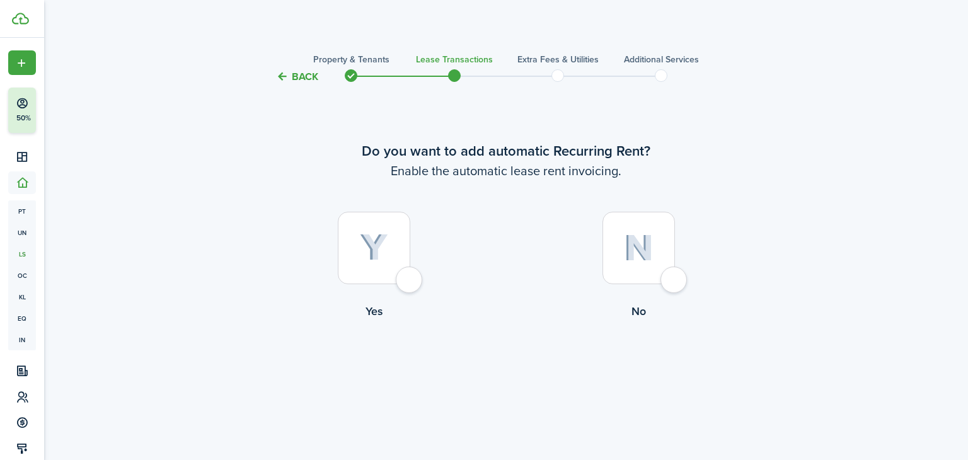
click at [410, 276] on div at bounding box center [374, 248] width 72 height 72
radio input "true"
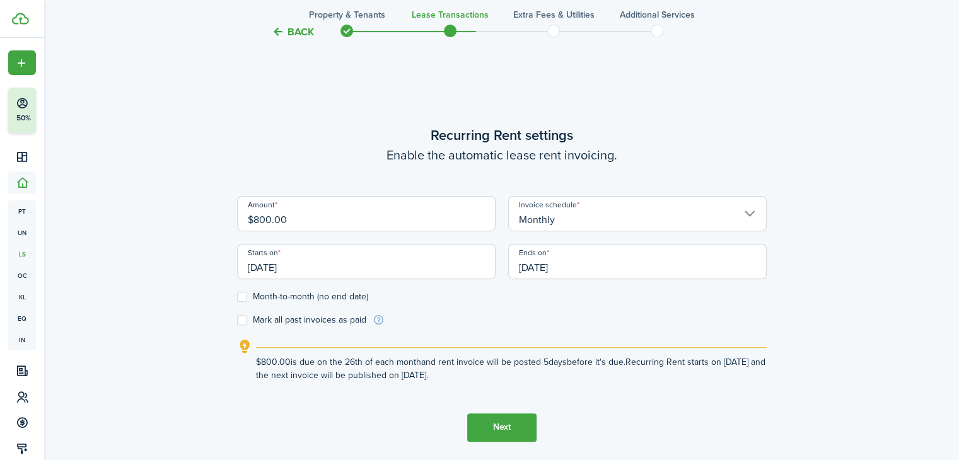
scroll to position [376, 0]
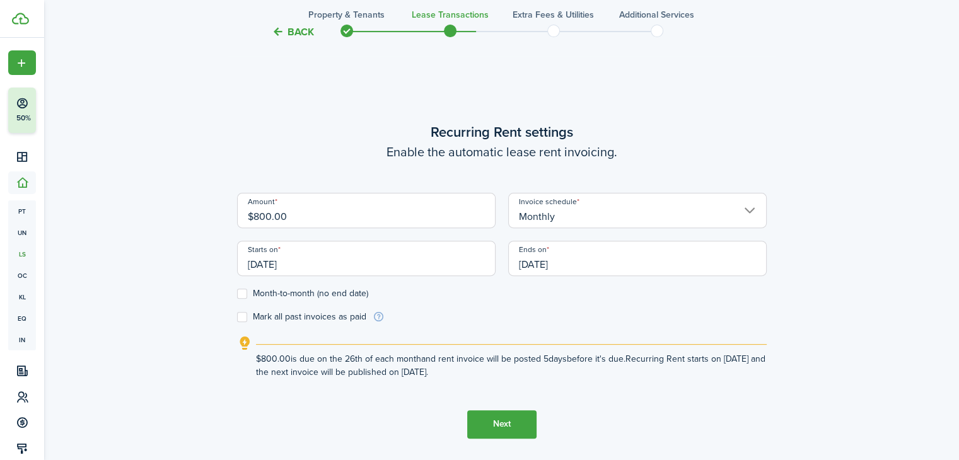
click at [420, 258] on input "[DATE]" at bounding box center [366, 258] width 258 height 35
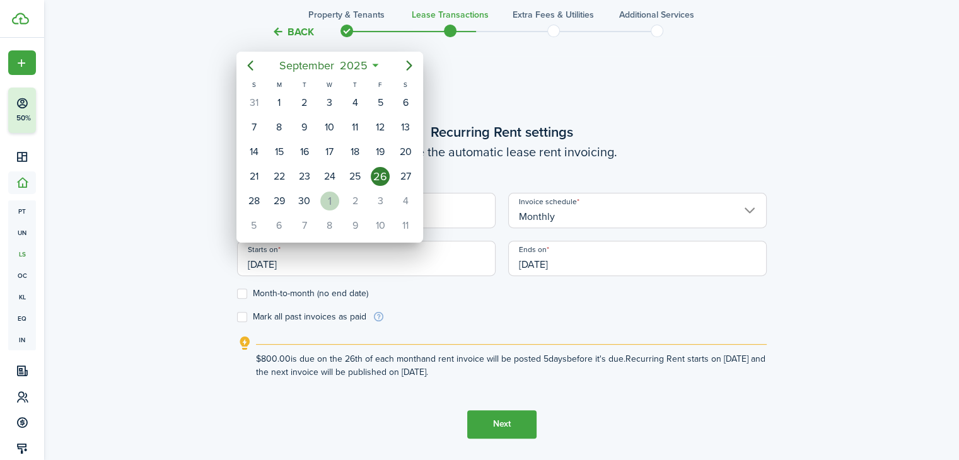
click at [325, 192] on div "1" at bounding box center [329, 201] width 19 height 19
type input "[DATE]"
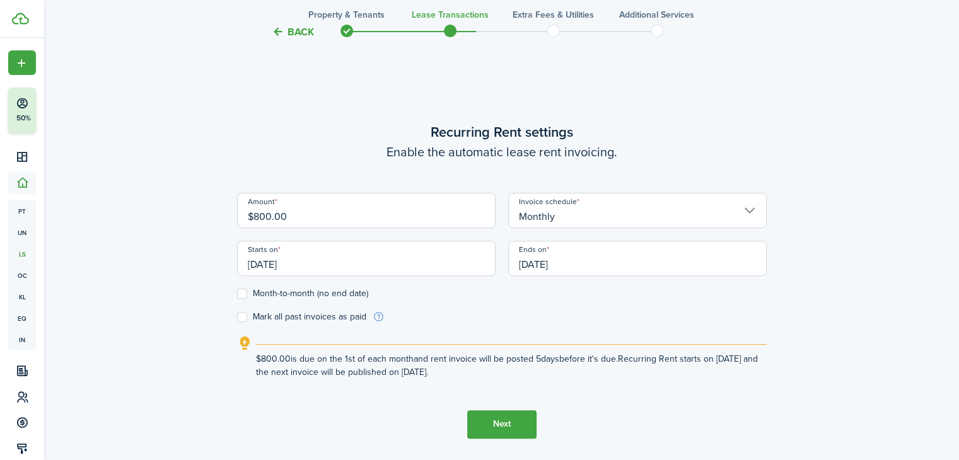
click at [606, 264] on input "[DATE]" at bounding box center [637, 258] width 258 height 35
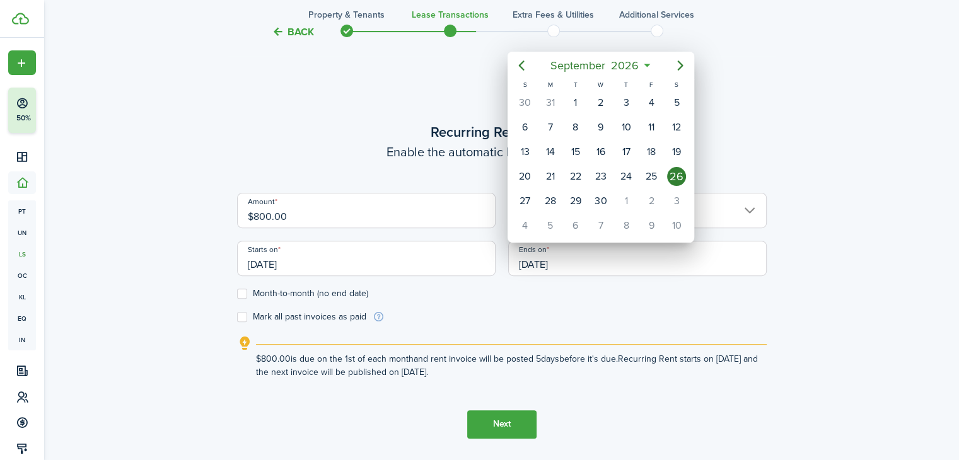
click at [243, 294] on div at bounding box center [479, 230] width 1160 height 662
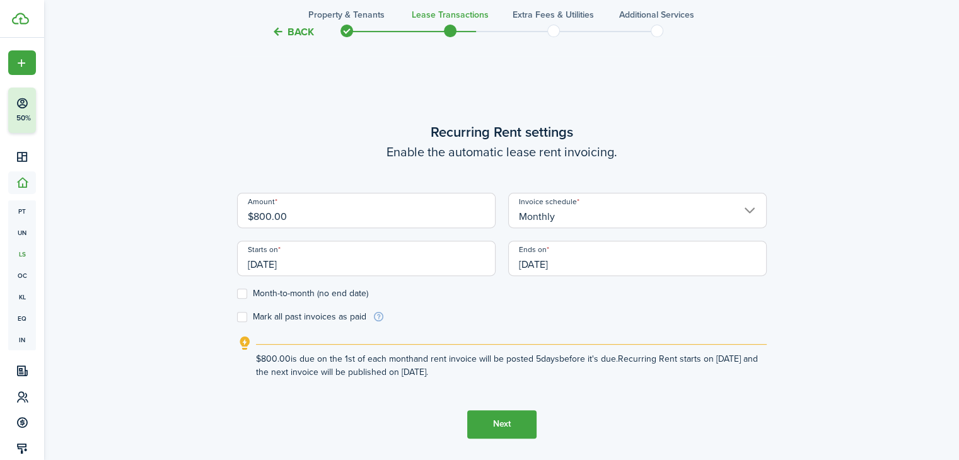
click at [243, 294] on label "Month-to-month (no end date)" at bounding box center [302, 294] width 131 height 10
click at [237, 294] on input "Month-to-month (no end date)" at bounding box center [236, 293] width 1 height 1
checkbox input "true"
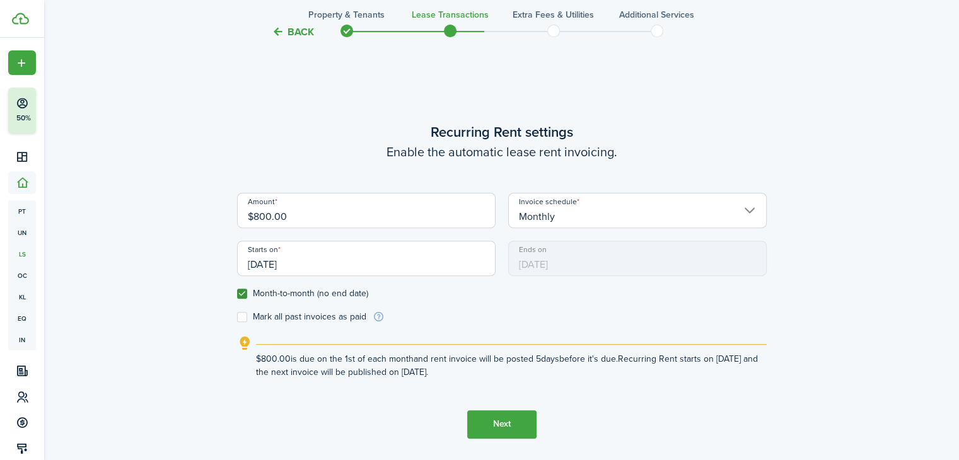
click at [500, 432] on button "Next" at bounding box center [501, 424] width 69 height 28
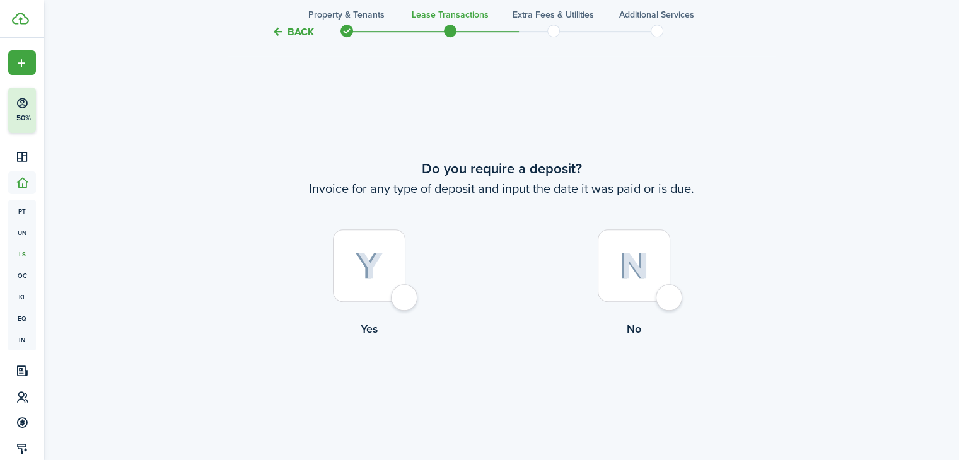
scroll to position [835, 0]
click at [670, 294] on div at bounding box center [634, 265] width 72 height 72
radio input "true"
click at [507, 391] on button "Continue" at bounding box center [501, 389] width 69 height 28
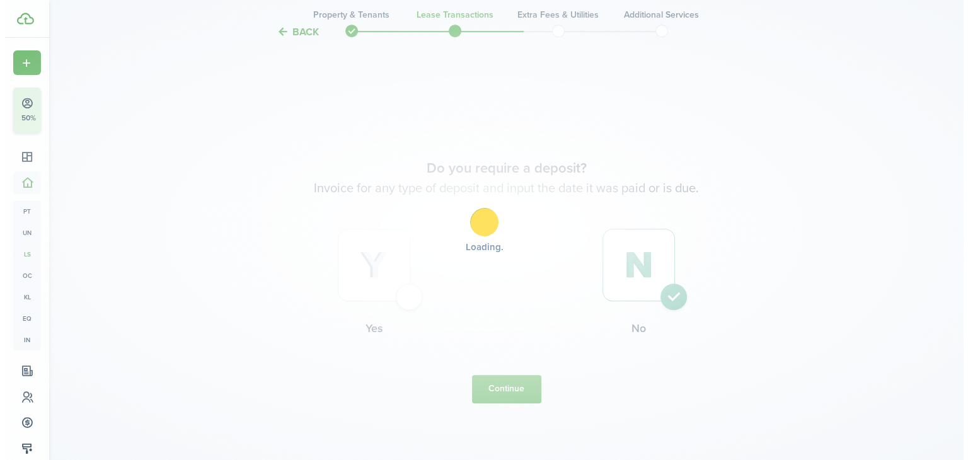
scroll to position [0, 0]
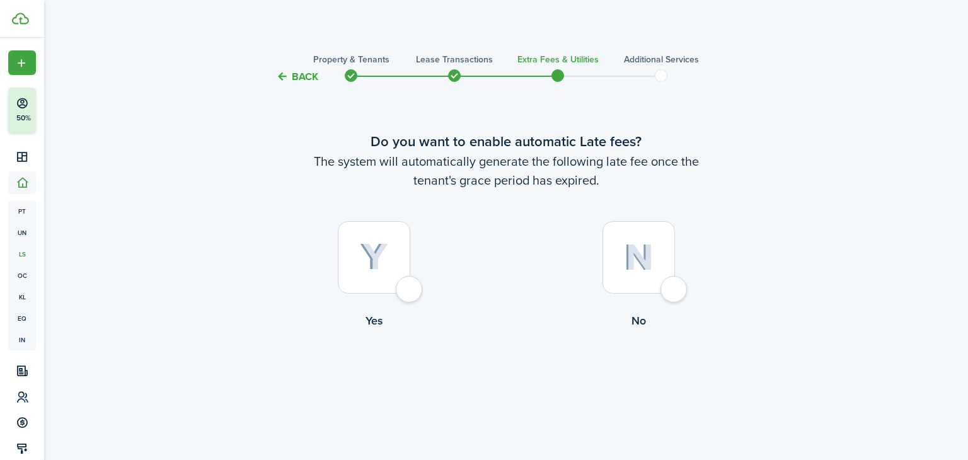
click at [666, 294] on div at bounding box center [639, 257] width 72 height 72
radio input "true"
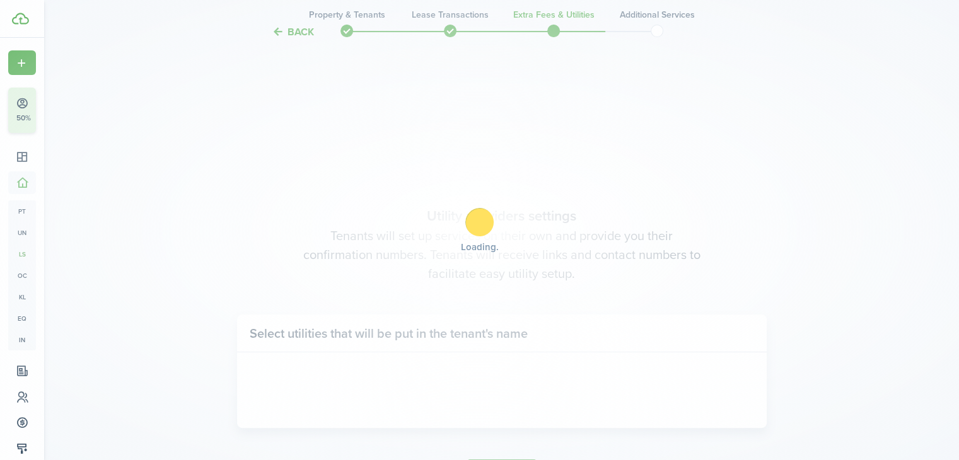
scroll to position [376, 0]
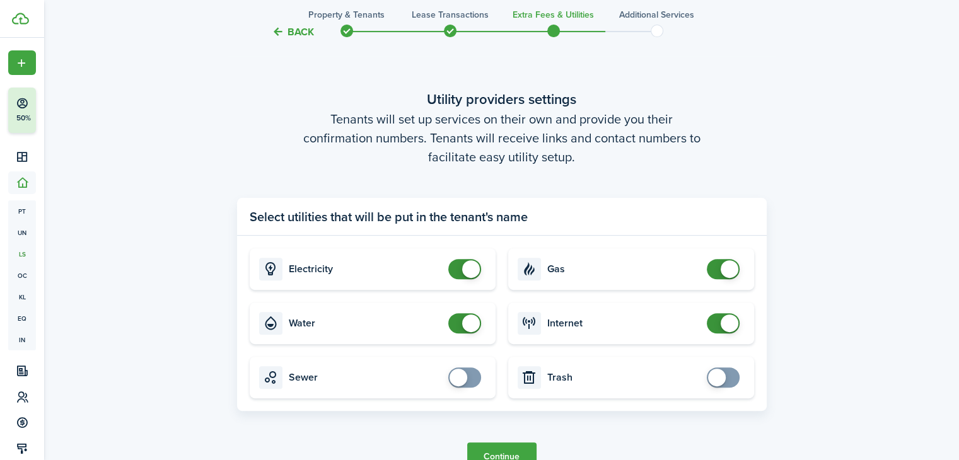
click at [446, 325] on card "Water" at bounding box center [373, 324] width 246 height 42
checkbox input "false"
click at [458, 322] on span at bounding box center [464, 323] width 13 height 20
checkbox input "false"
click at [717, 266] on span at bounding box center [723, 269] width 13 height 20
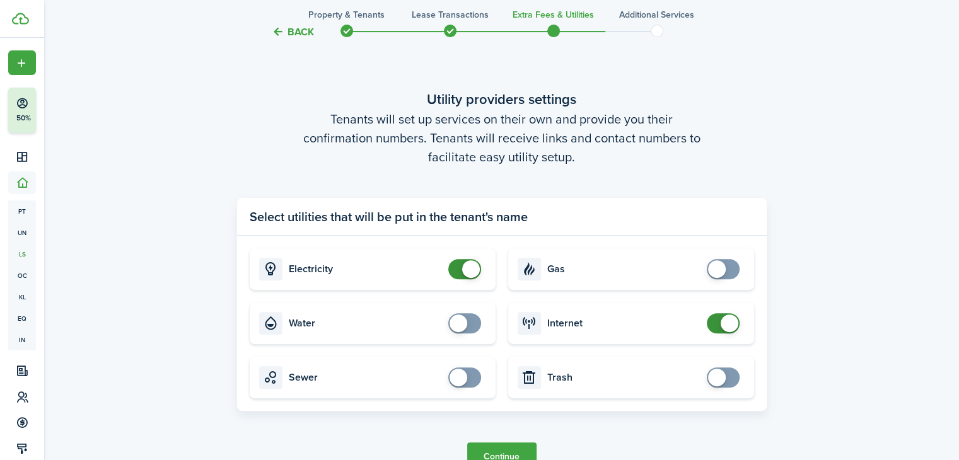
click at [514, 454] on button "Continue" at bounding box center [501, 457] width 69 height 28
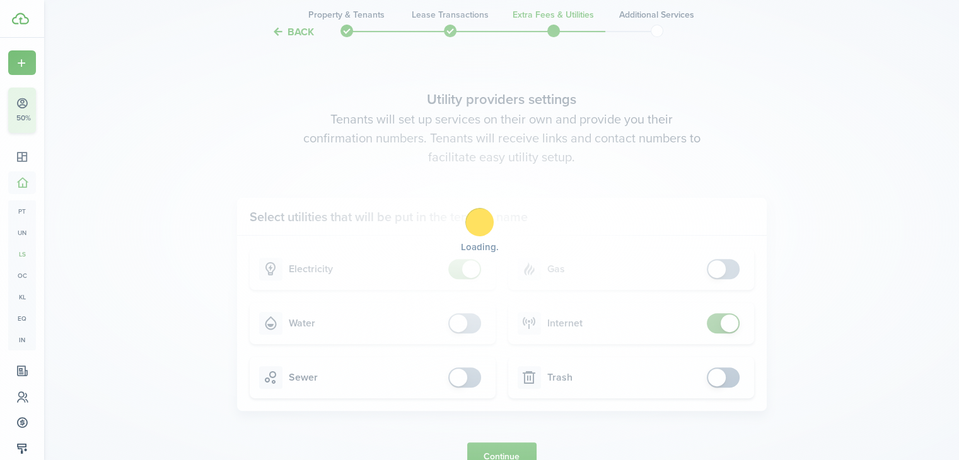
scroll to position [0, 0]
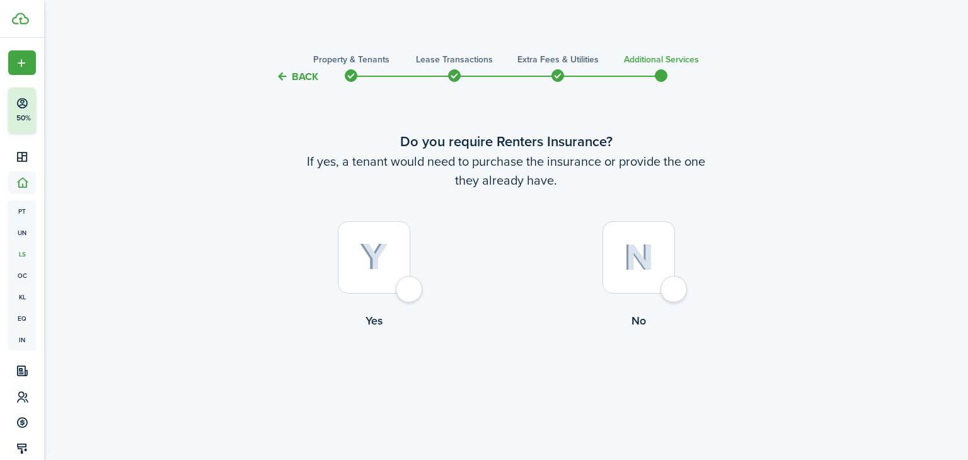
click at [675, 284] on div at bounding box center [639, 257] width 72 height 72
radio input "true"
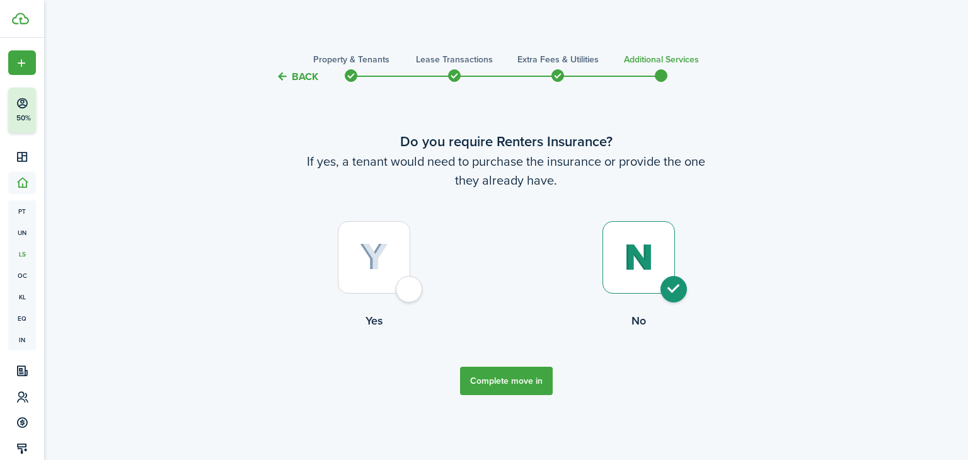
click at [531, 384] on button "Complete move in" at bounding box center [506, 381] width 93 height 28
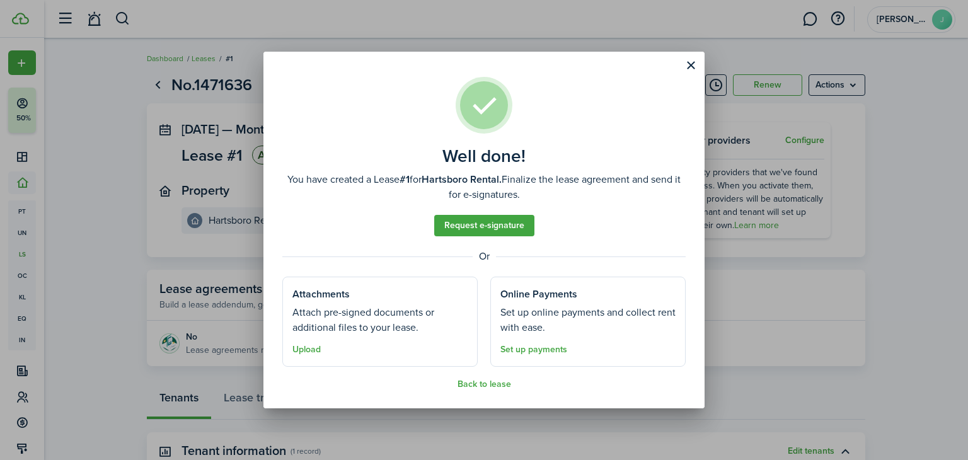
click at [536, 352] on link "Set up payments" at bounding box center [534, 350] width 67 height 10
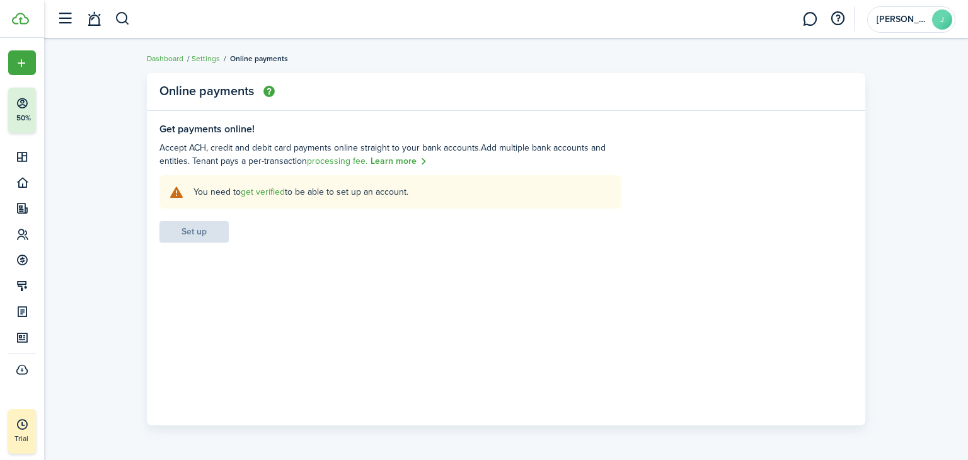
click at [172, 60] on link "Dashboard" at bounding box center [165, 58] width 37 height 11
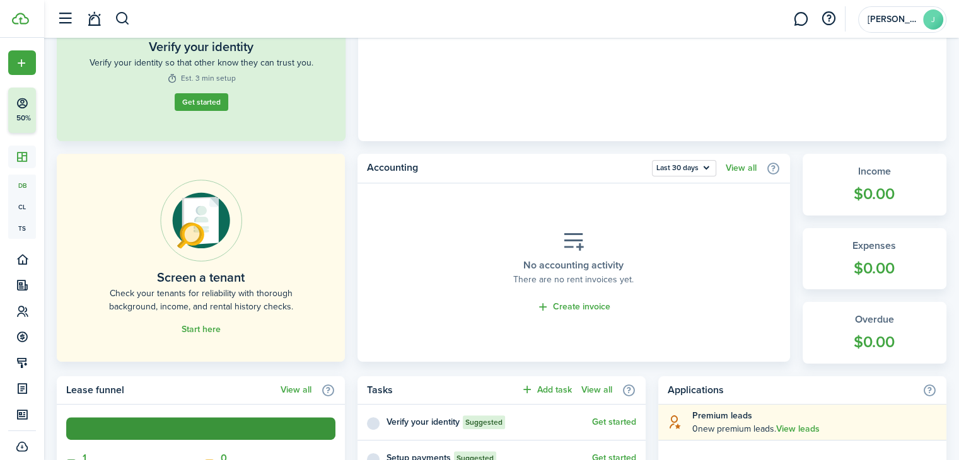
scroll to position [177, 0]
